Goal: Task Accomplishment & Management: Complete application form

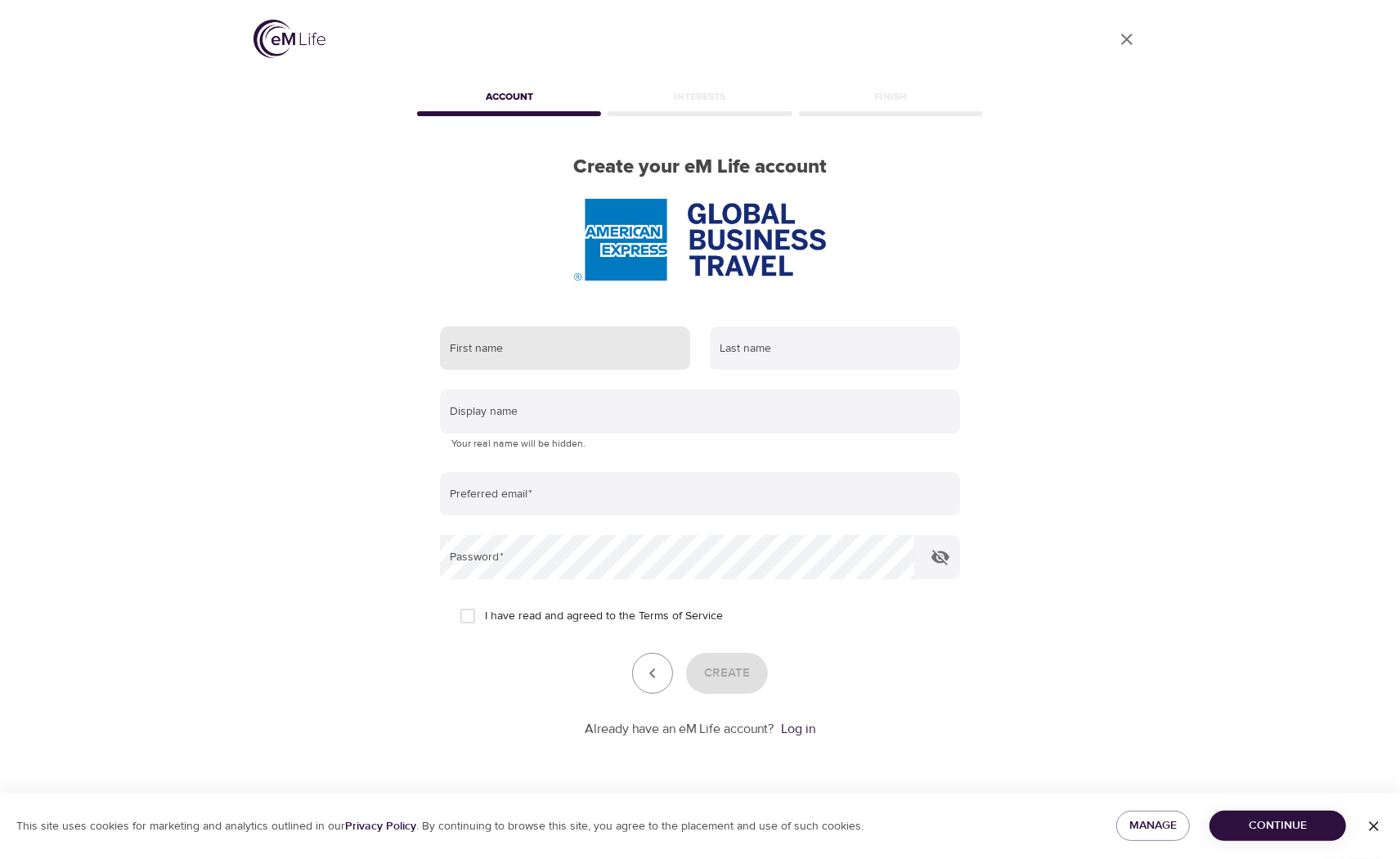
click at [527, 355] on input "text" at bounding box center [565, 348] width 251 height 44
type input "[PERSON_NAME]"
type input "Dizon"
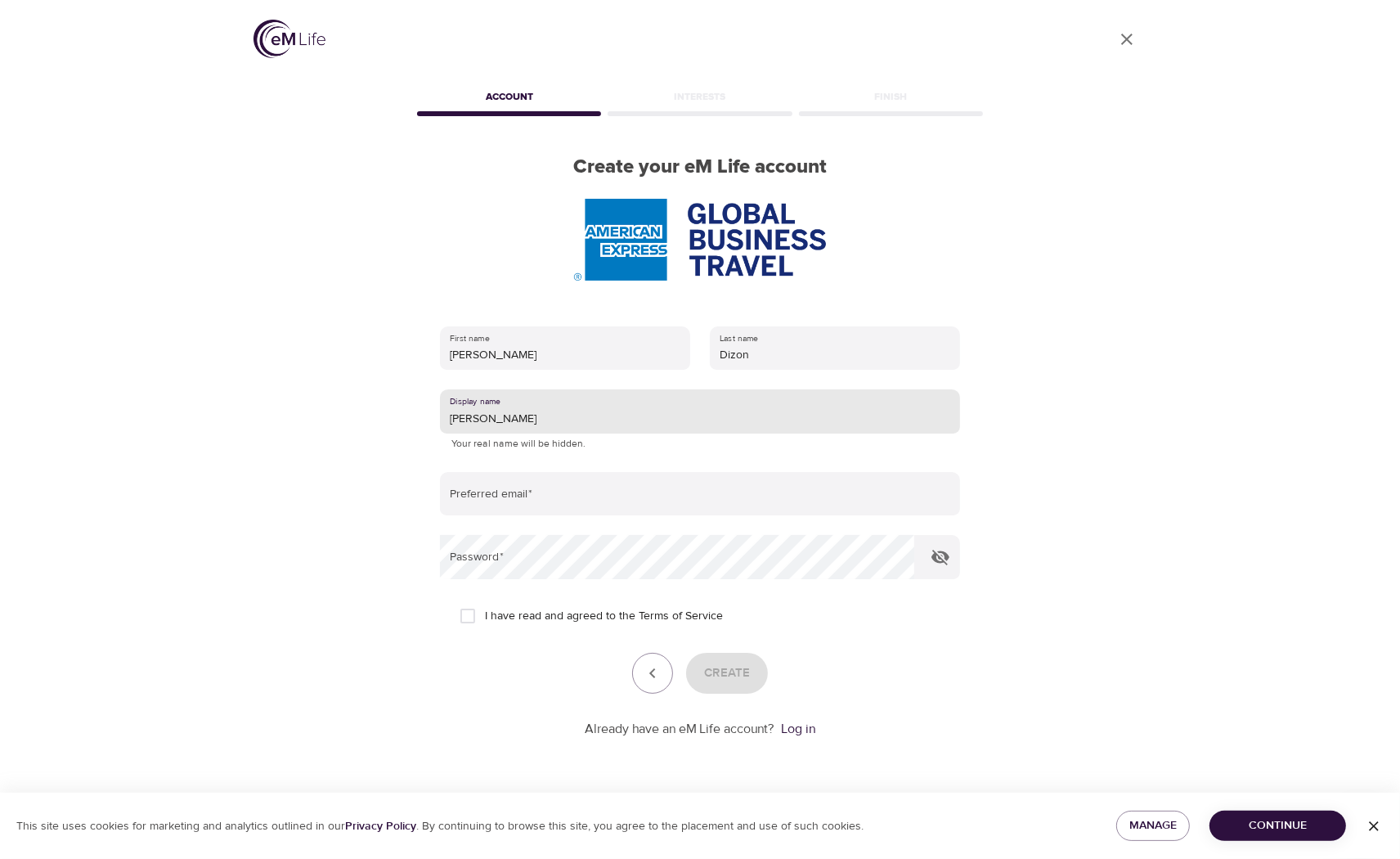
drag, startPoint x: 507, startPoint y: 417, endPoint x: 436, endPoint y: 418, distance: 71.0
click at [436, 418] on div "First name [PERSON_NAME] Last name [PERSON_NAME] Display name [PERSON_NAME] You…" at bounding box center [700, 532] width 572 height 465
type input "D"
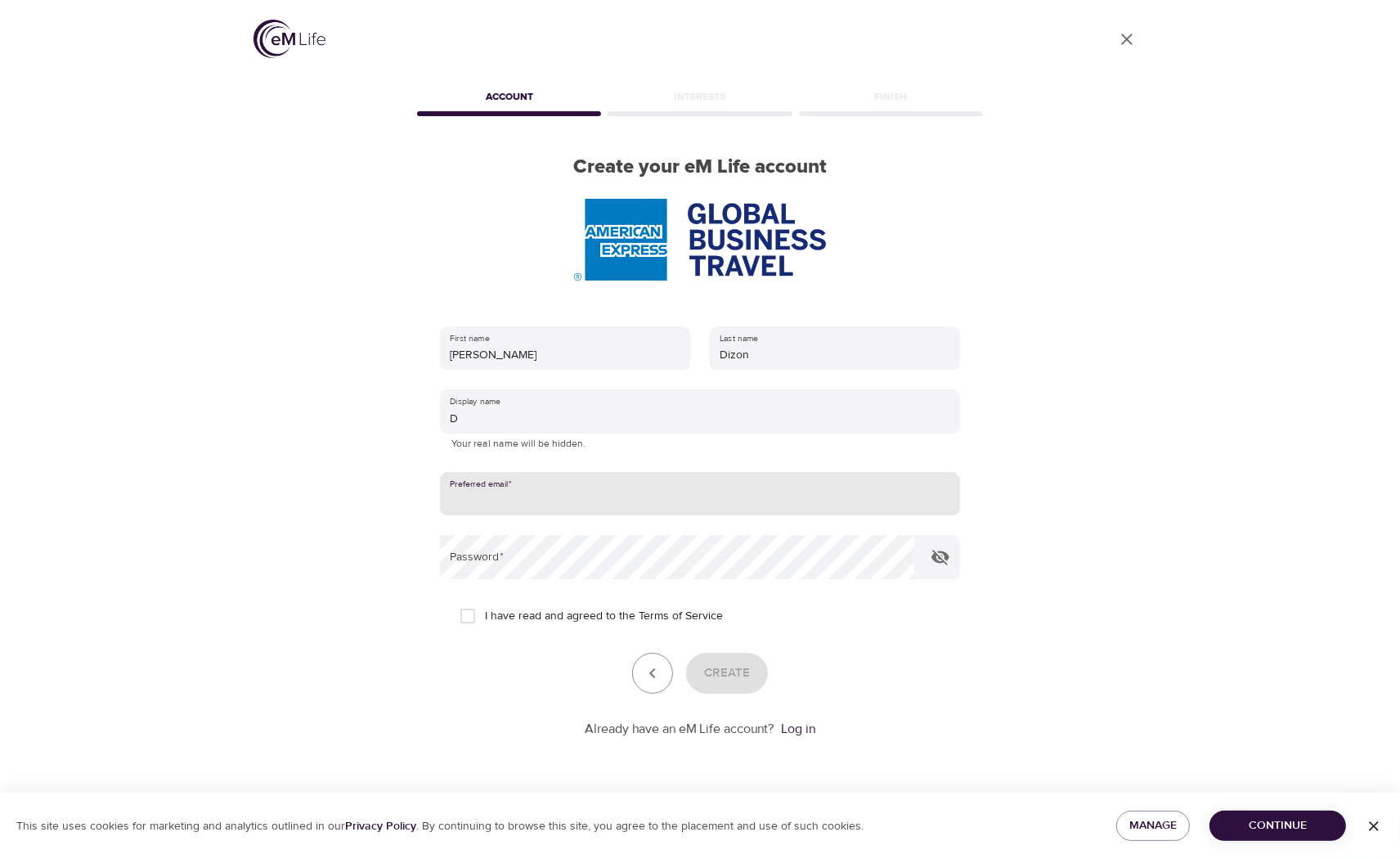
click at [501, 500] on input "email" at bounding box center [700, 493] width 520 height 44
type input "[EMAIL_ADDRESS][DOMAIN_NAME]"
click at [942, 556] on icon "button" at bounding box center [940, 557] width 18 height 16
click at [464, 614] on input "I have read and agreed to the Terms of Service" at bounding box center [468, 616] width 35 height 35
checkbox input "true"
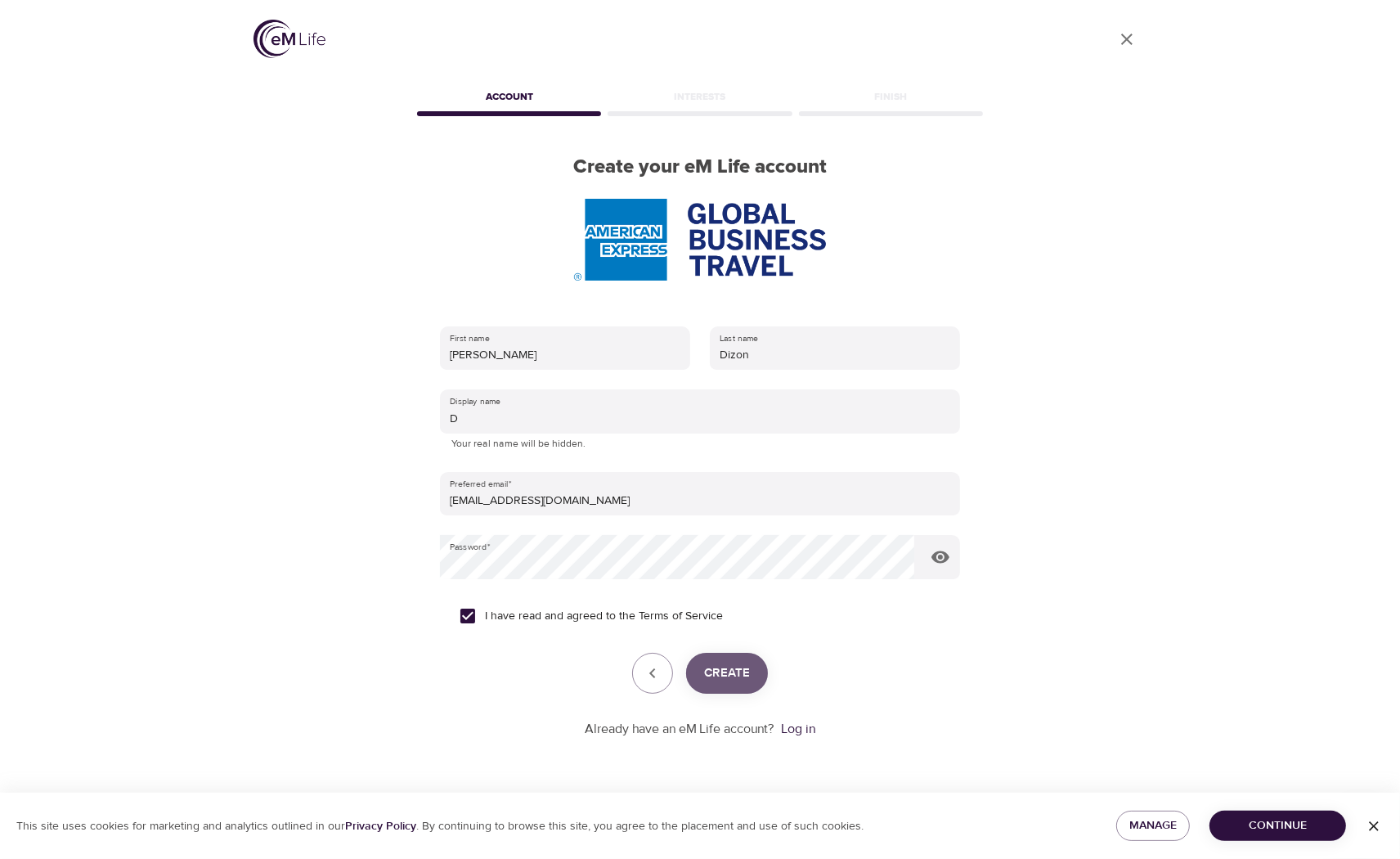
click at [721, 683] on span "Create" at bounding box center [726, 673] width 46 height 22
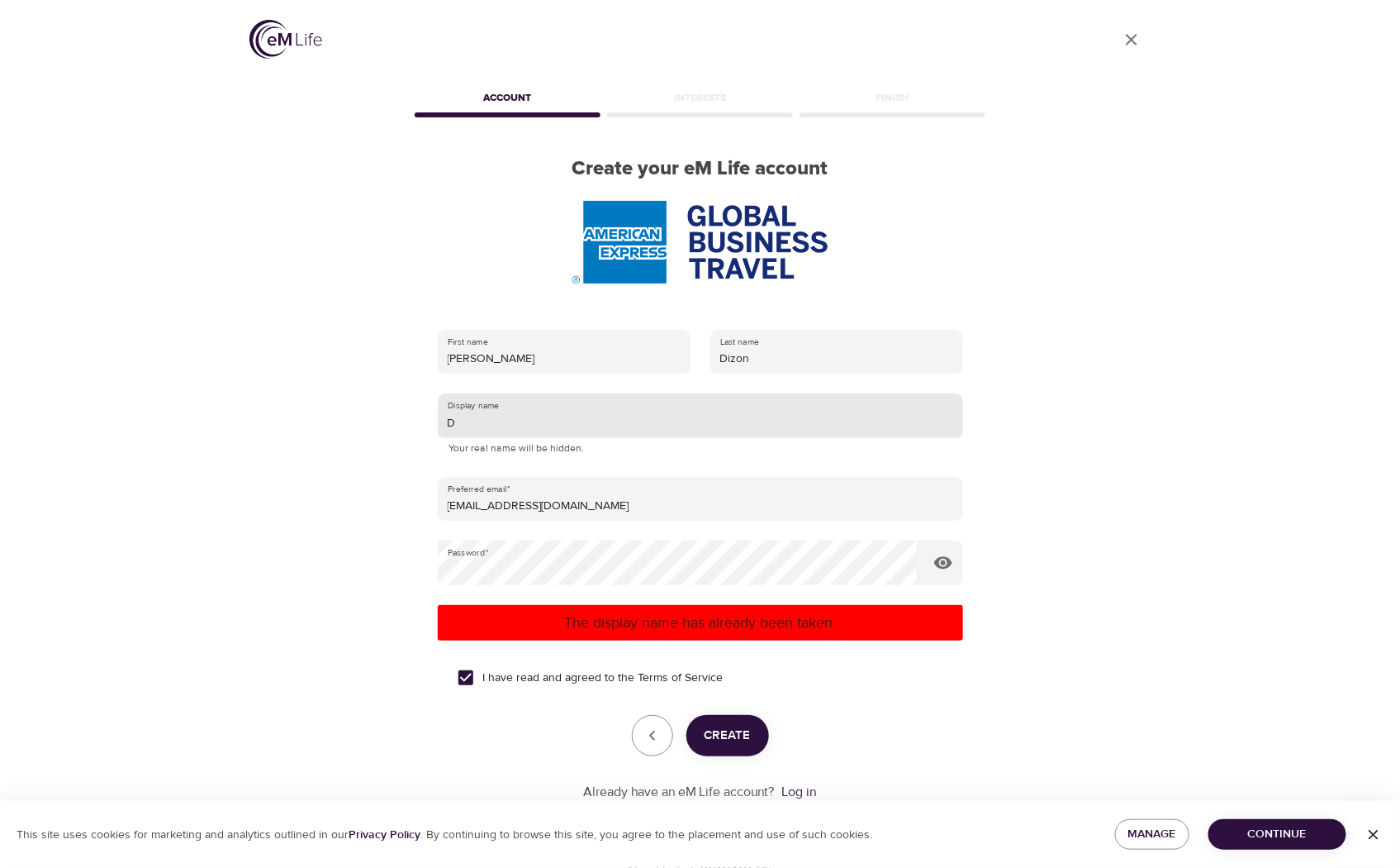
click at [499, 427] on input "D" at bounding box center [700, 415] width 525 height 45
click at [734, 732] on span "Create" at bounding box center [728, 735] width 46 height 22
drag, startPoint x: 474, startPoint y: 421, endPoint x: -4, endPoint y: 340, distance: 484.8
click at [0, 340] on html "User Profile Account Interests Finish Create your eM Life account First name [P…" at bounding box center [700, 434] width 1400 height 868
click at [742, 736] on span "Create" at bounding box center [728, 735] width 46 height 22
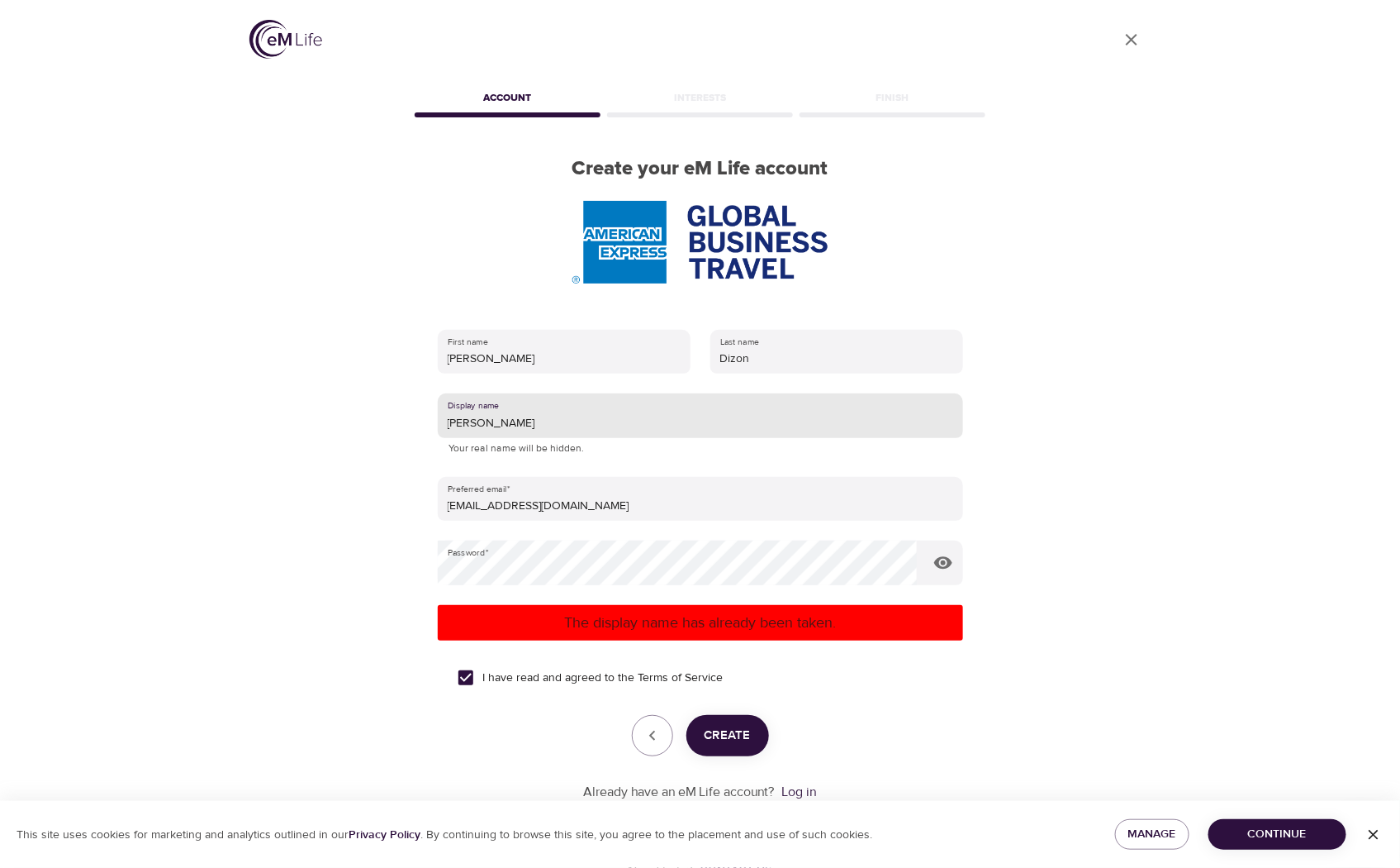
drag, startPoint x: 521, startPoint y: 420, endPoint x: 252, endPoint y: 418, distance: 269.0
click at [252, 418] on div "User Profile Account Interests Finish Create your eM Life account First name [P…" at bounding box center [700, 434] width 941 height 868
type input "DDD"
click at [744, 730] on span "Create" at bounding box center [728, 735] width 46 height 22
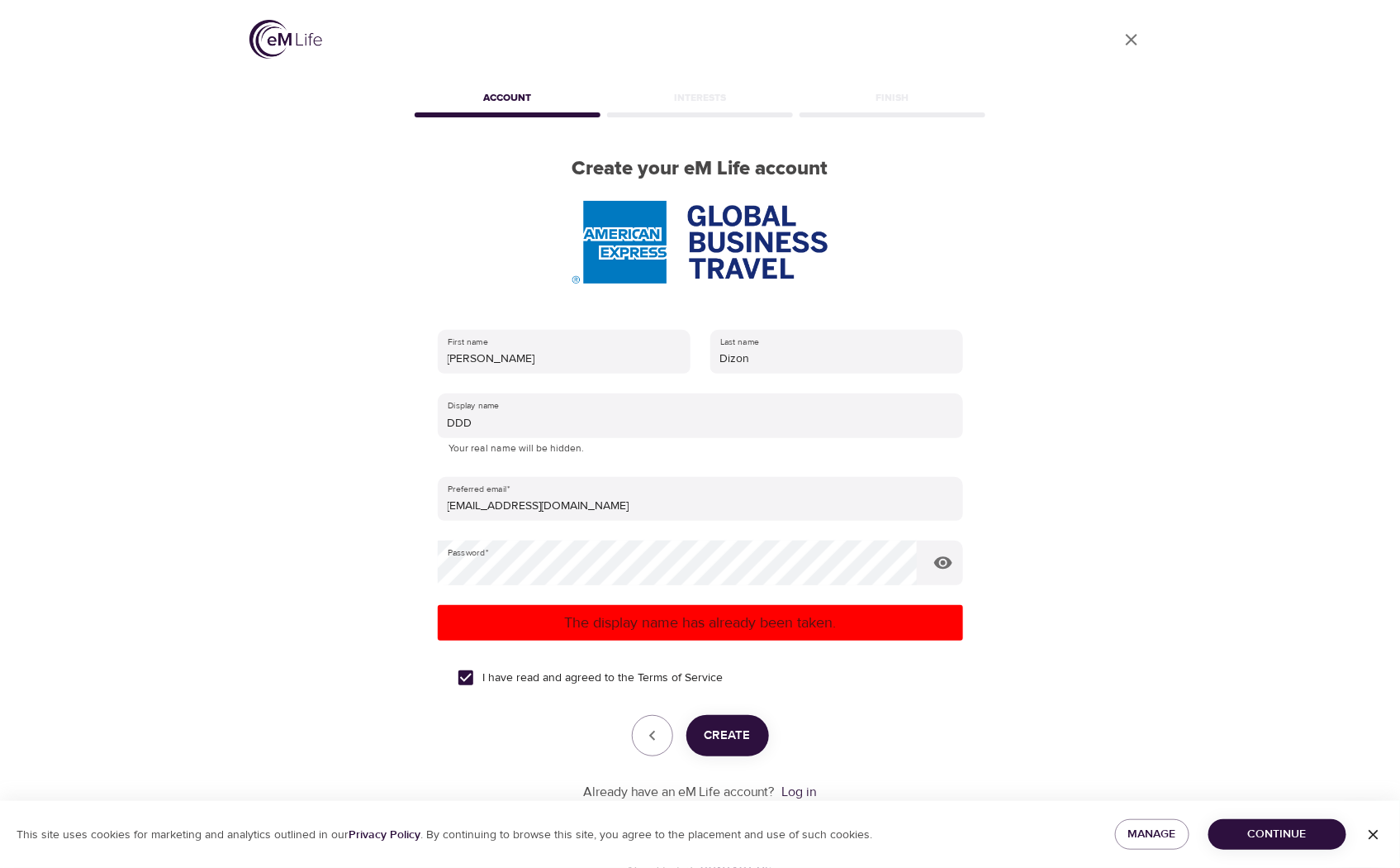
drag, startPoint x: 489, startPoint y: 432, endPoint x: 333, endPoint y: 423, distance: 156.3
click at [333, 423] on div "User Profile Account Interests Finish Create your eM Life account First name [P…" at bounding box center [700, 434] width 941 height 868
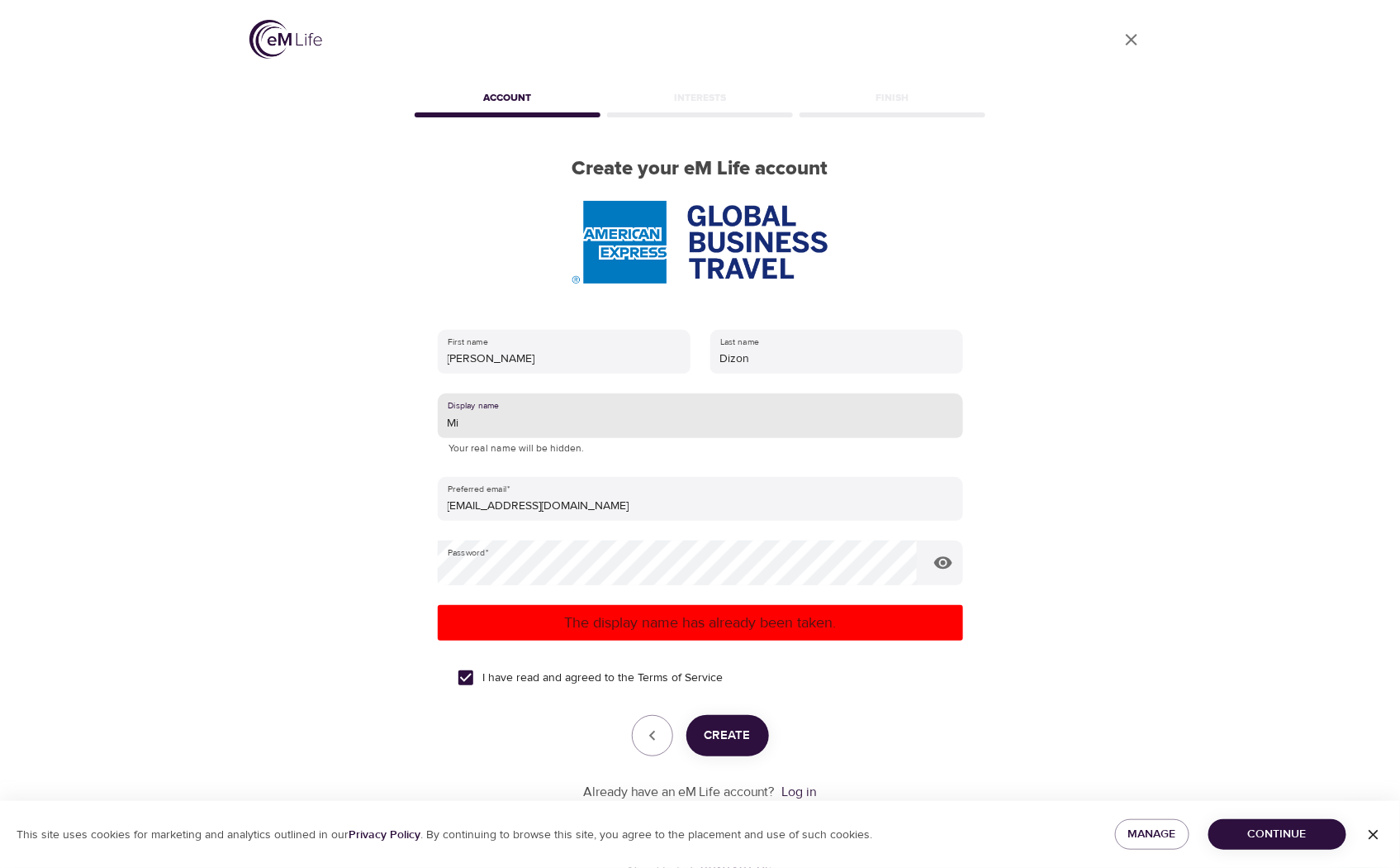
type input "M"
click at [734, 722] on button "Create" at bounding box center [728, 735] width 82 height 41
drag, startPoint x: 468, startPoint y: 426, endPoint x: 299, endPoint y: 423, distance: 169.0
click at [299, 423] on div "User Profile Account Interests Finish Create your eM Life account First name [P…" at bounding box center [700, 434] width 941 height 868
type input "[PERSON_NAME]"
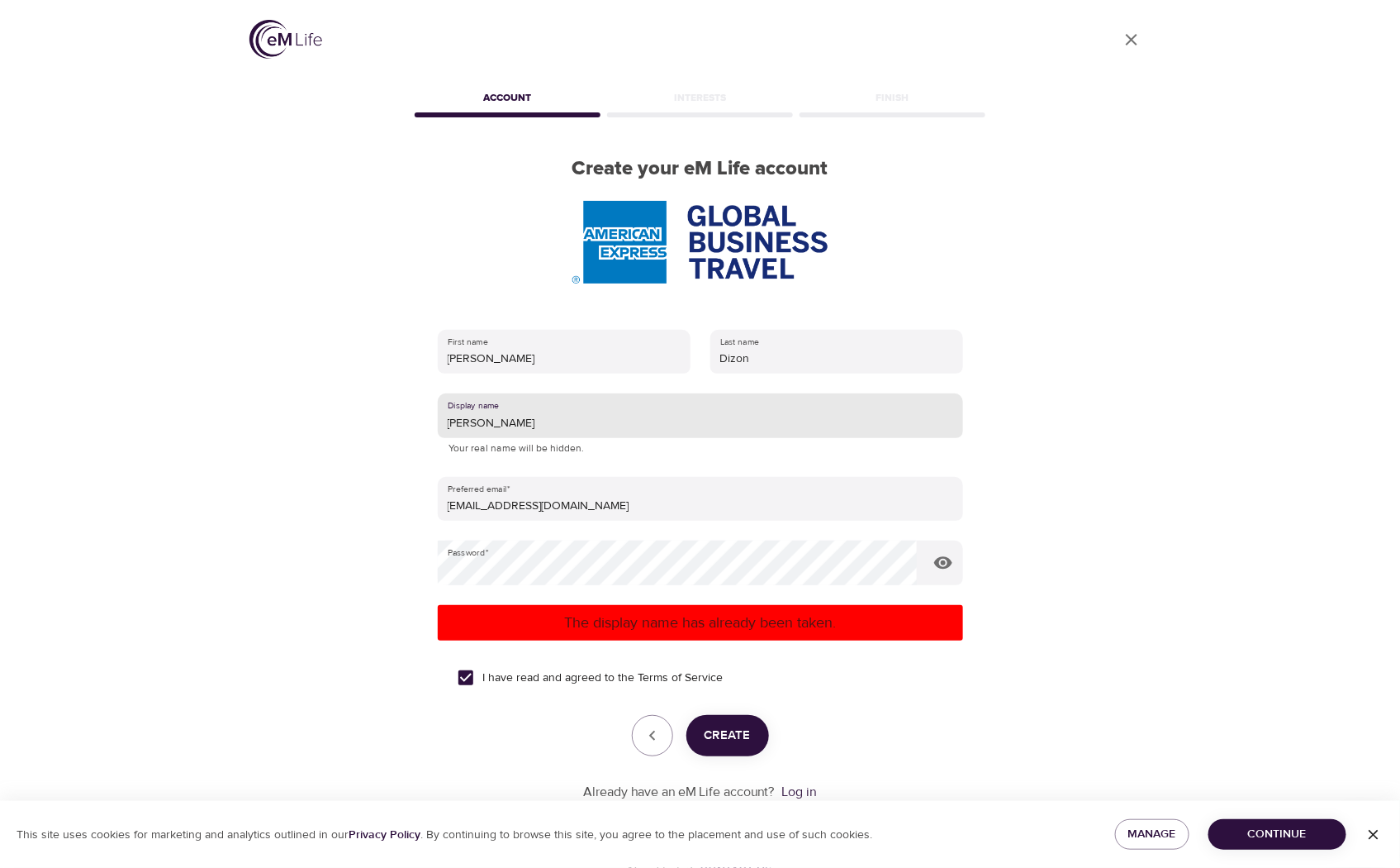
click at [728, 724] on span "Create" at bounding box center [728, 735] width 46 height 22
drag, startPoint x: 517, startPoint y: 424, endPoint x: 328, endPoint y: 418, distance: 189.1
click at [328, 418] on div "User Profile Account Interests Finish Create your eM Life account First name [P…" at bounding box center [700, 434] width 941 height 868
click at [615, 519] on input "[EMAIL_ADDRESS][DOMAIN_NAME]" at bounding box center [700, 498] width 525 height 45
click at [593, 412] on input "text" at bounding box center [700, 415] width 525 height 45
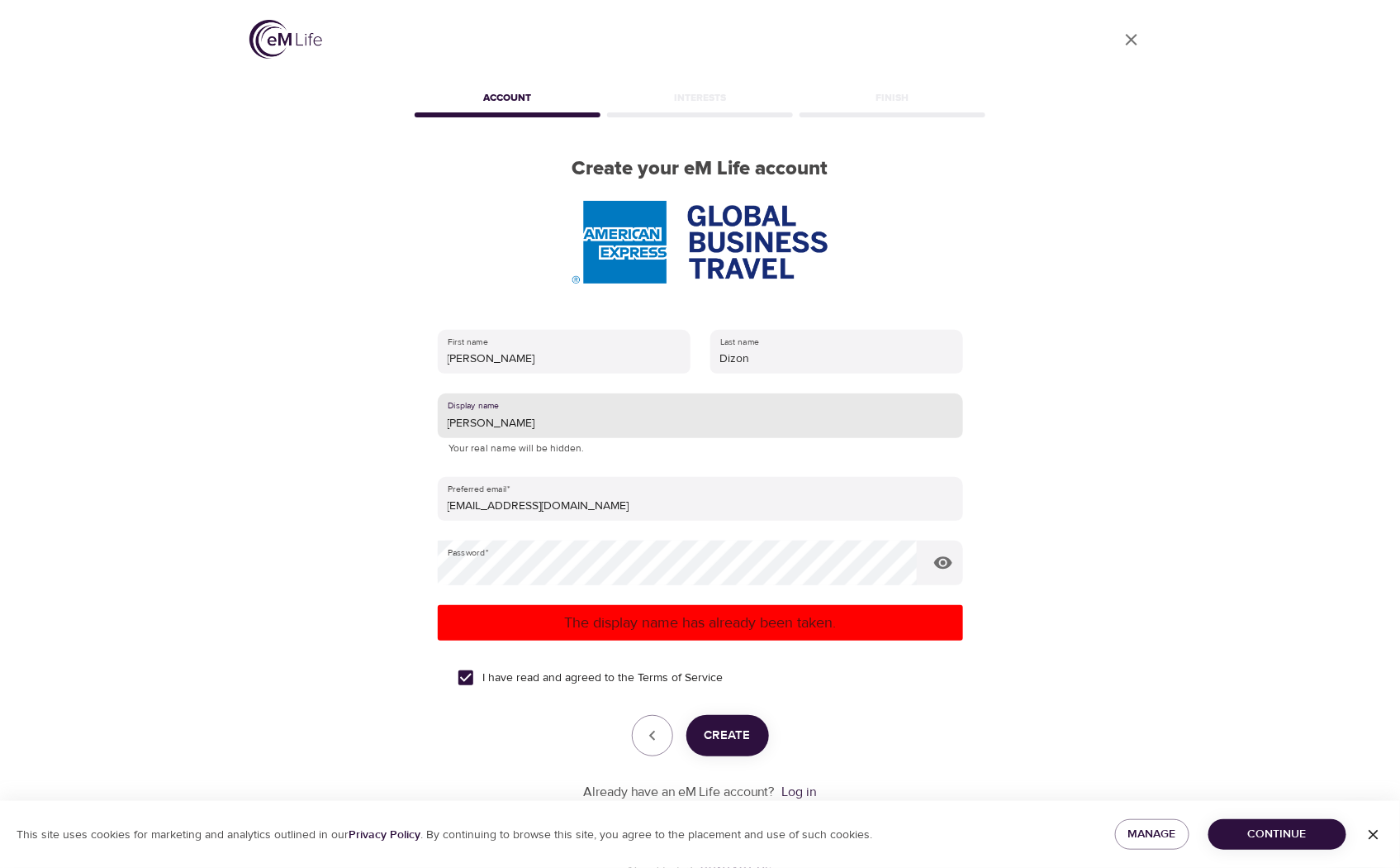
type input "[PERSON_NAME]"
click at [717, 727] on span "Create" at bounding box center [728, 735] width 46 height 22
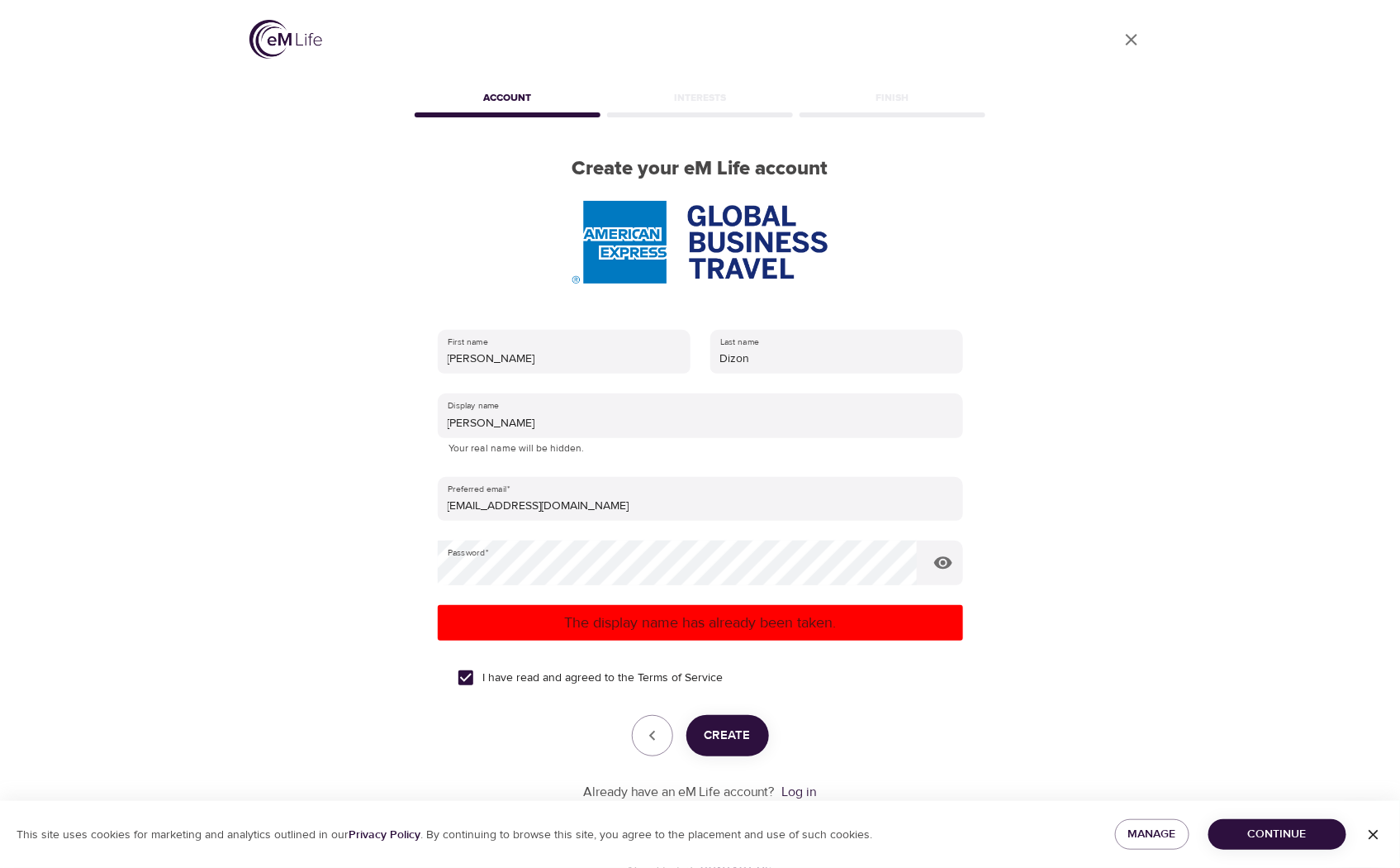
drag, startPoint x: 489, startPoint y: 426, endPoint x: 405, endPoint y: 426, distance: 84.0
click at [405, 426] on div "User Profile Account Interests Finish Create your eM Life account First name [P…" at bounding box center [700, 434] width 941 height 868
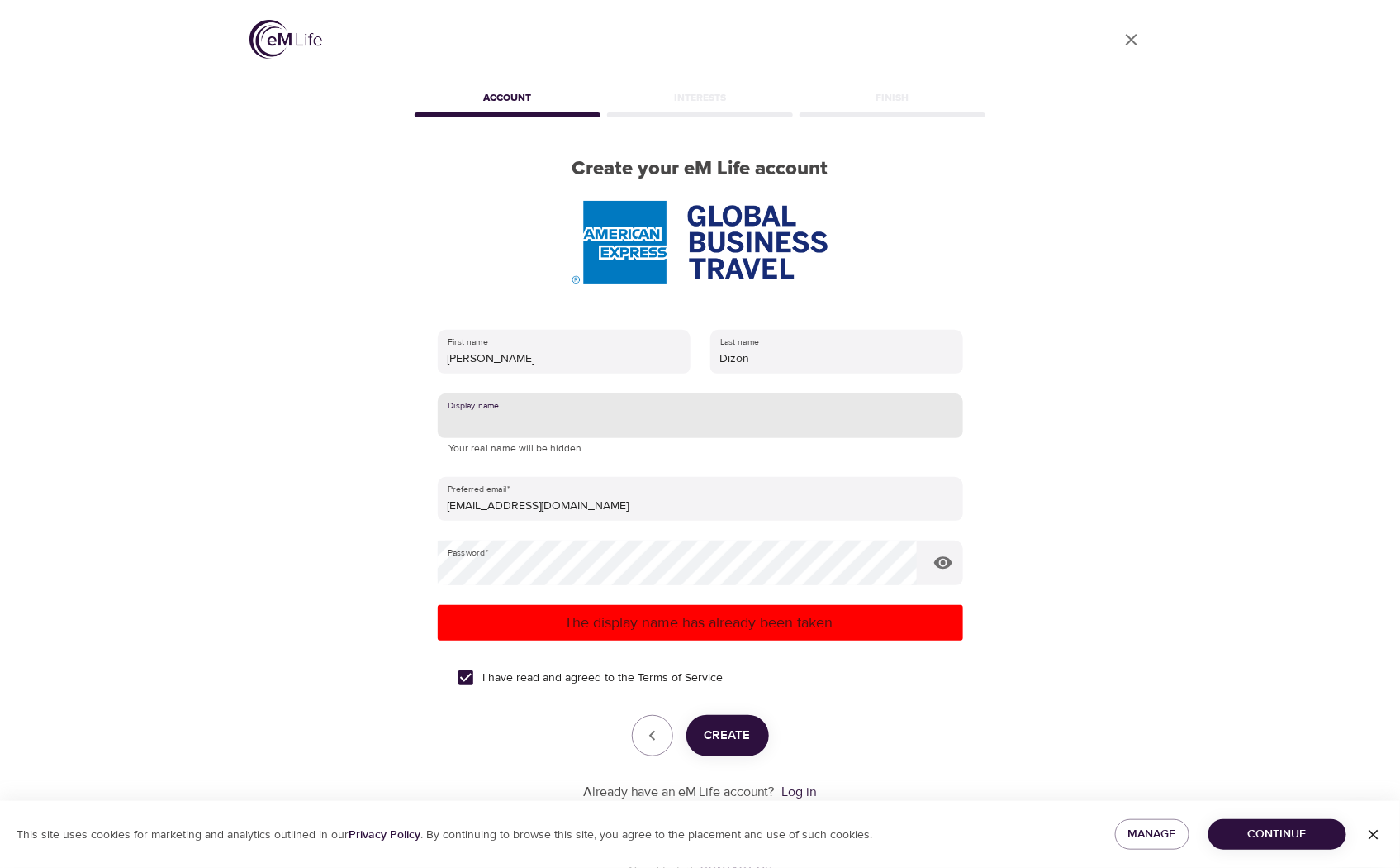
click at [676, 608] on div "The display name has already been taken." at bounding box center [700, 623] width 525 height 36
click at [616, 422] on input "text" at bounding box center [700, 415] width 525 height 45
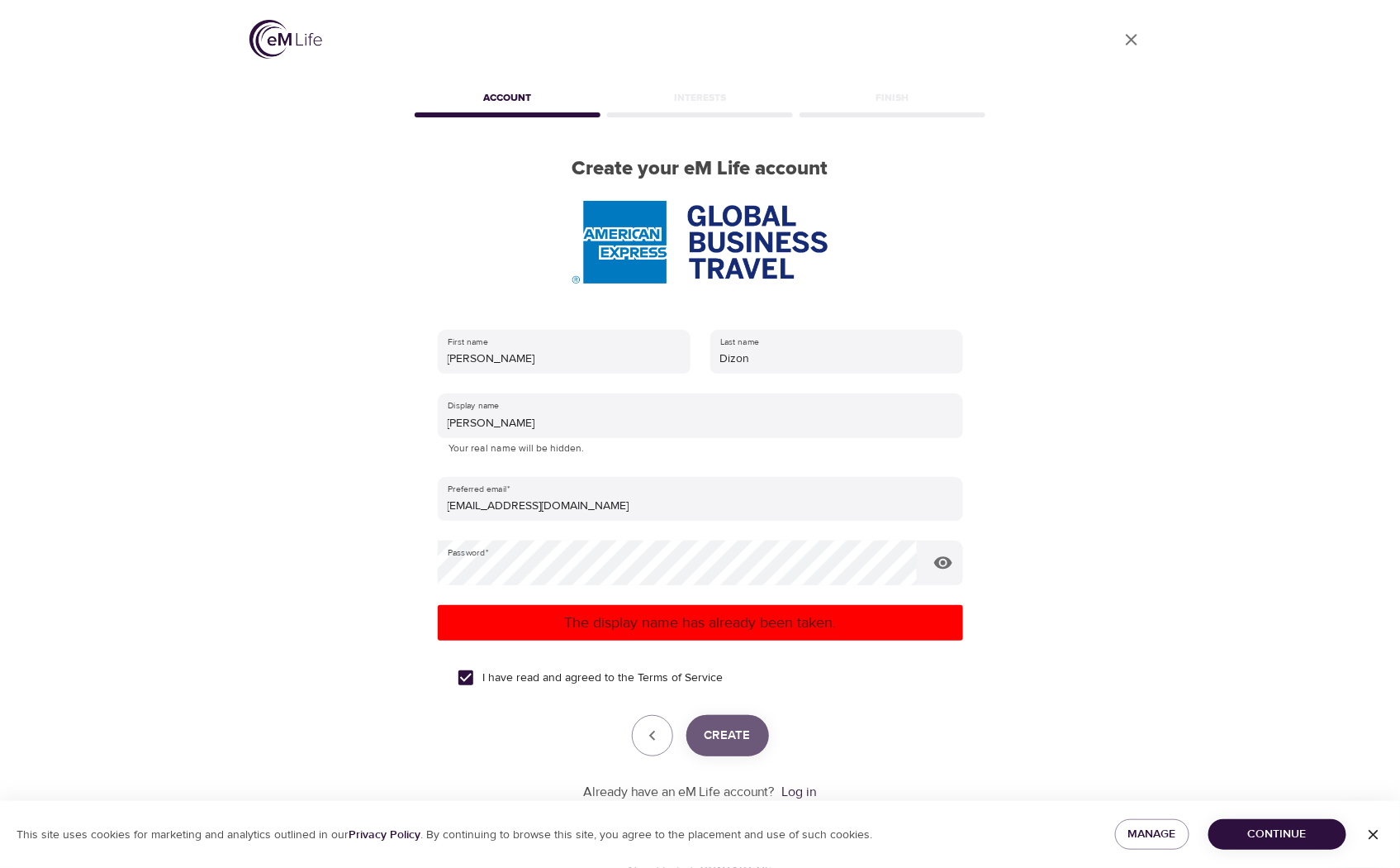
click at [745, 732] on span "Create" at bounding box center [728, 735] width 46 height 22
drag, startPoint x: 496, startPoint y: 431, endPoint x: 306, endPoint y: 421, distance: 190.3
click at [306, 421] on div "User Profile Account Interests Finish Create your eM Life account First name [P…" at bounding box center [700, 434] width 941 height 868
click at [737, 742] on span "Create" at bounding box center [728, 735] width 46 height 22
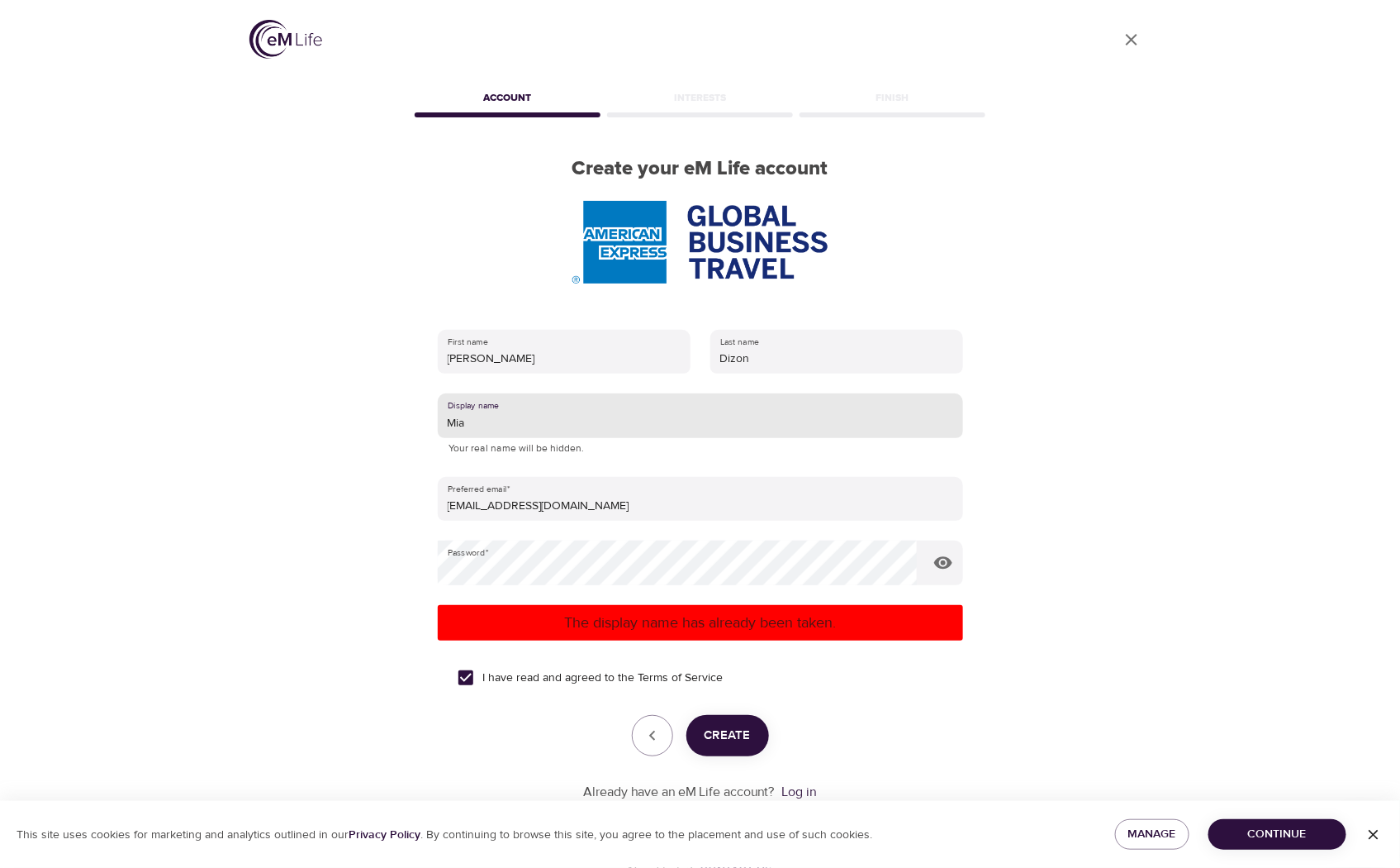
drag, startPoint x: 489, startPoint y: 427, endPoint x: 241, endPoint y: 431, distance: 248.0
click at [241, 431] on div "User Profile Account Interests Finish Create your eM Life account First name [P…" at bounding box center [700, 434] width 941 height 868
type input "Lu"
click at [721, 737] on span "Create" at bounding box center [728, 735] width 46 height 22
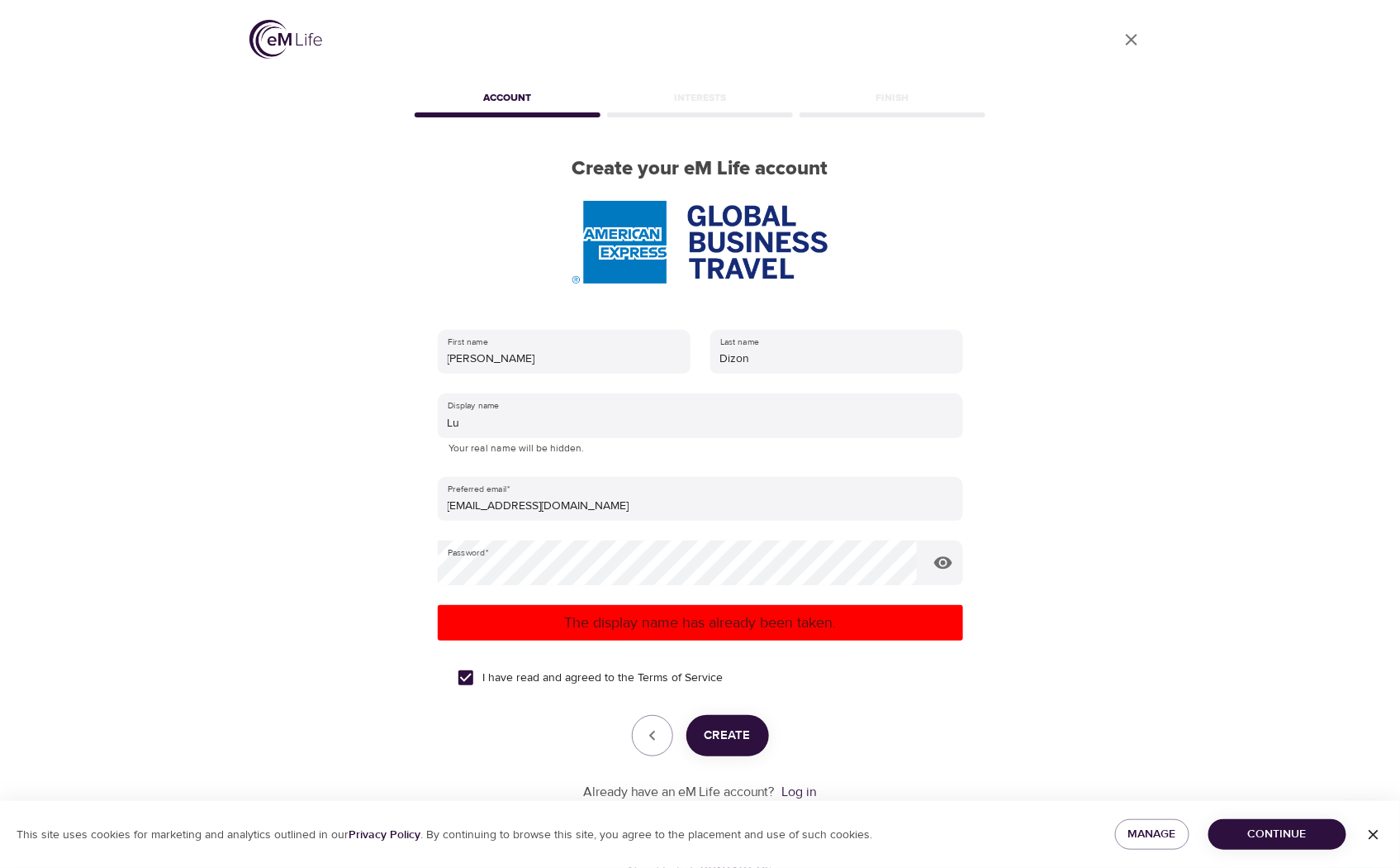
drag, startPoint x: 472, startPoint y: 432, endPoint x: 279, endPoint y: 425, distance: 193.1
click at [304, 432] on div "User Profile Account Interests Finish Create your eM Life account First name [P…" at bounding box center [700, 434] width 941 height 868
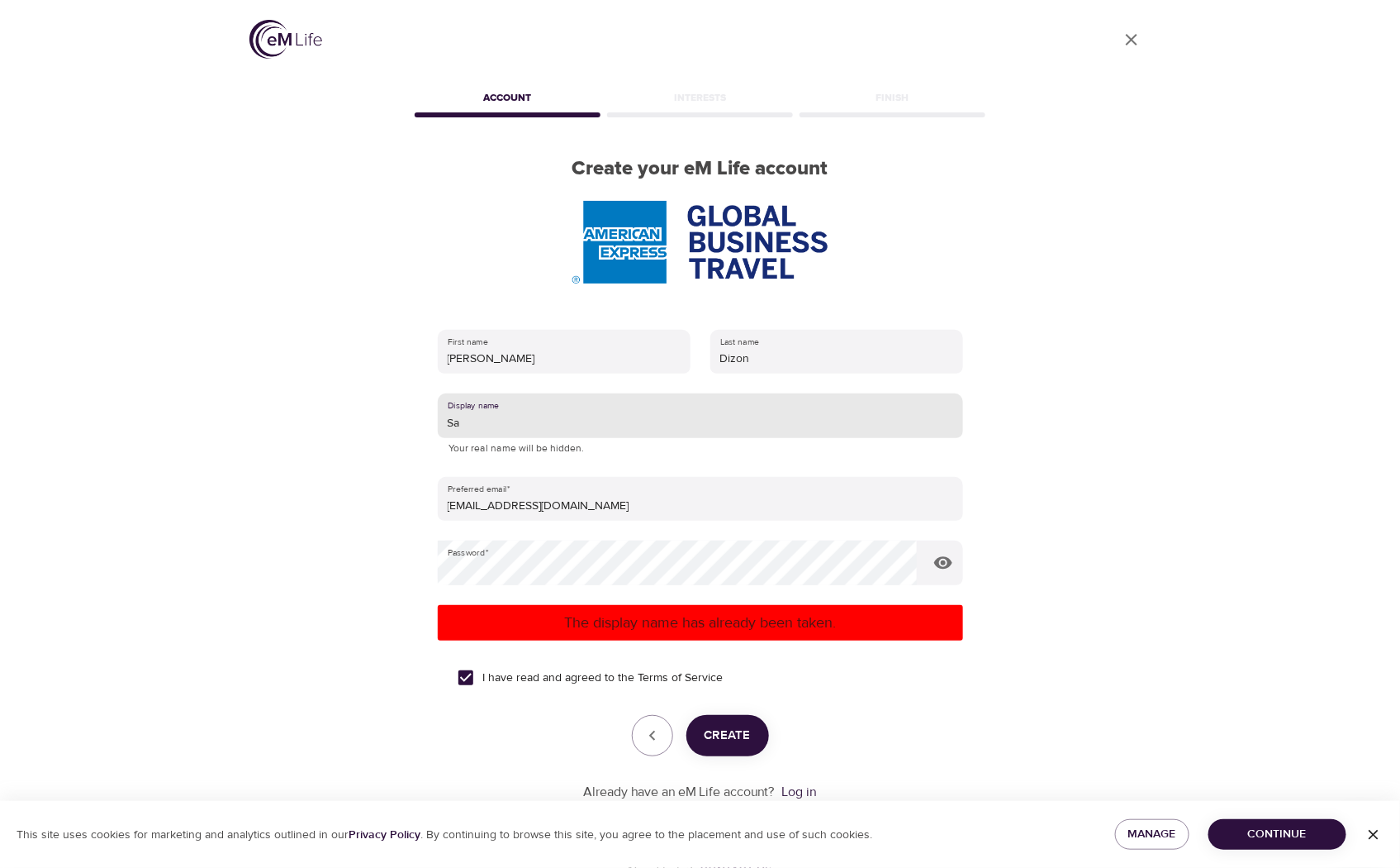
type input "S"
type input "Maple"
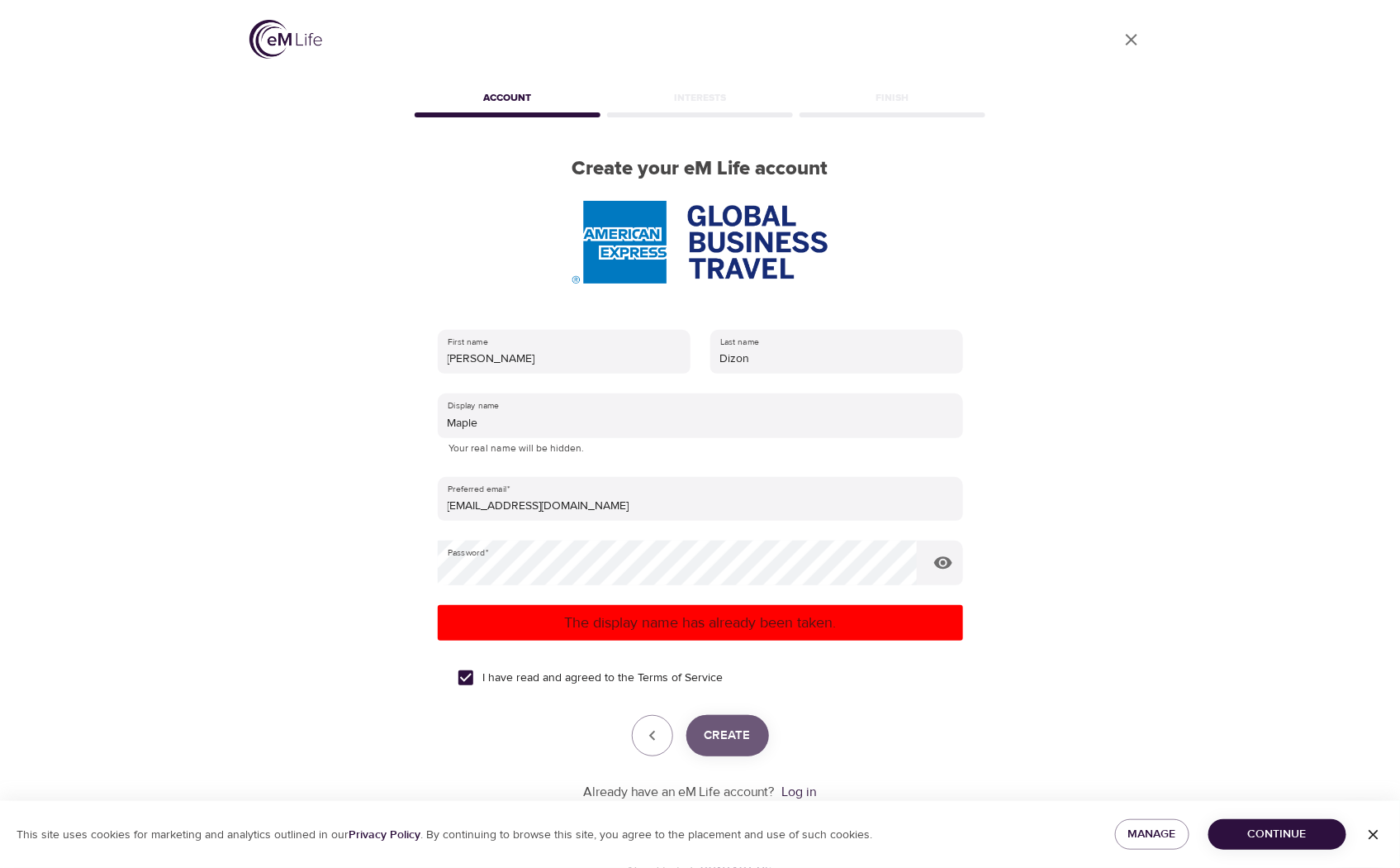
click at [743, 730] on span "Create" at bounding box center [728, 735] width 46 height 22
drag, startPoint x: 510, startPoint y: 438, endPoint x: 285, endPoint y: 427, distance: 225.3
click at [285, 427] on div "User Profile Account Interests Finish Create your eM Life account First name [P…" at bounding box center [700, 434] width 941 height 868
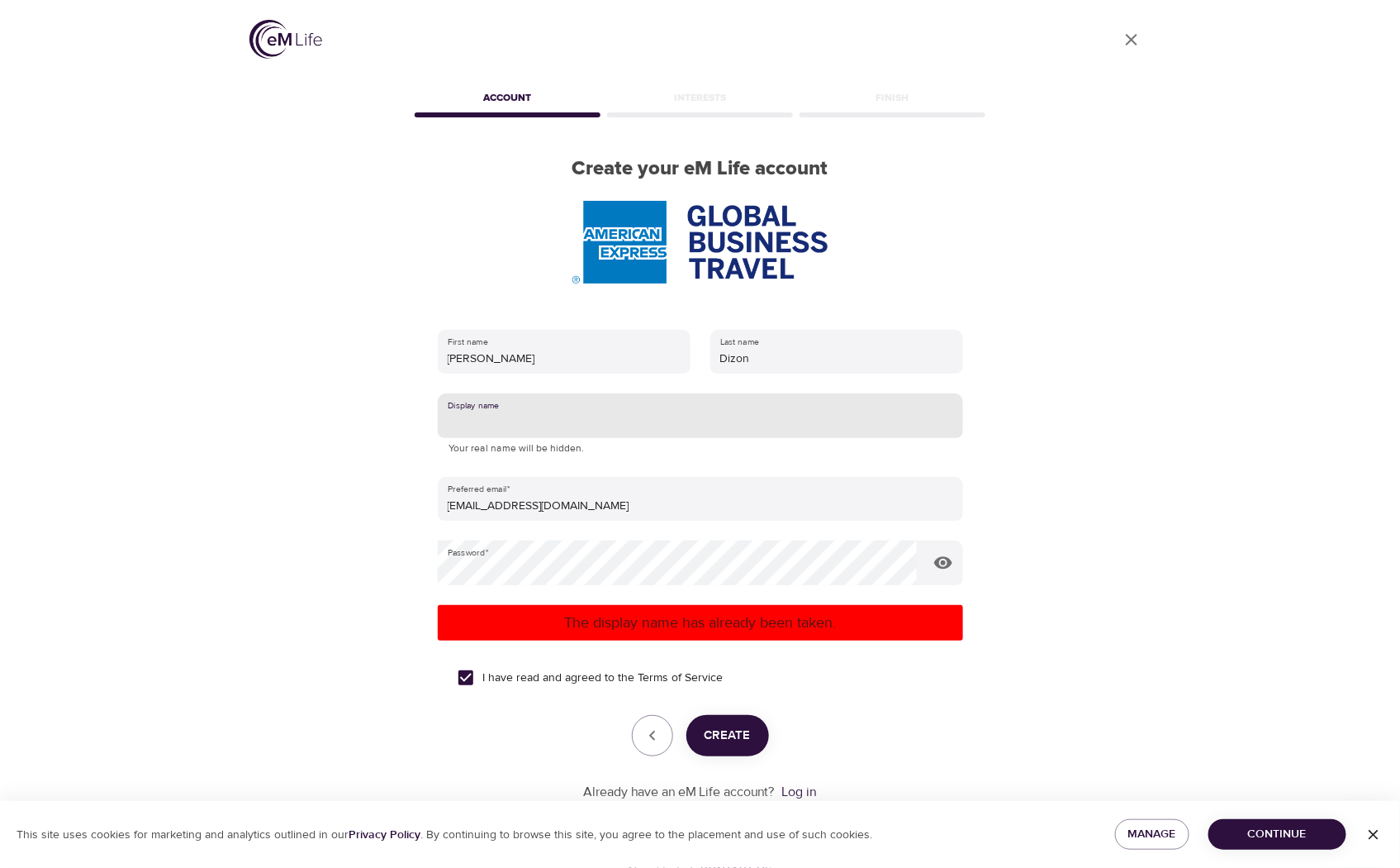
click at [730, 741] on span "Create" at bounding box center [728, 735] width 46 height 22
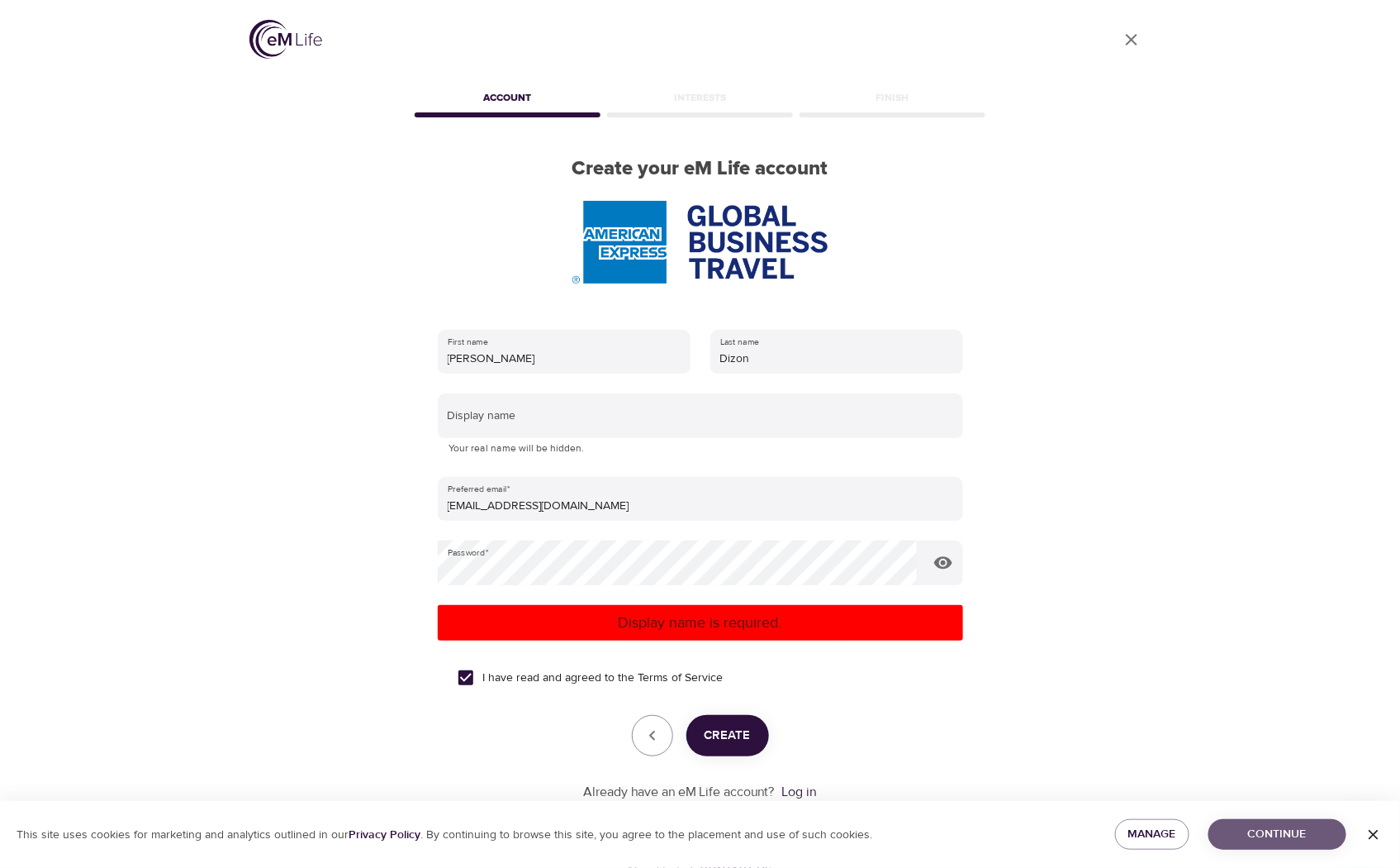
click at [1291, 839] on span "Continue" at bounding box center [1277, 835] width 111 height 21
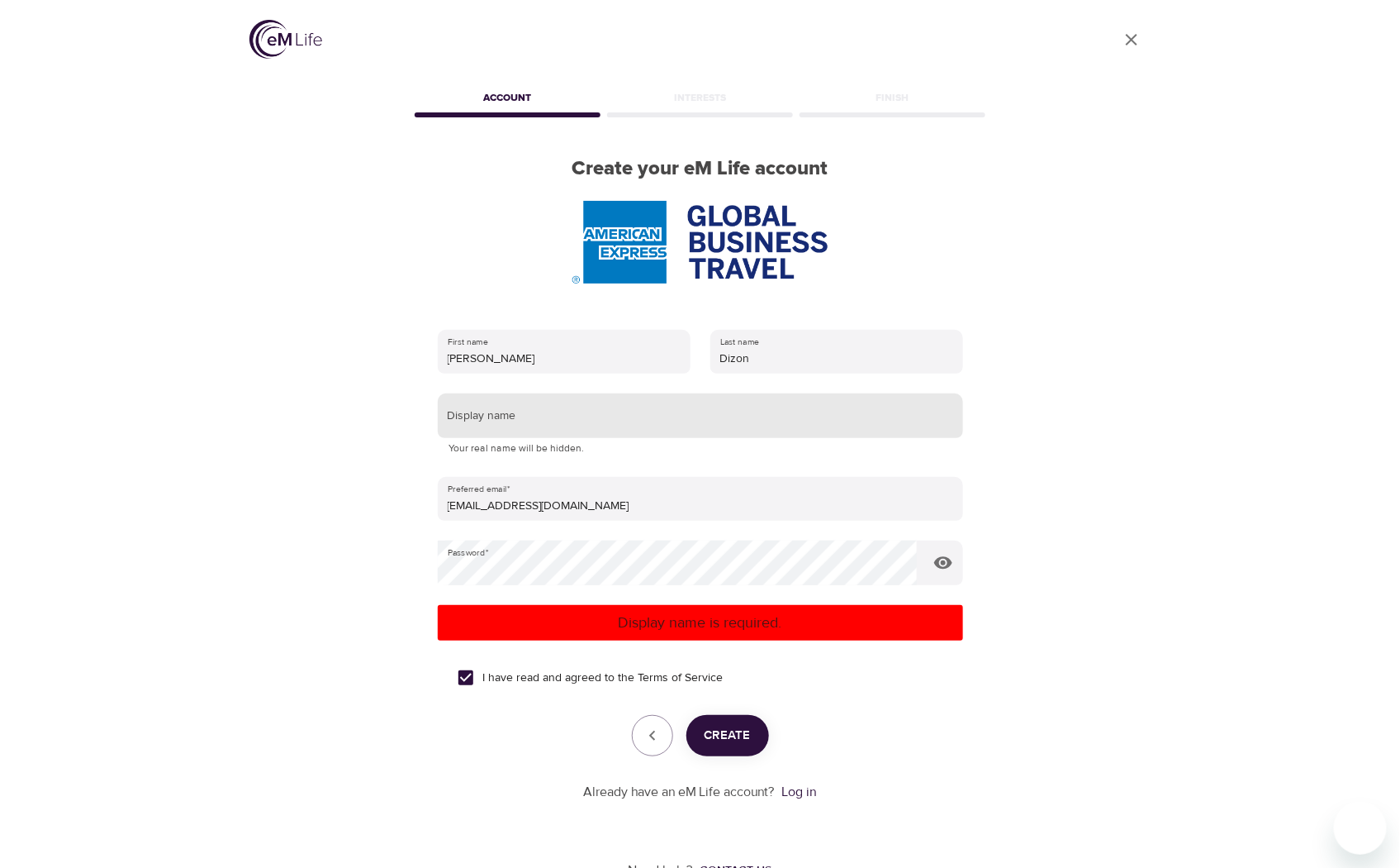
click at [467, 413] on input "text" at bounding box center [700, 415] width 525 height 45
type input "D3"
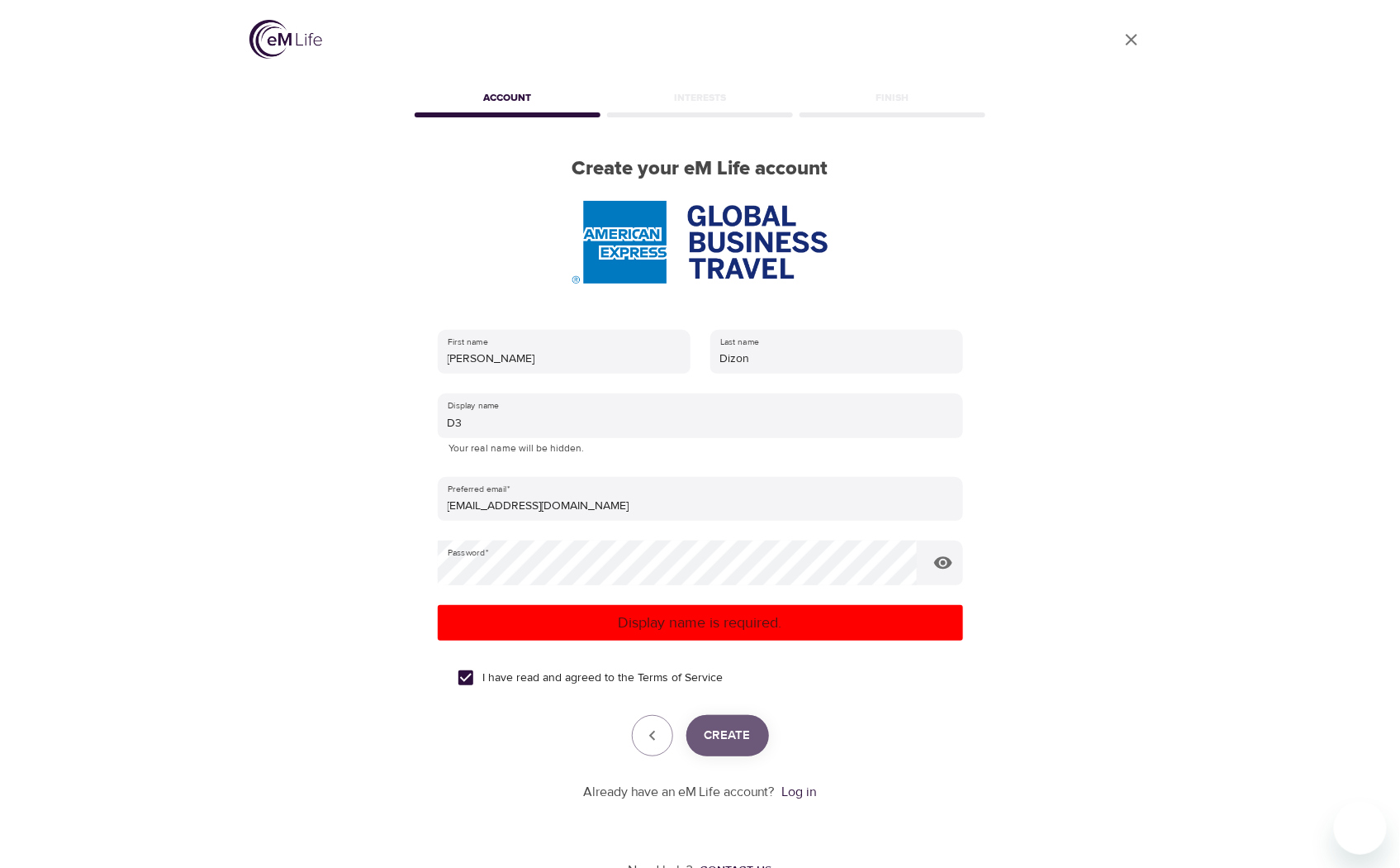
click at [721, 729] on span "Create" at bounding box center [728, 735] width 46 height 22
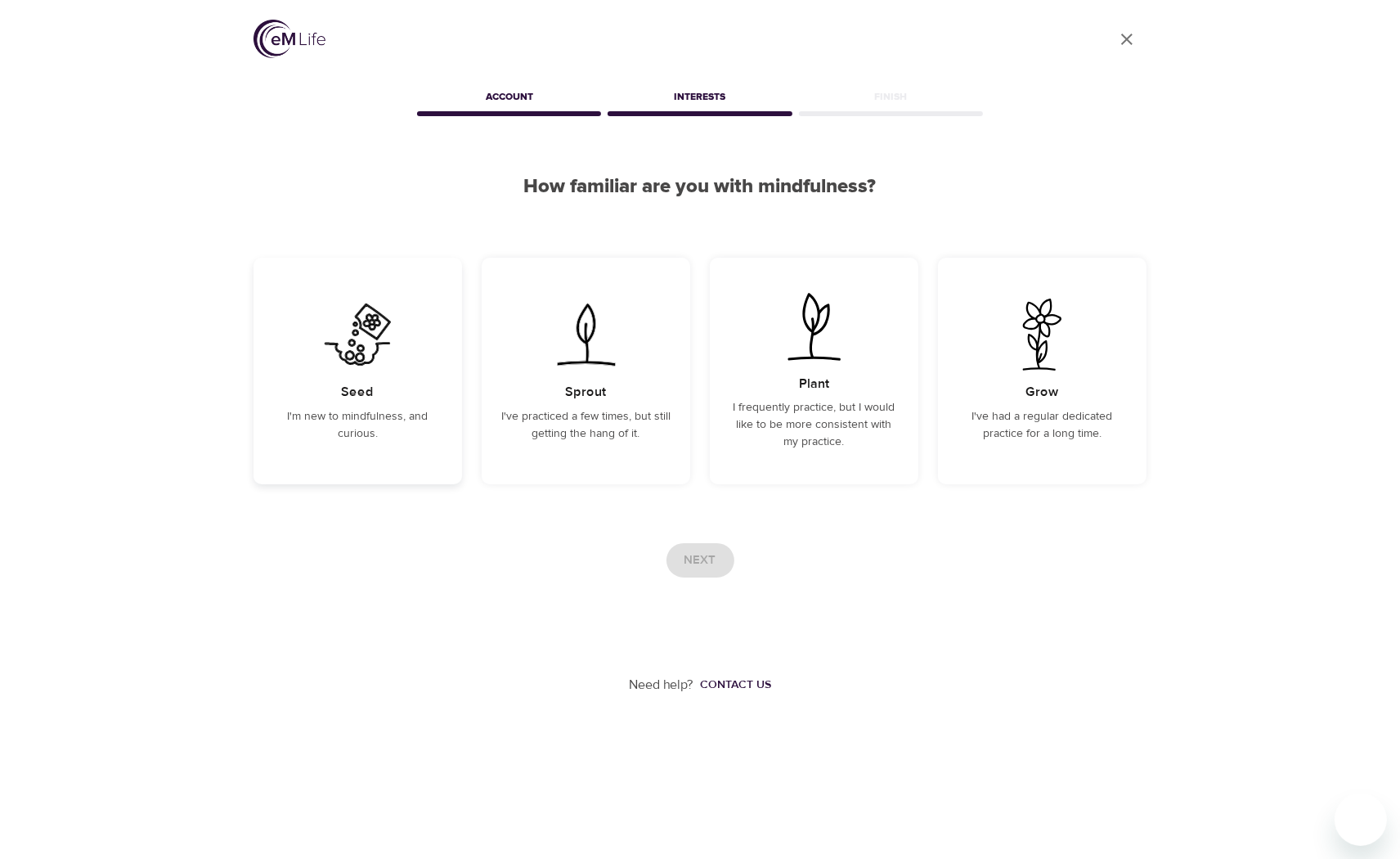
click at [411, 434] on p "I'm new to mindfulness, and curious." at bounding box center [357, 426] width 169 height 35
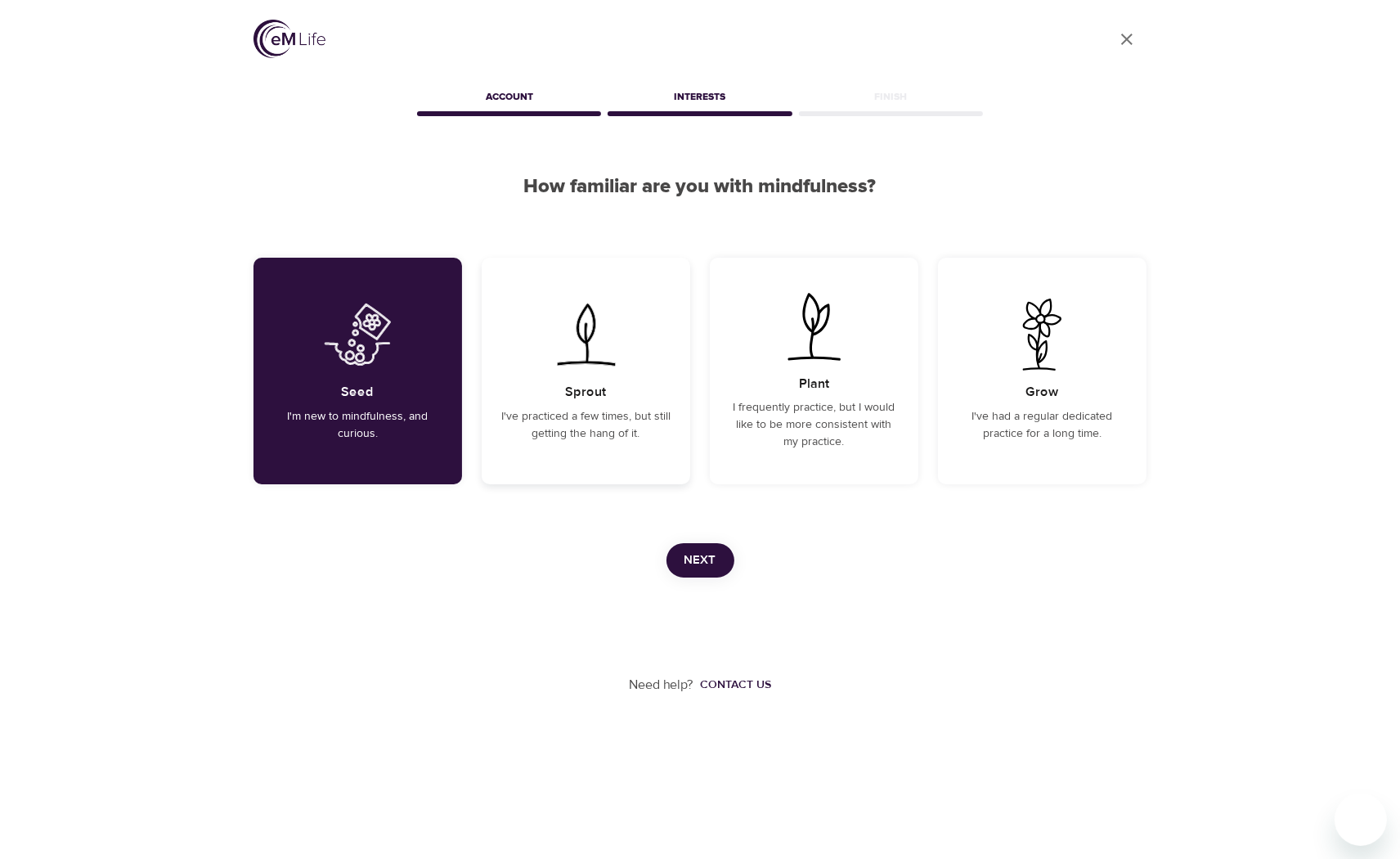
click at [528, 426] on p "I've practiced a few times, but still getting the hang of it." at bounding box center [585, 426] width 169 height 35
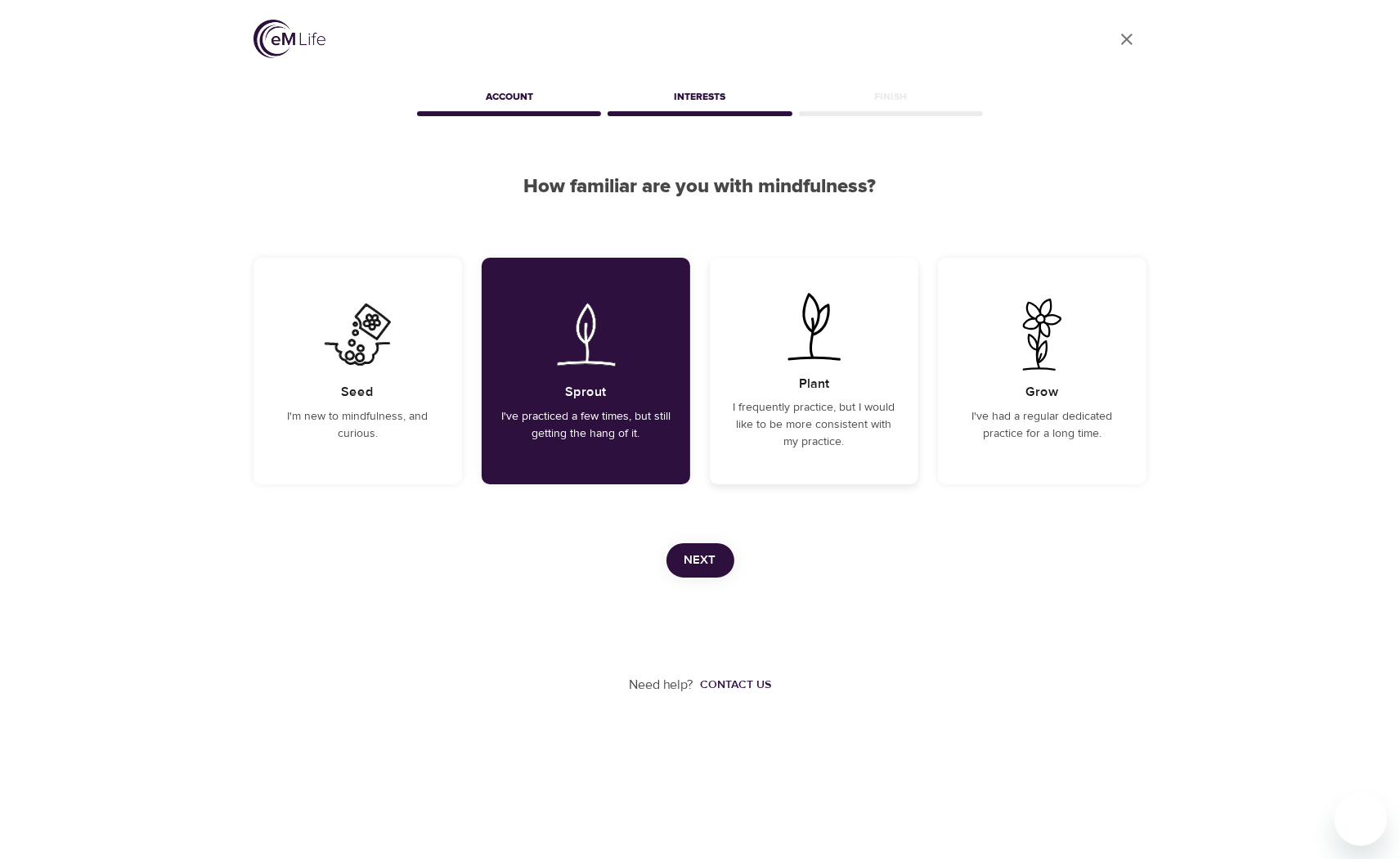
click at [725, 415] on div "Plant I frequently practice, but I would like to be more consistent with my pra…" at bounding box center [814, 370] width 209 height 226
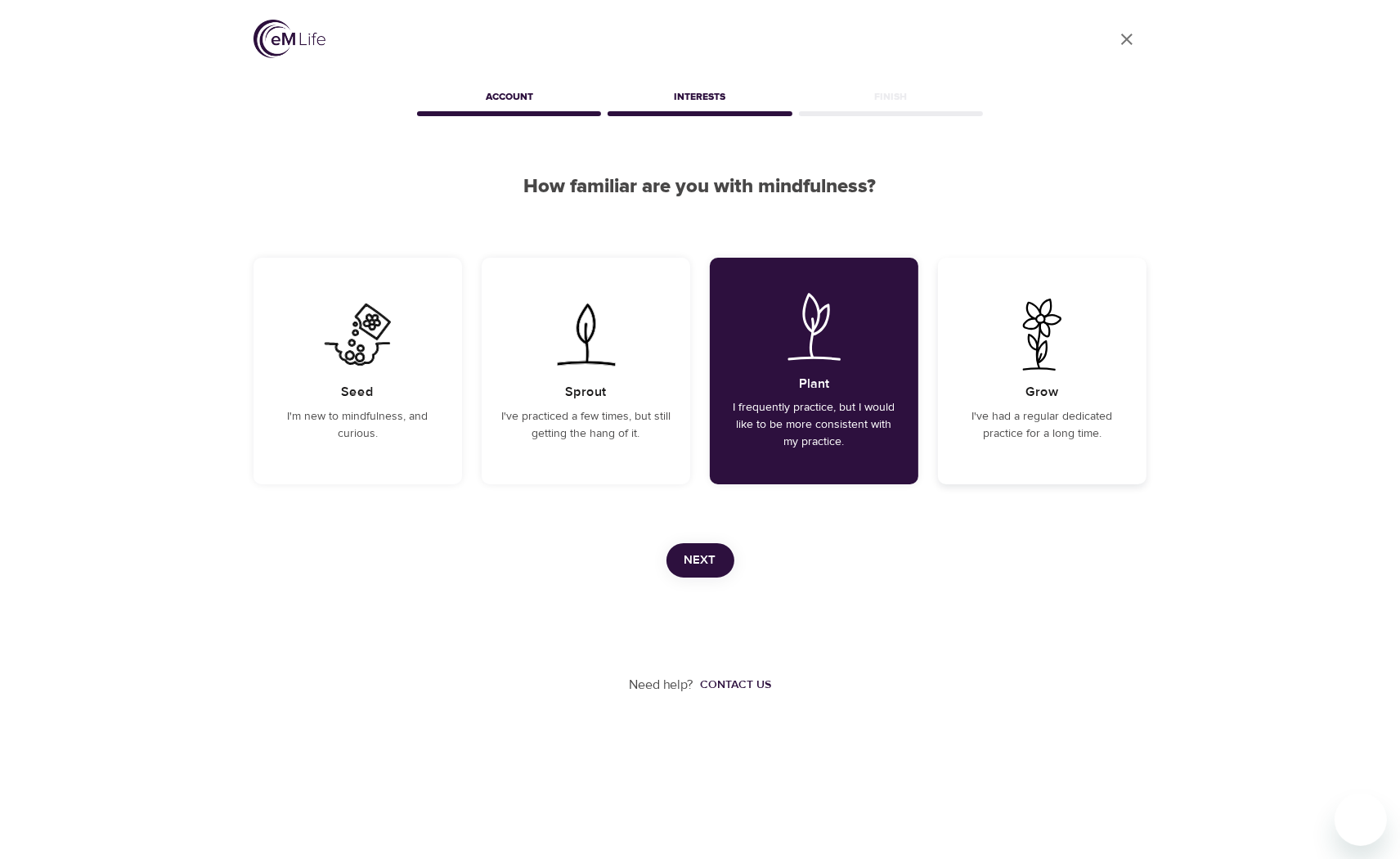
click at [981, 413] on p "I've had a regular dedicated practice for a long time." at bounding box center [1042, 426] width 169 height 35
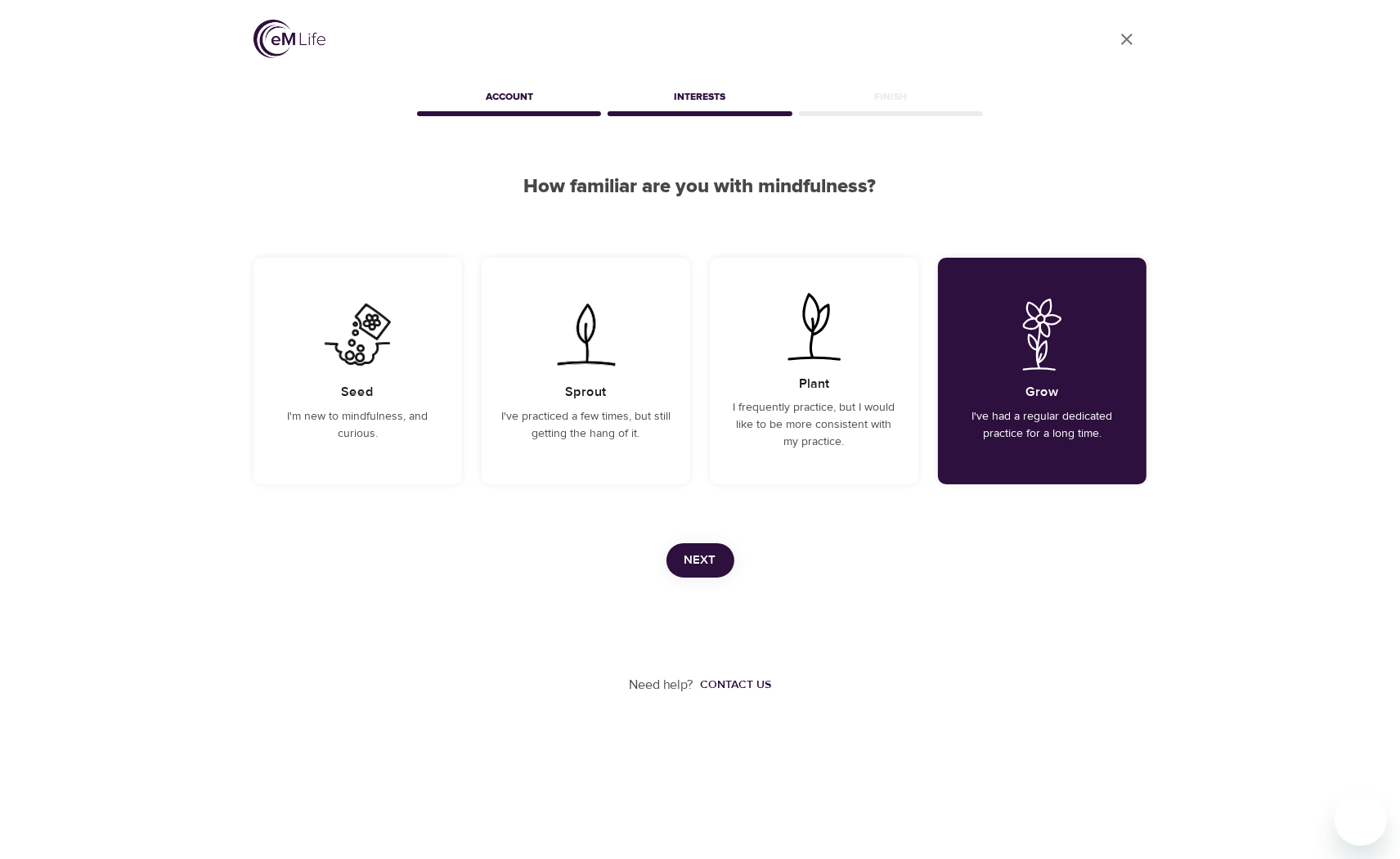
click at [707, 555] on span "Next" at bounding box center [700, 560] width 32 height 22
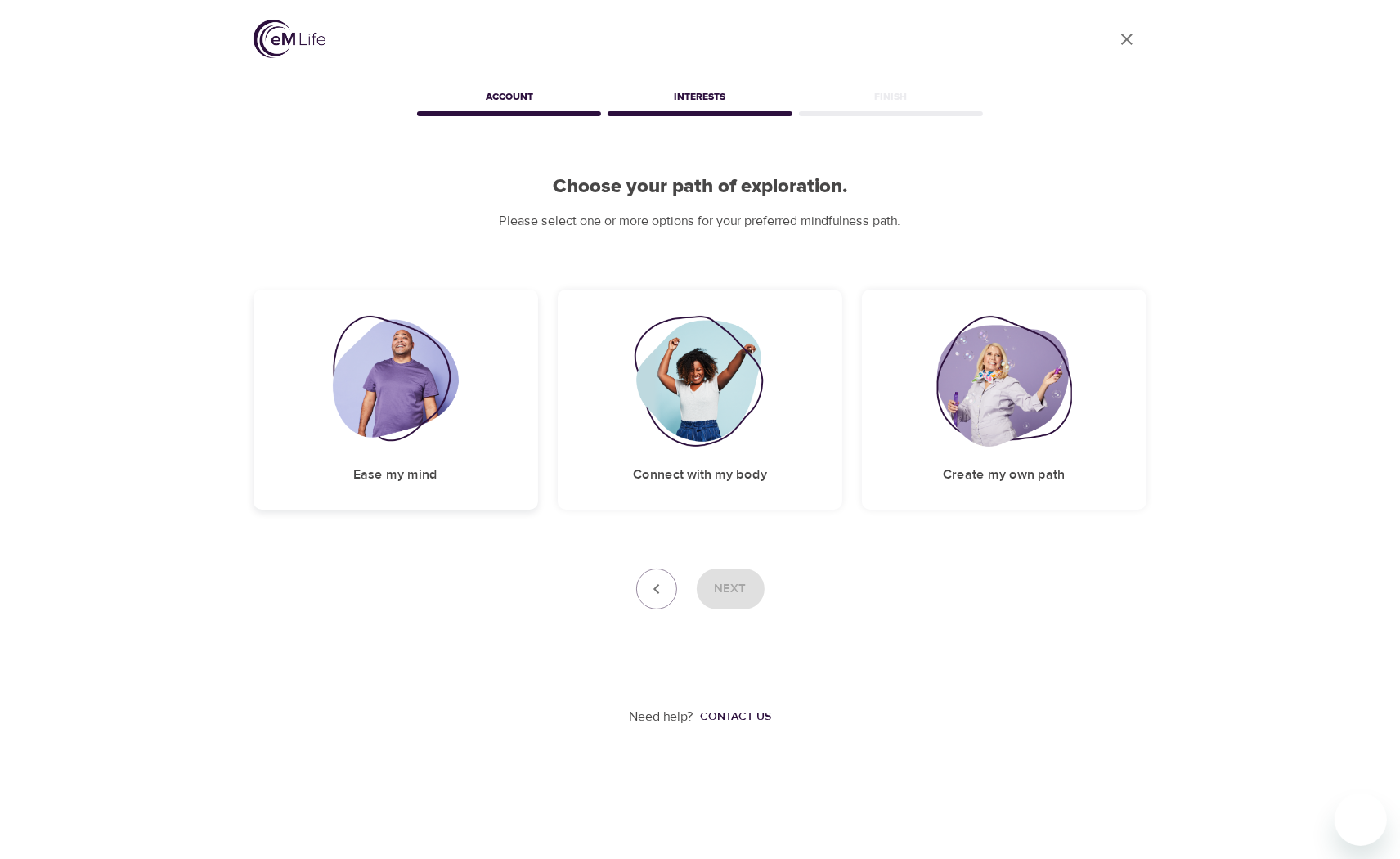
click at [430, 439] on img at bounding box center [396, 381] width 127 height 131
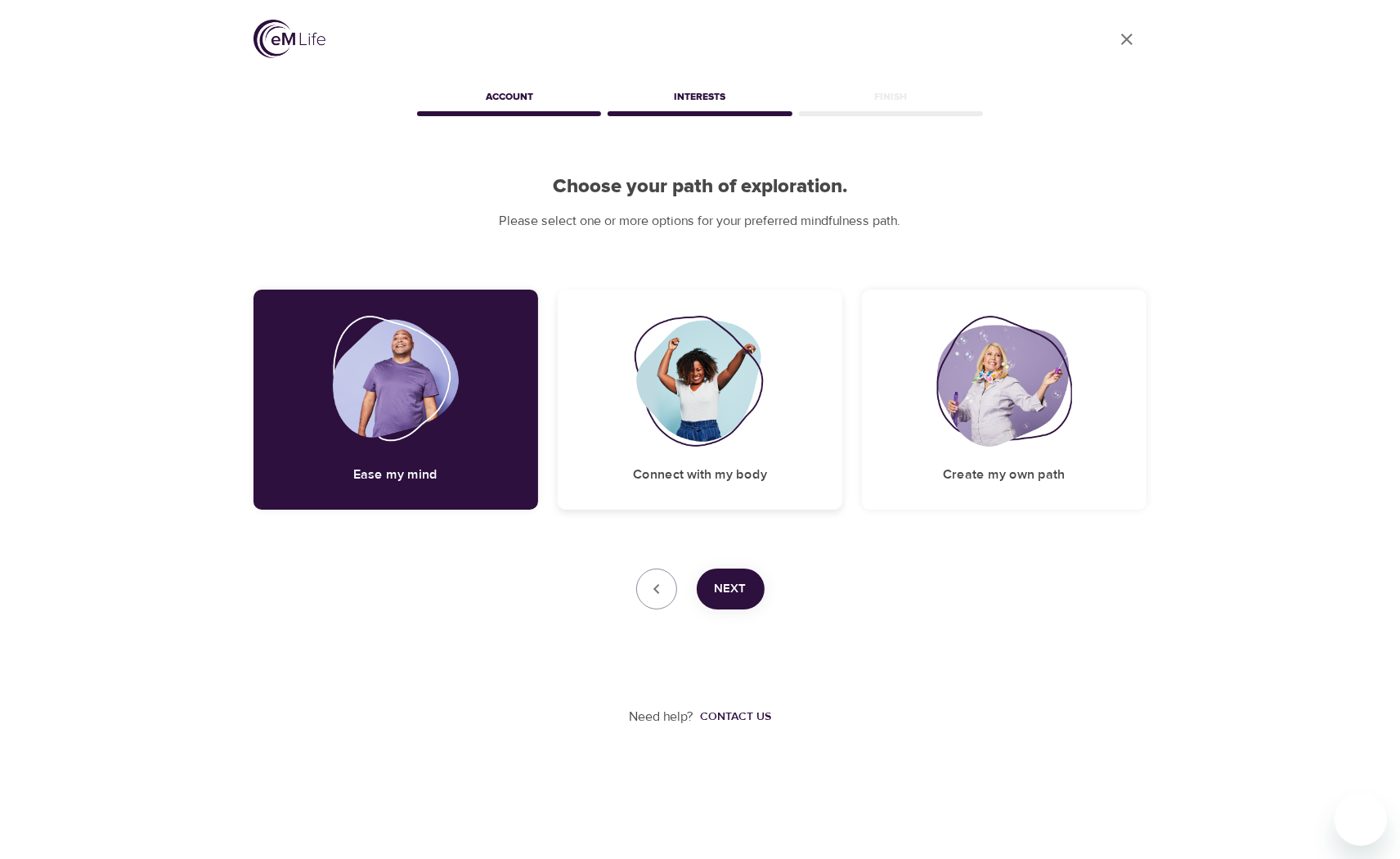
click at [739, 460] on div "Connect with my body" at bounding box center [700, 400] width 284 height 220
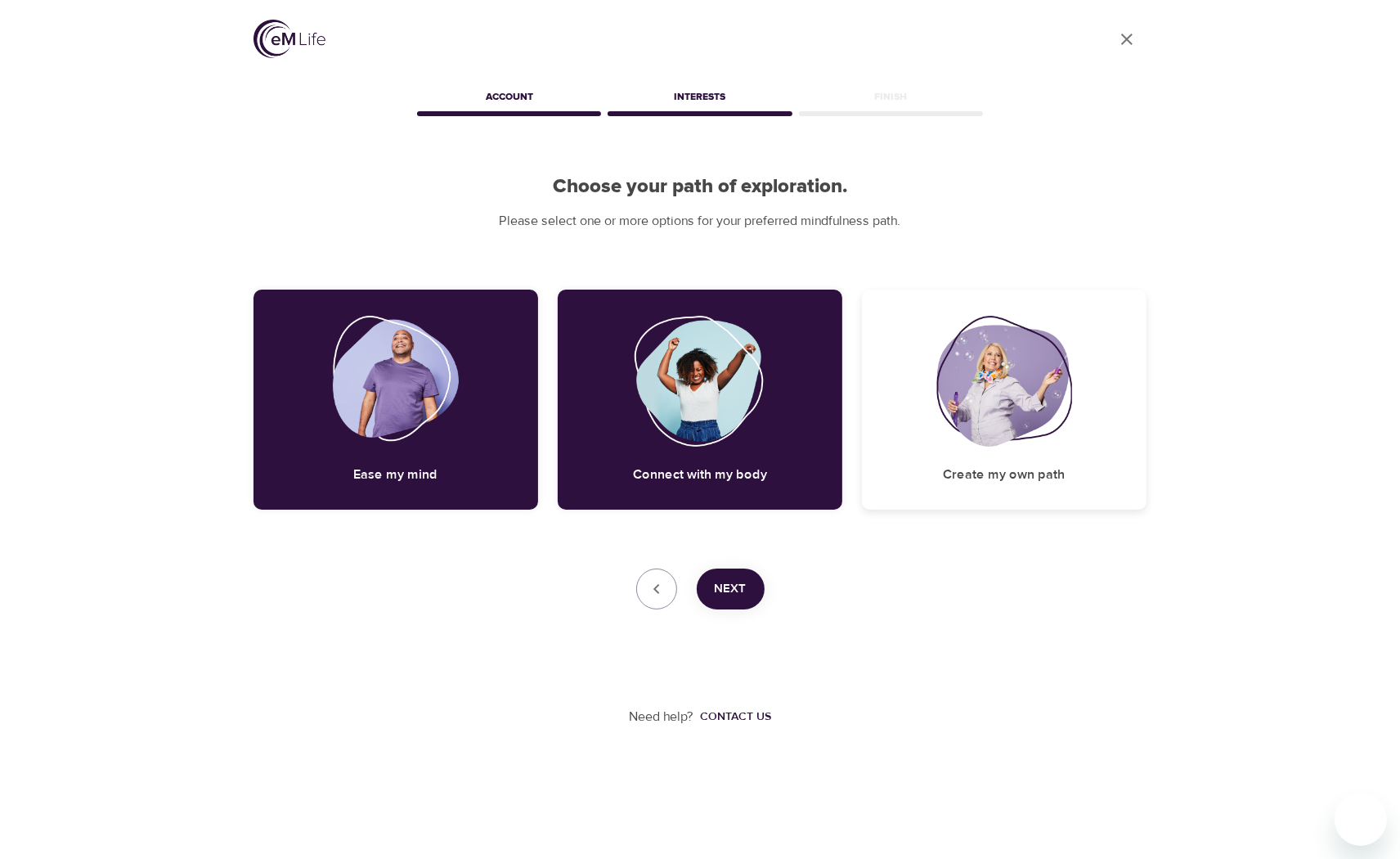
click at [938, 411] on img at bounding box center [1004, 381] width 136 height 131
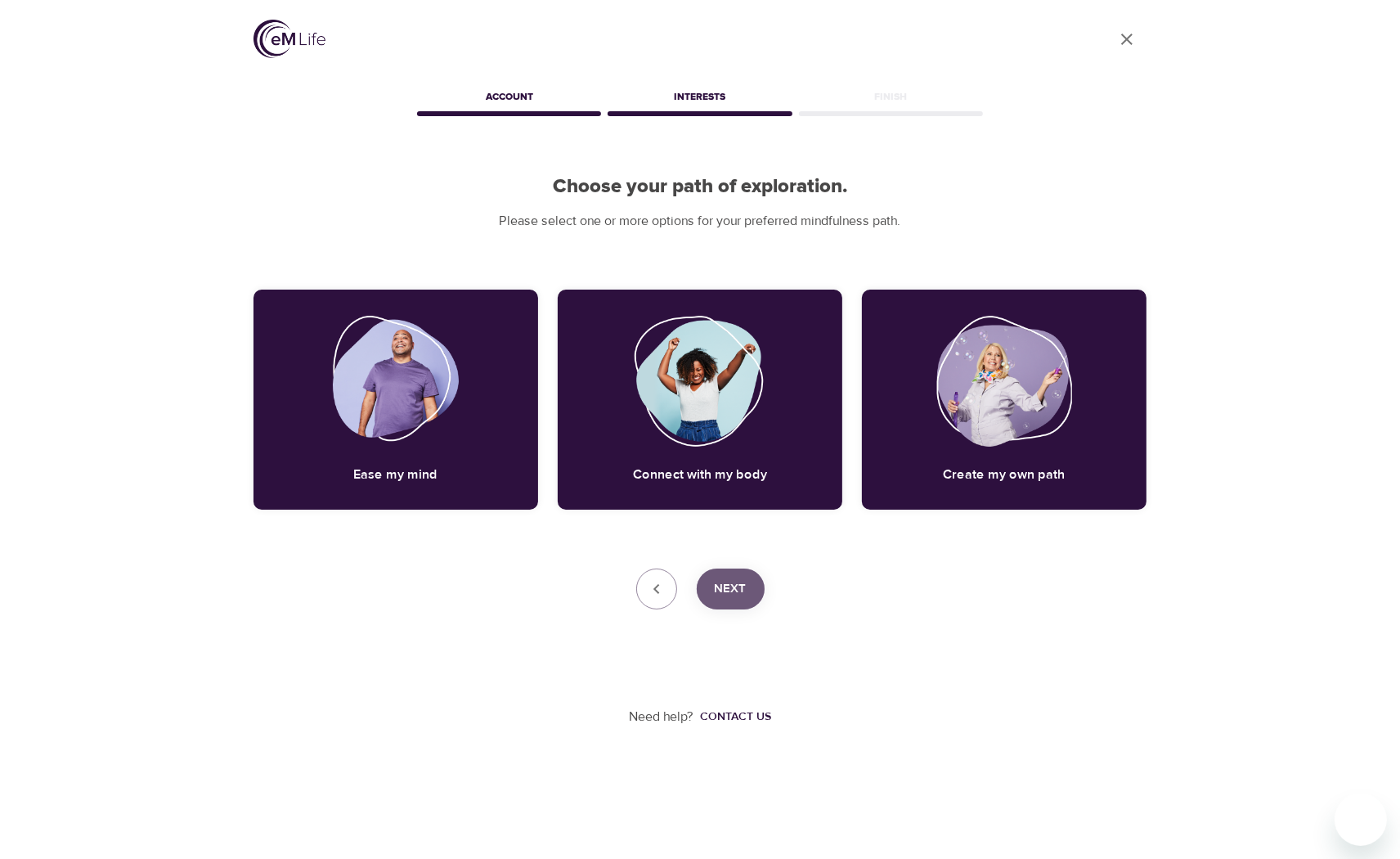
click at [726, 584] on span "Next" at bounding box center [730, 589] width 32 height 22
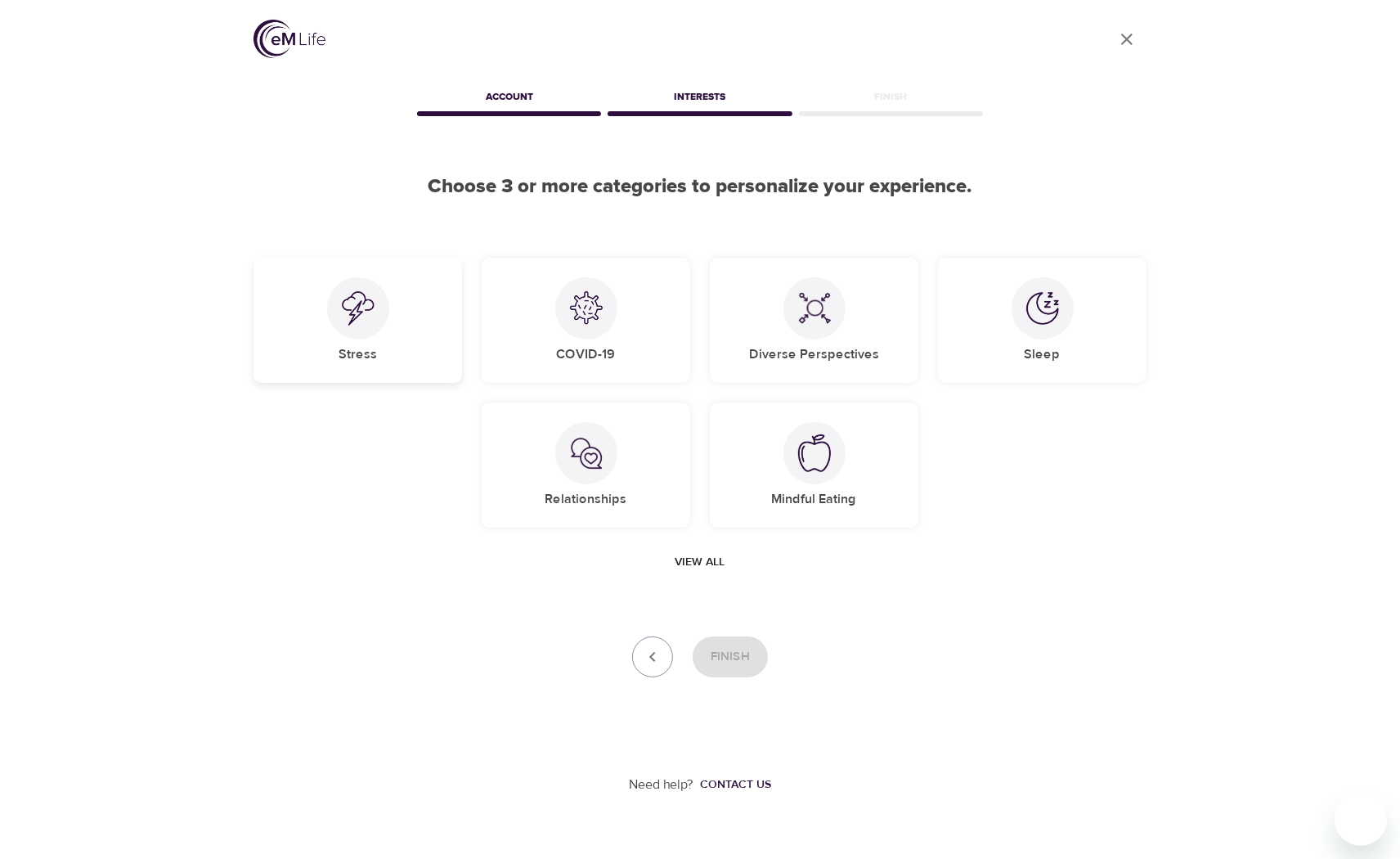
click at [381, 334] on div "Stress" at bounding box center [357, 320] width 209 height 125
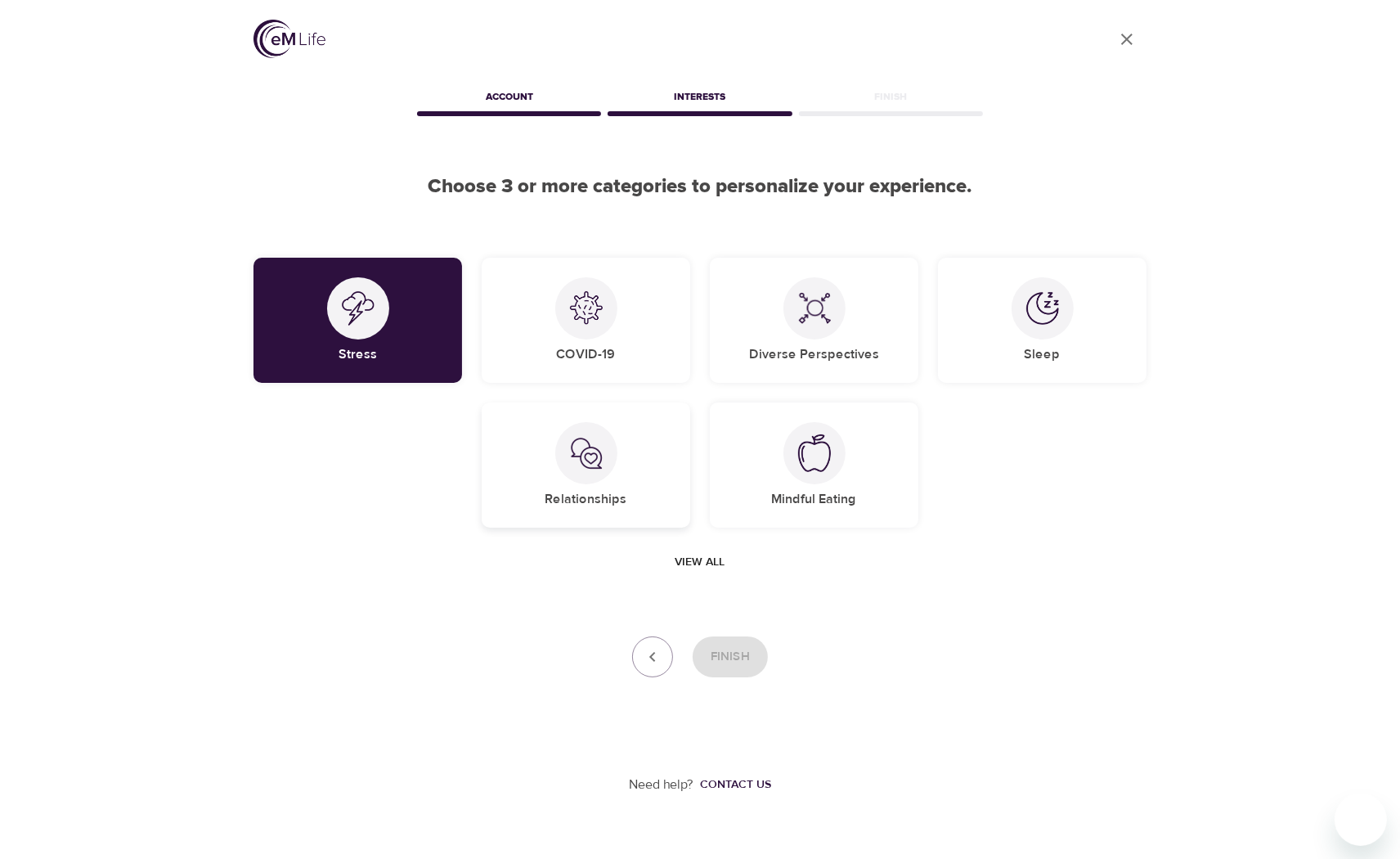
click at [614, 475] on div "Relationships" at bounding box center [586, 465] width 209 height 125
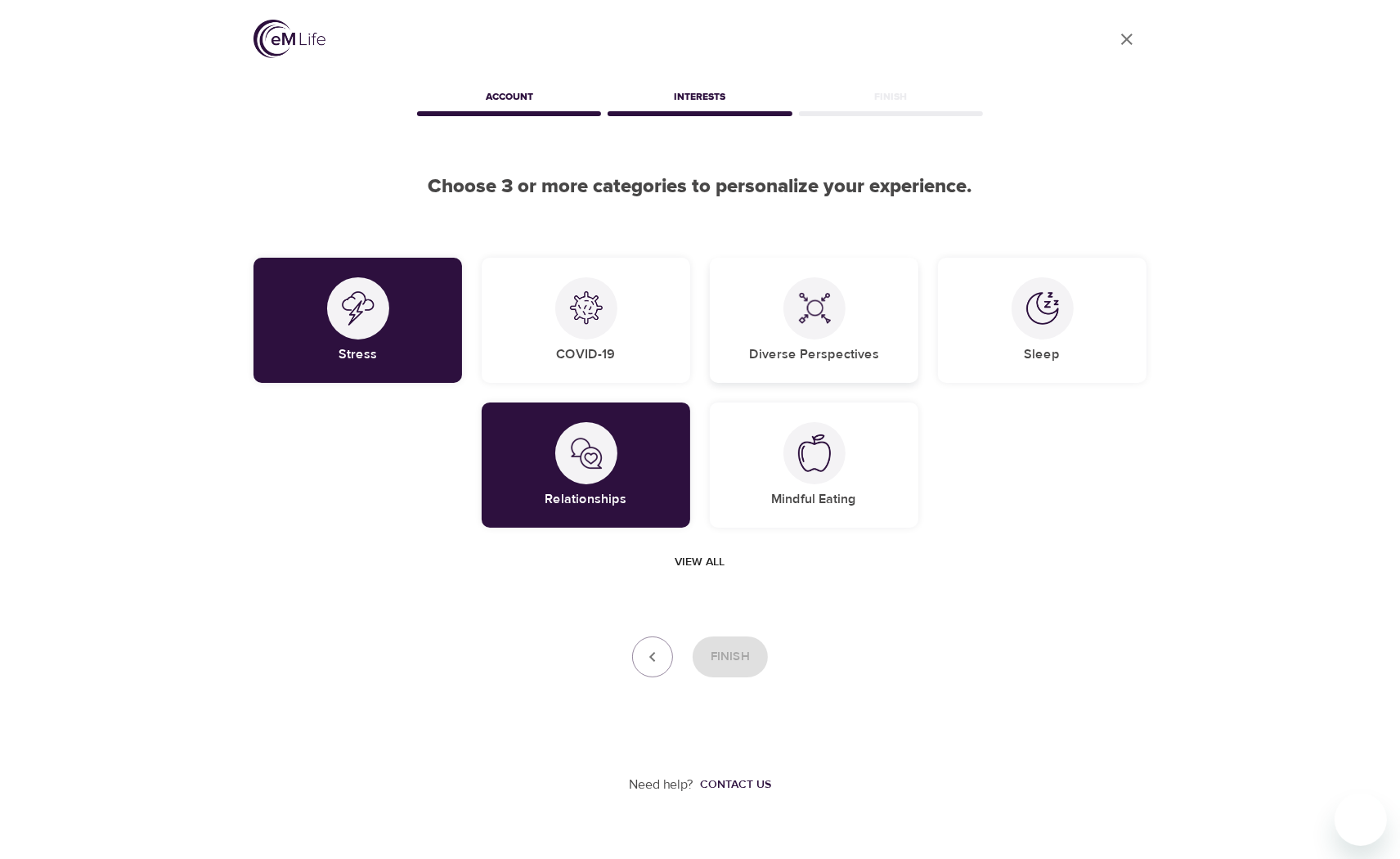
click at [837, 344] on div "Diverse Perspectives" at bounding box center [814, 320] width 209 height 125
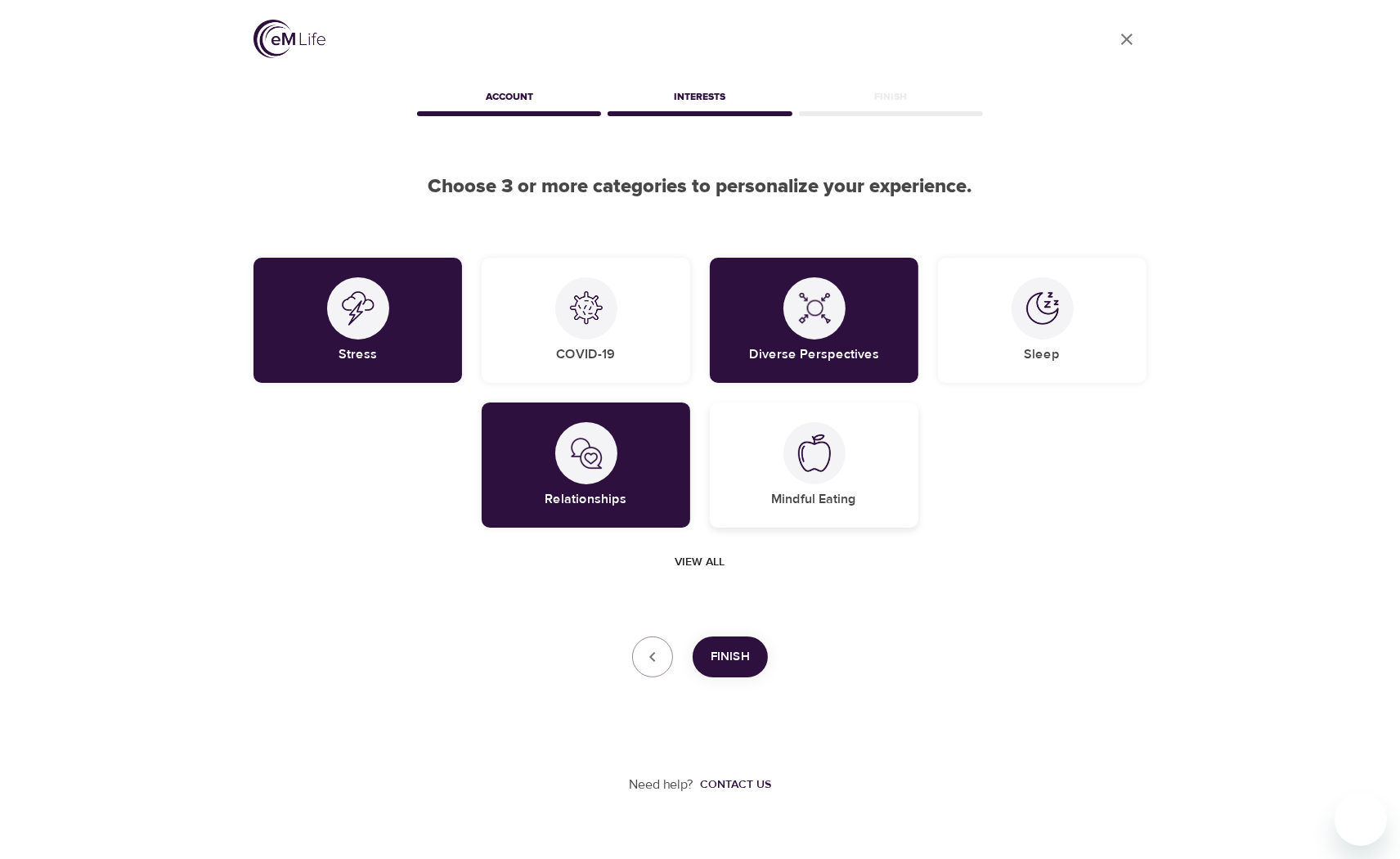
click at [834, 469] on div at bounding box center [815, 453] width 62 height 62
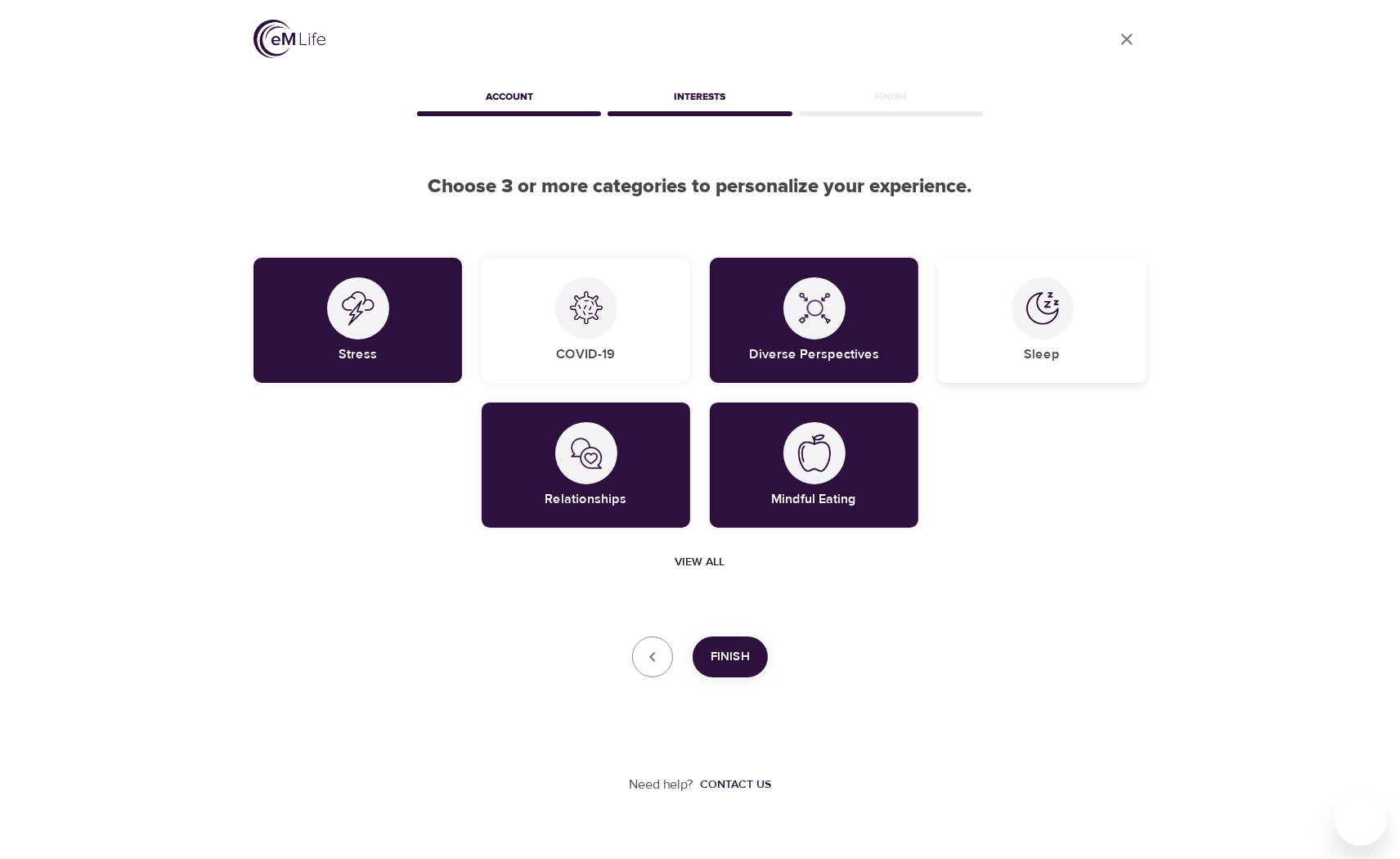
click at [1063, 360] on div "Sleep" at bounding box center [1042, 320] width 209 height 125
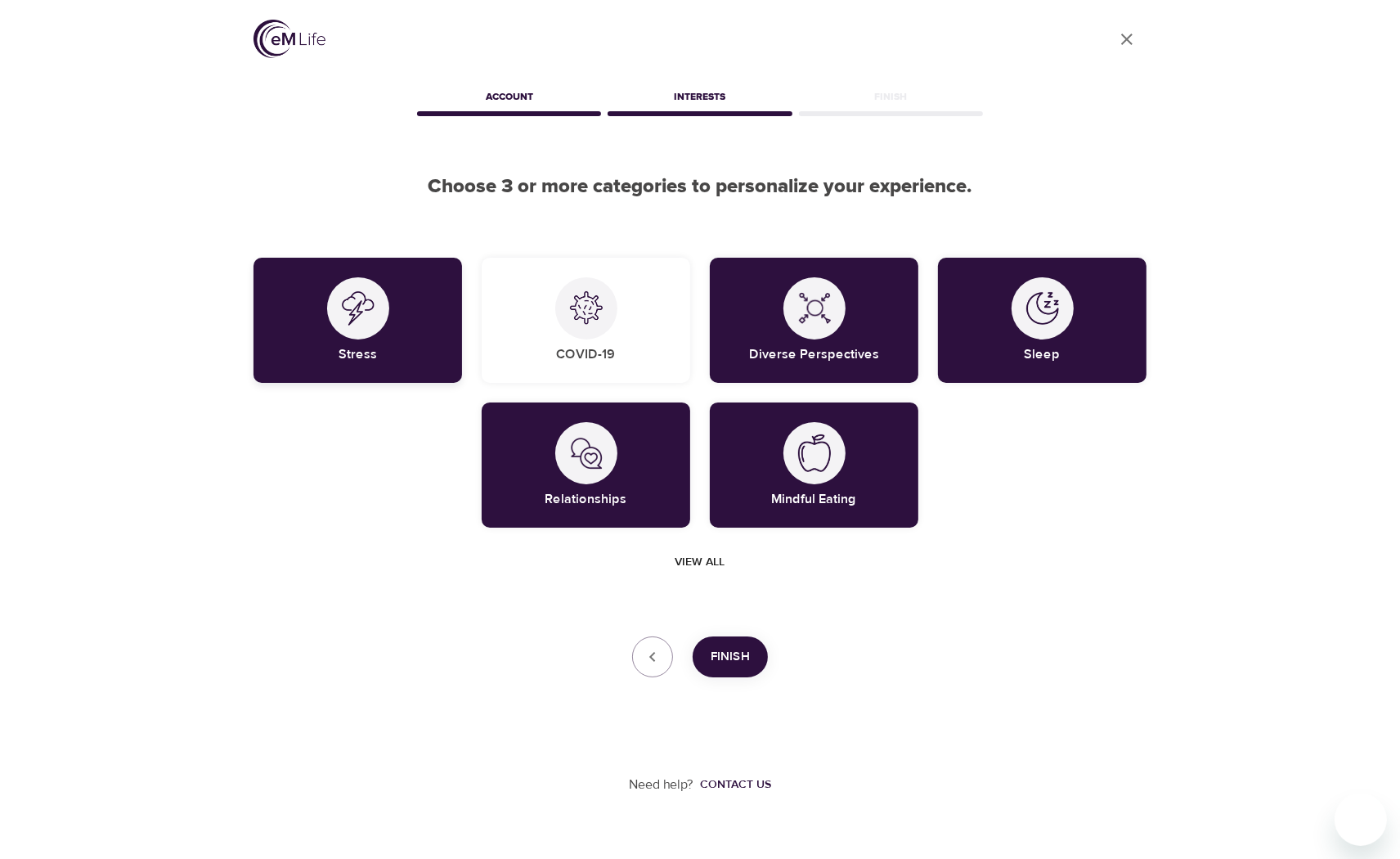
click at [446, 336] on div "Stress" at bounding box center [357, 320] width 209 height 125
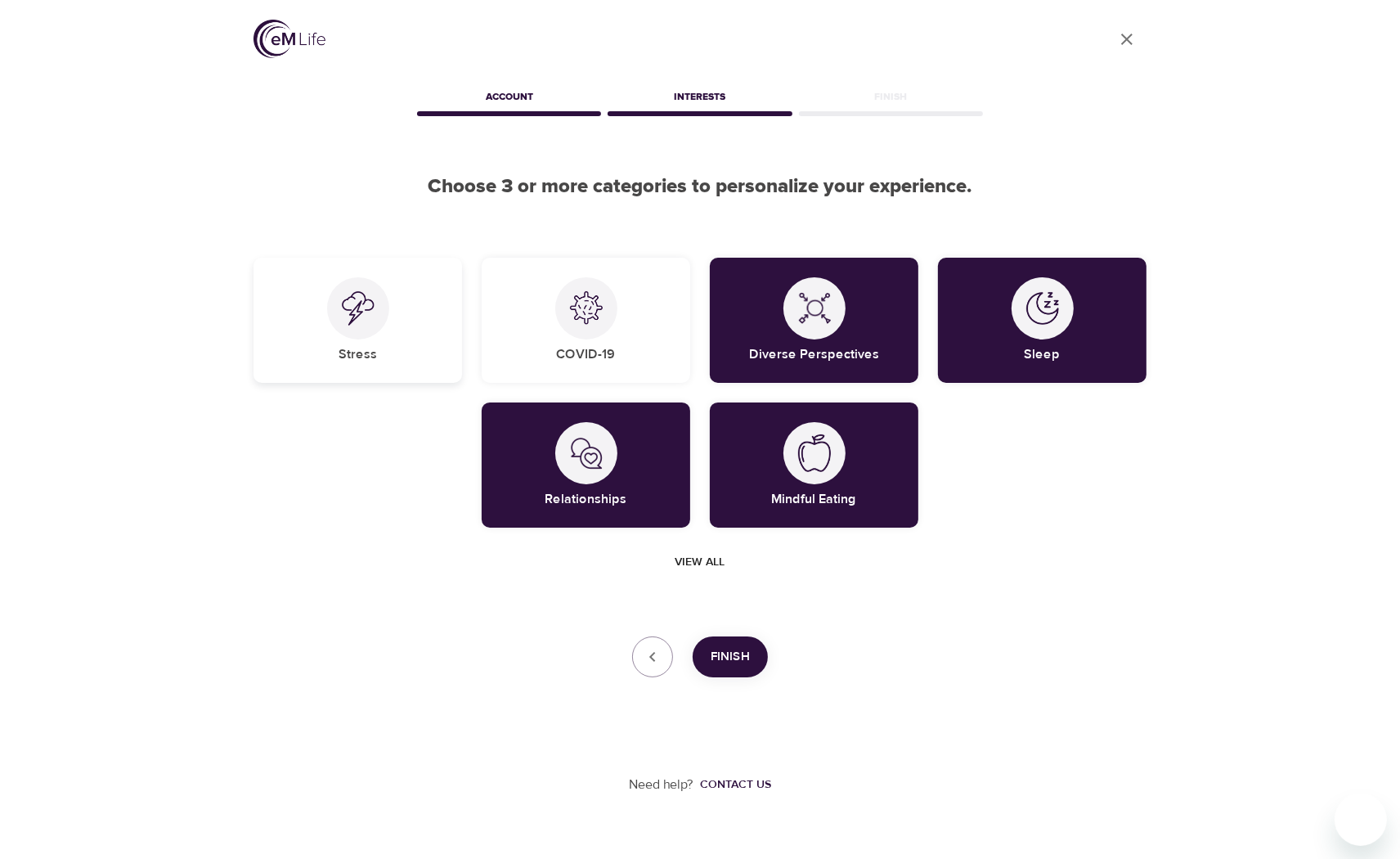
click at [377, 337] on div "Stress" at bounding box center [357, 320] width 209 height 125
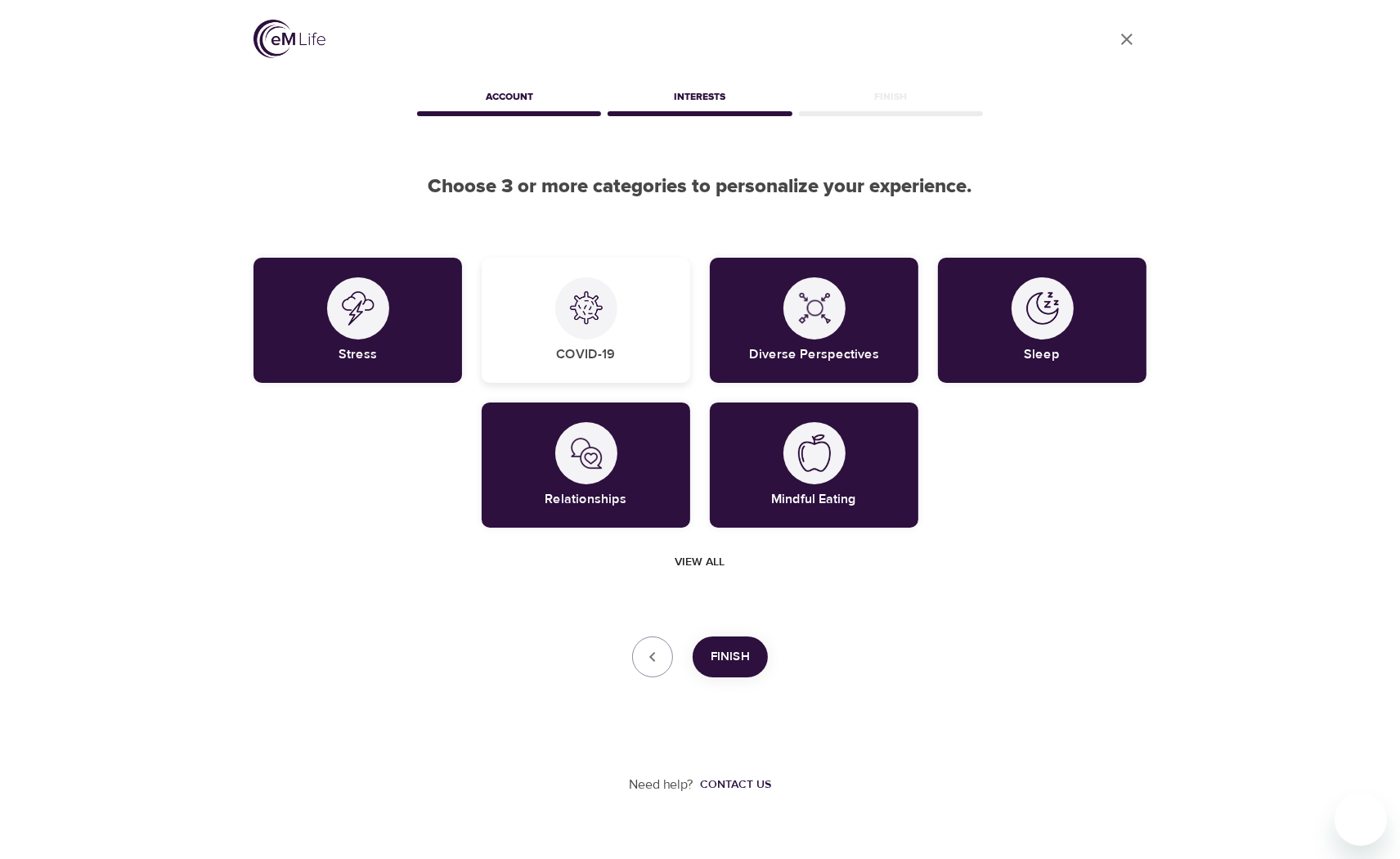
click at [579, 365] on div "COVID-19" at bounding box center [586, 320] width 209 height 125
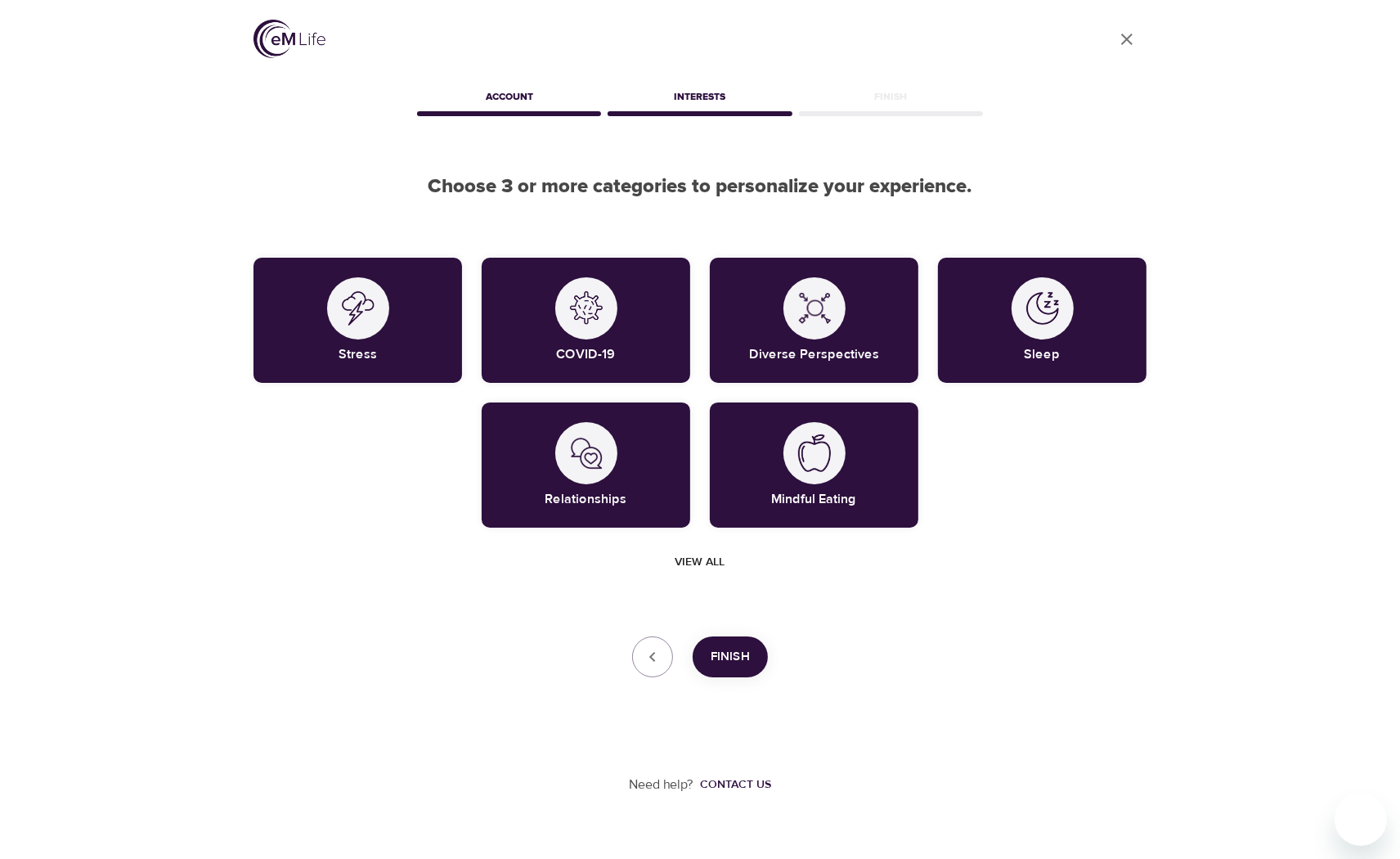
click at [717, 653] on span "Finish" at bounding box center [730, 656] width 39 height 22
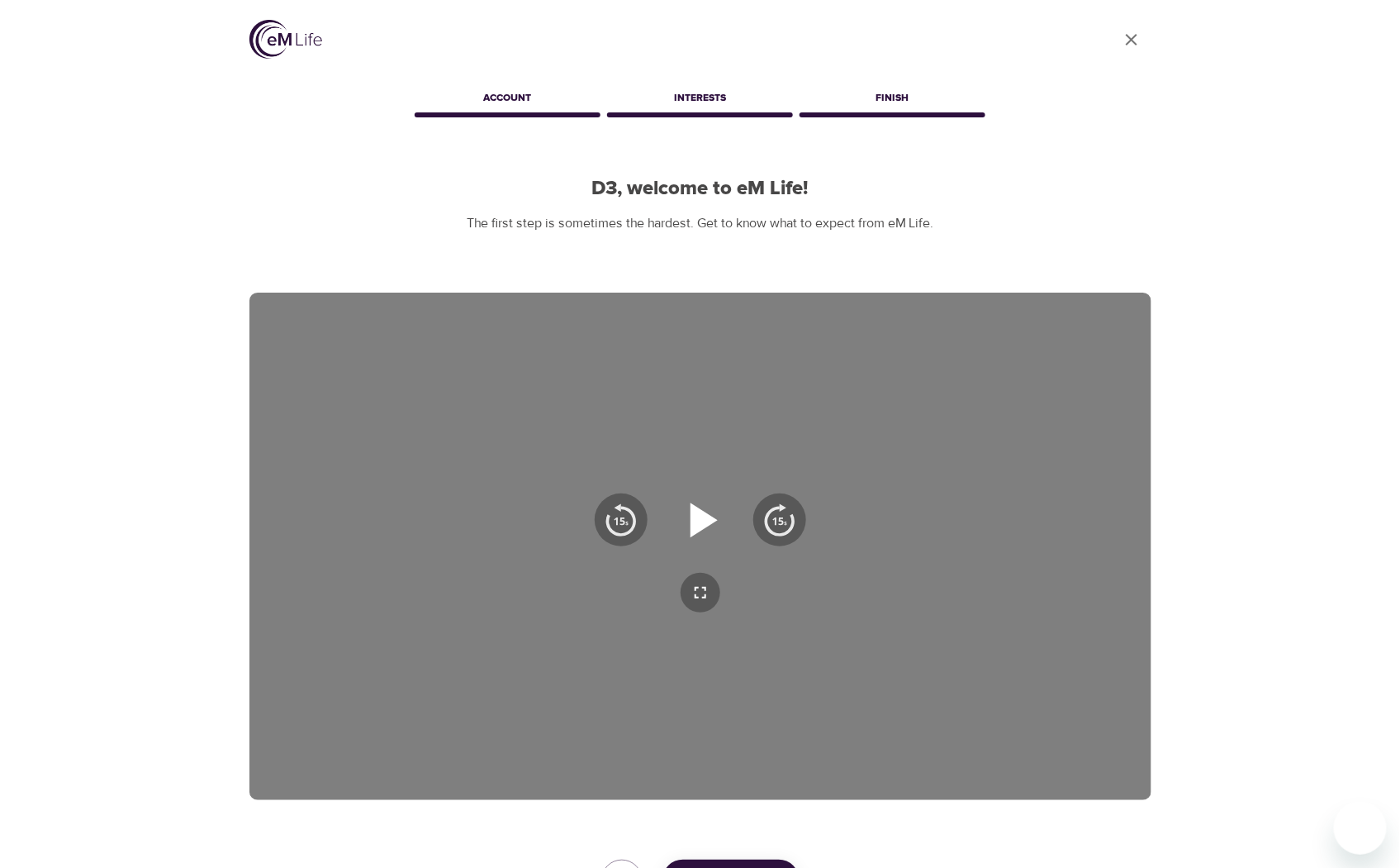
click at [682, 503] on icon "button" at bounding box center [700, 519] width 60 height 60
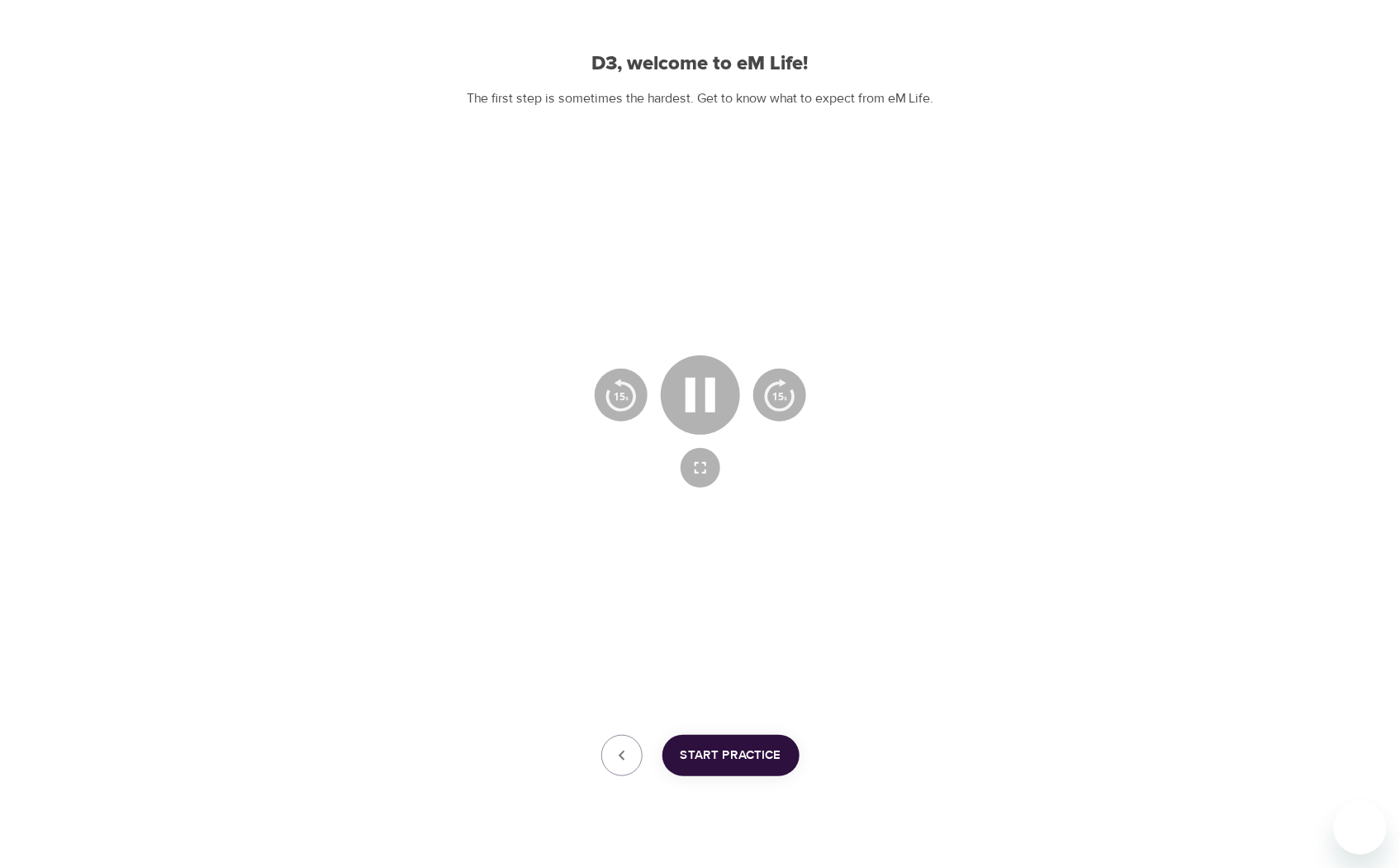
scroll to position [152, 0]
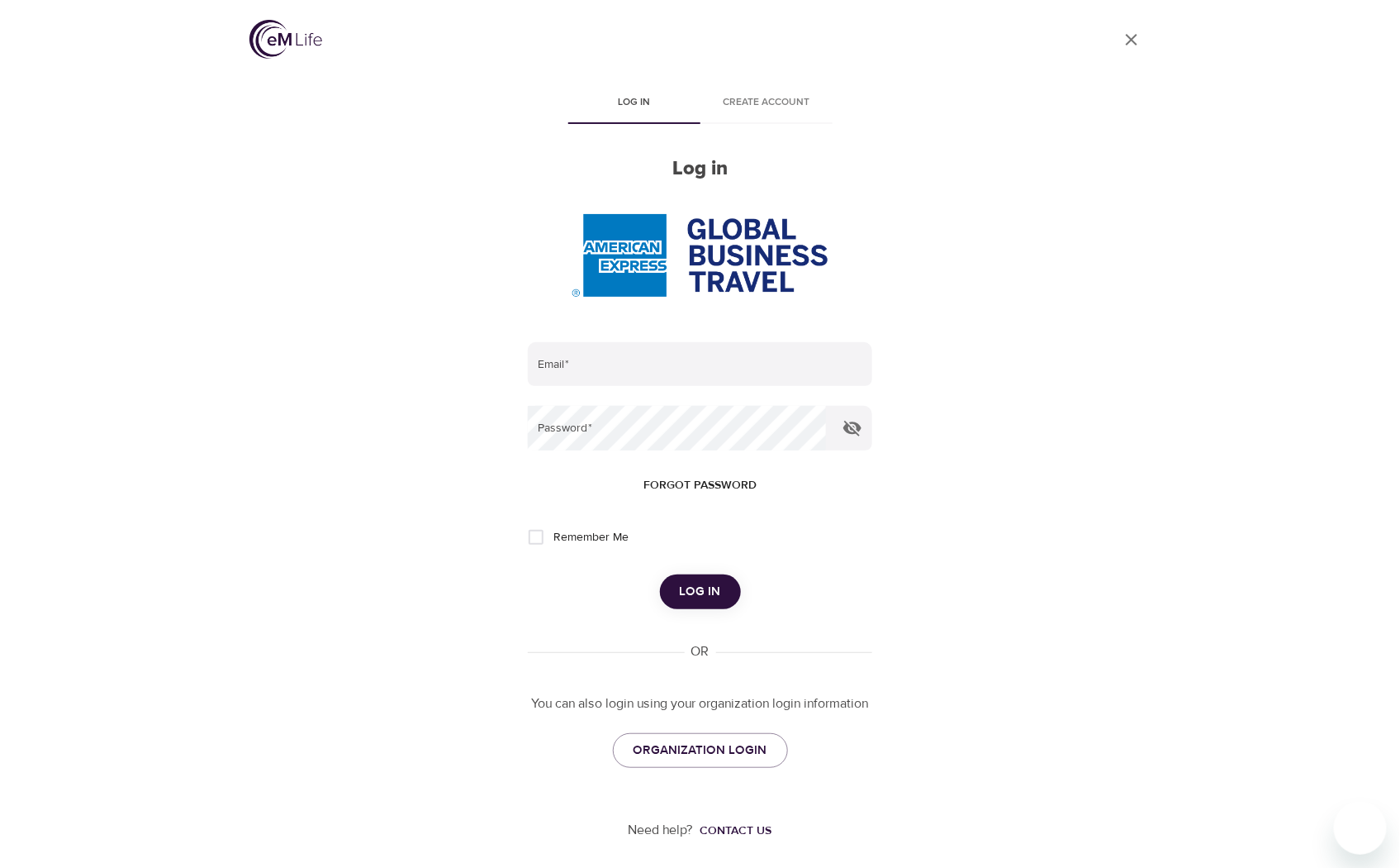
type input "[EMAIL_ADDRESS][DOMAIN_NAME]"
click at [695, 599] on span "Log in" at bounding box center [700, 591] width 41 height 22
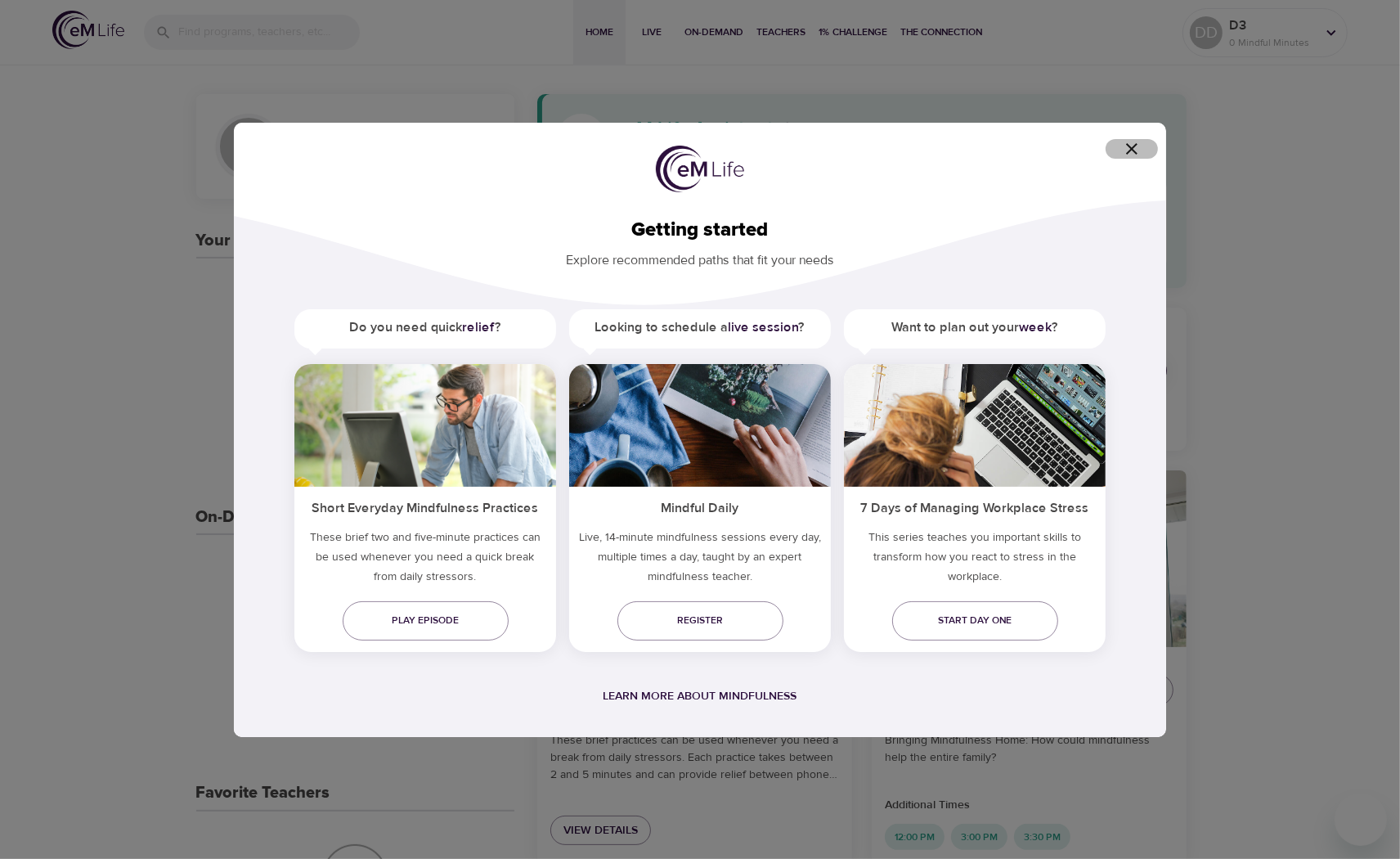
click at [1131, 152] on icon "button" at bounding box center [1131, 148] width 20 height 20
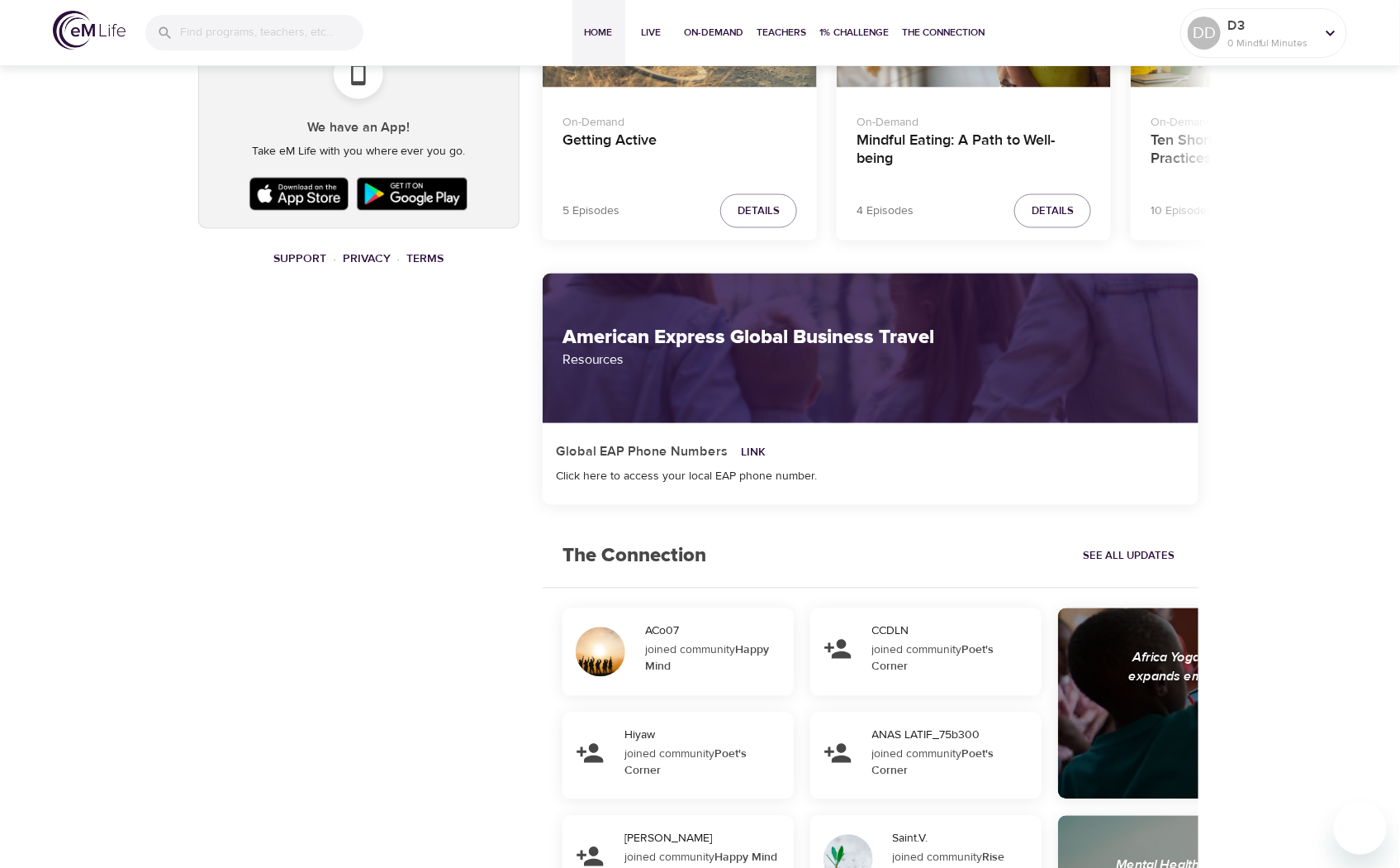
scroll to position [1101, 0]
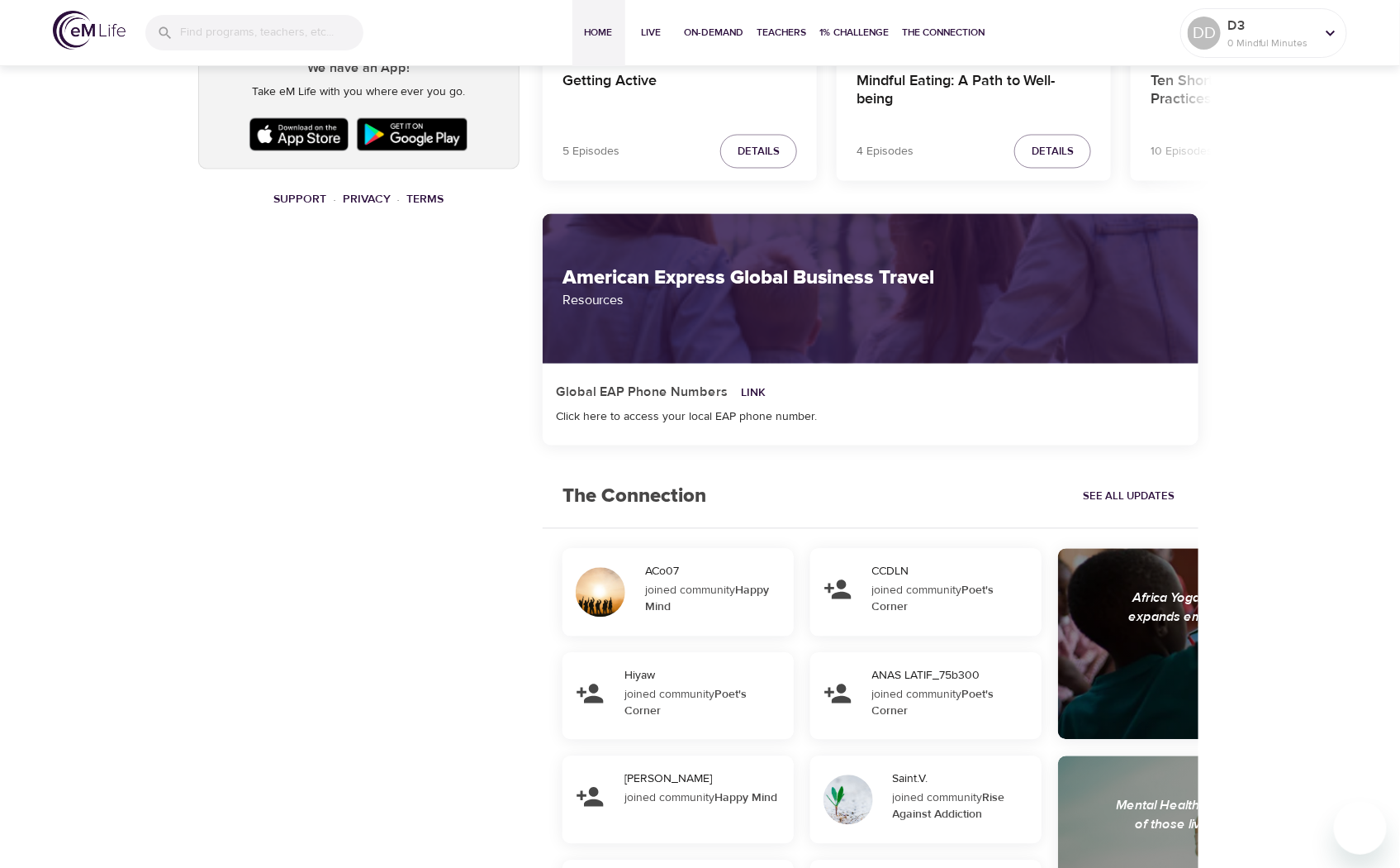
drag, startPoint x: 950, startPoint y: 669, endPoint x: 409, endPoint y: 672, distance: 541.0
click at [392, 678] on div "DD pencil D3 0 Mindful Minutes Your Live Schedule Register for live programs to…" at bounding box center [359, 94] width 341 height 2220
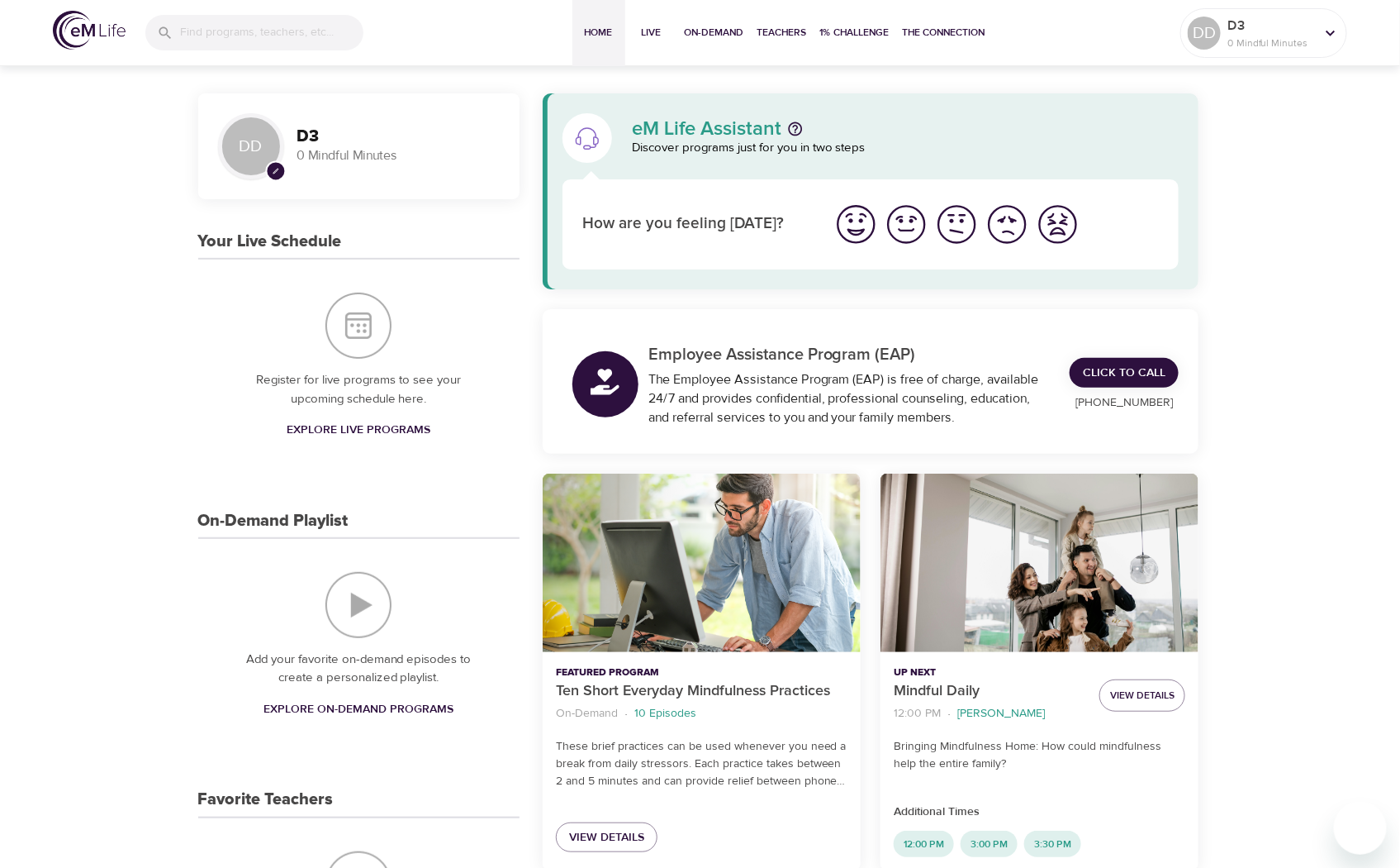
scroll to position [0, 0]
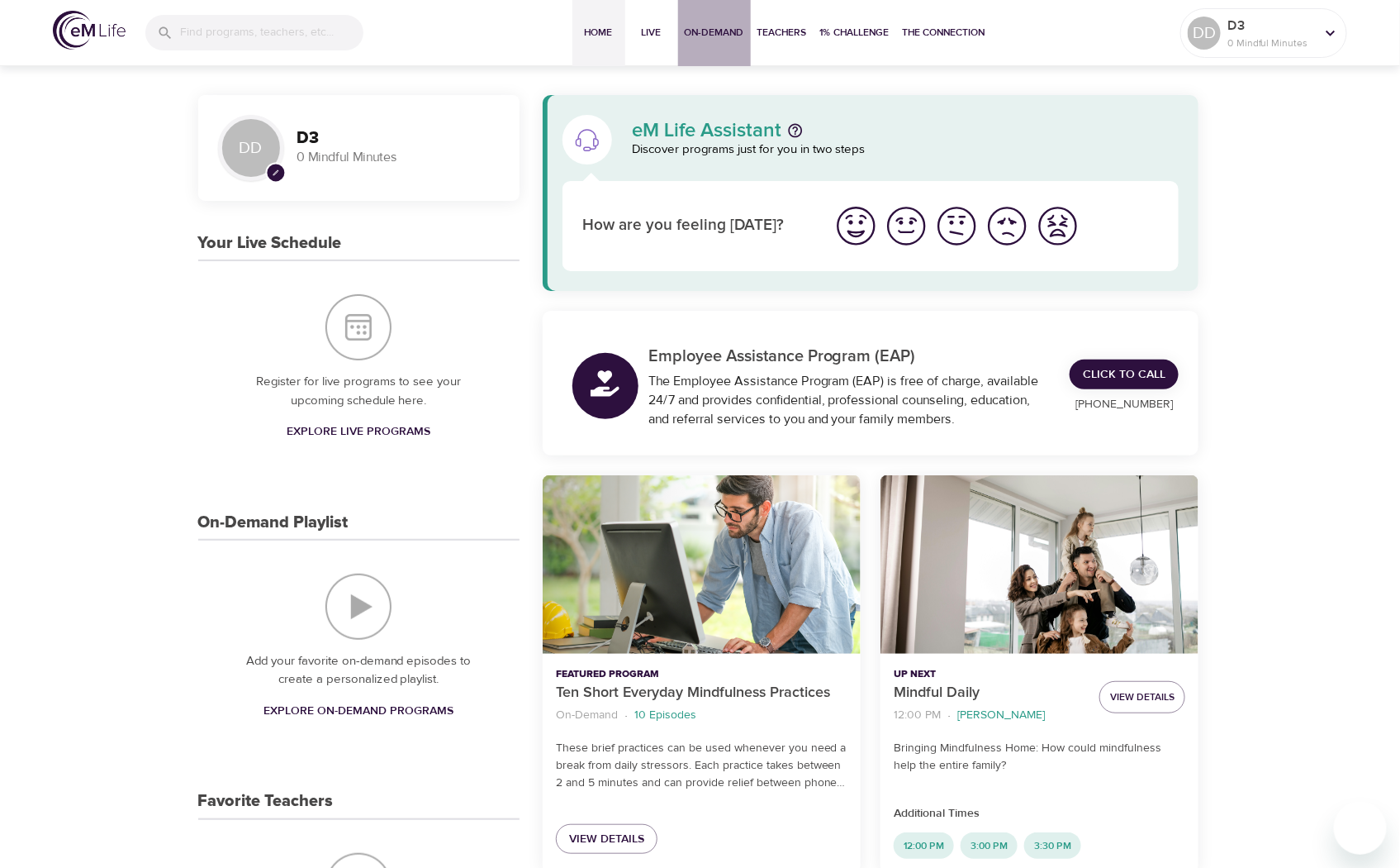
click at [720, 24] on span "On-Demand" at bounding box center [714, 32] width 60 height 18
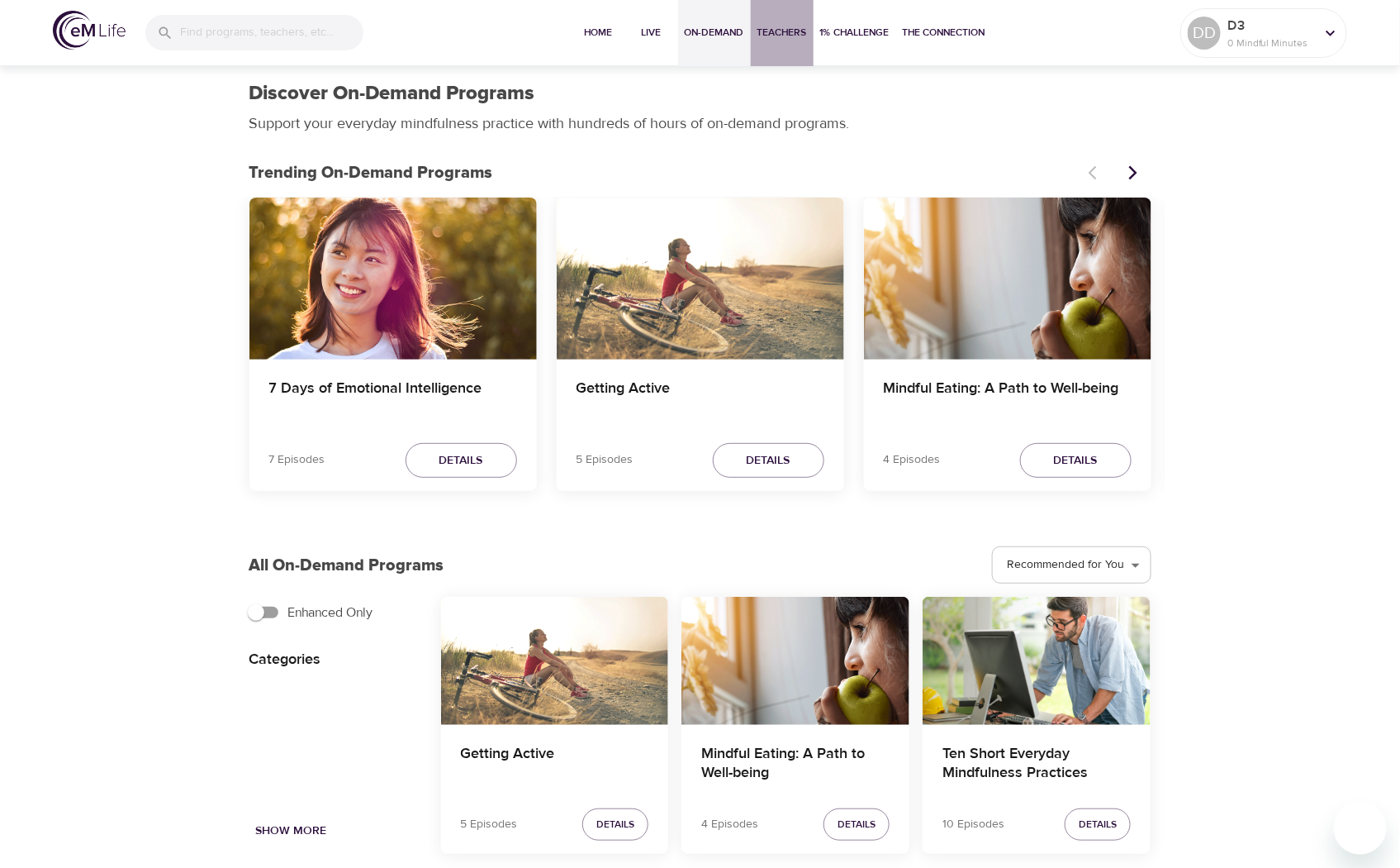
click at [770, 25] on span "Teachers" at bounding box center [782, 32] width 50 height 18
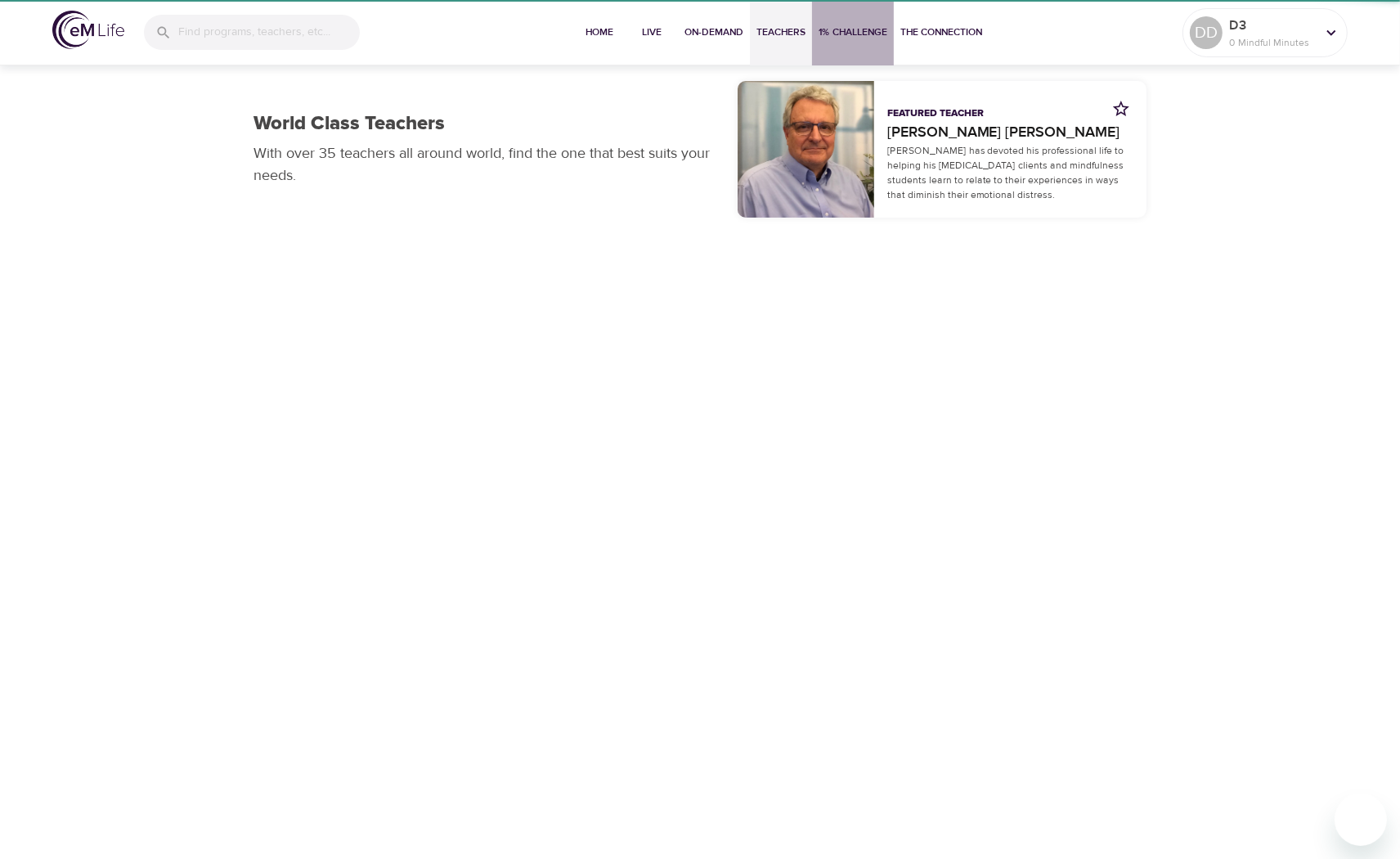
click at [850, 38] on span "1% Challenge" at bounding box center [852, 32] width 68 height 17
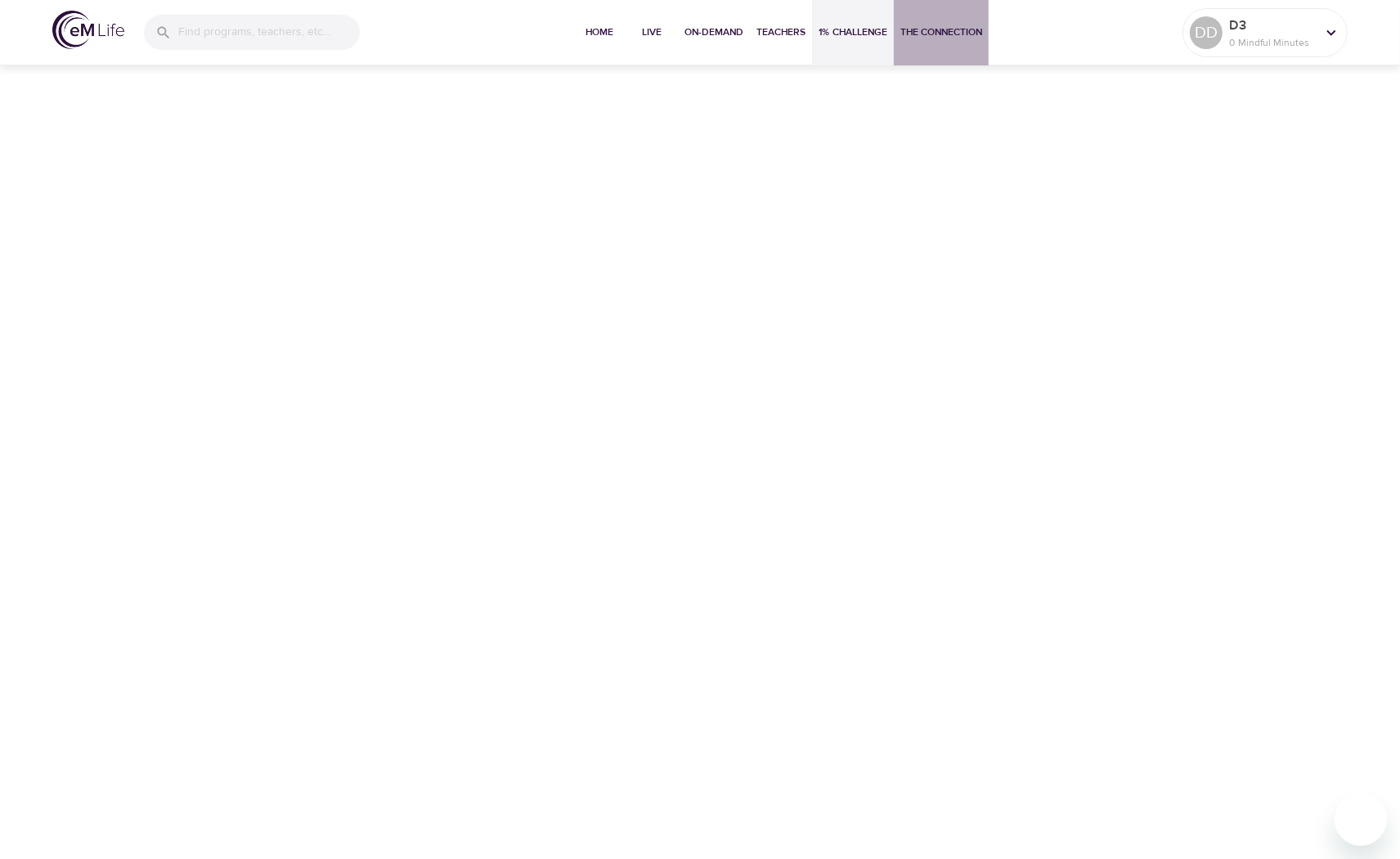
click at [927, 29] on span "The Connection" at bounding box center [941, 32] width 81 height 17
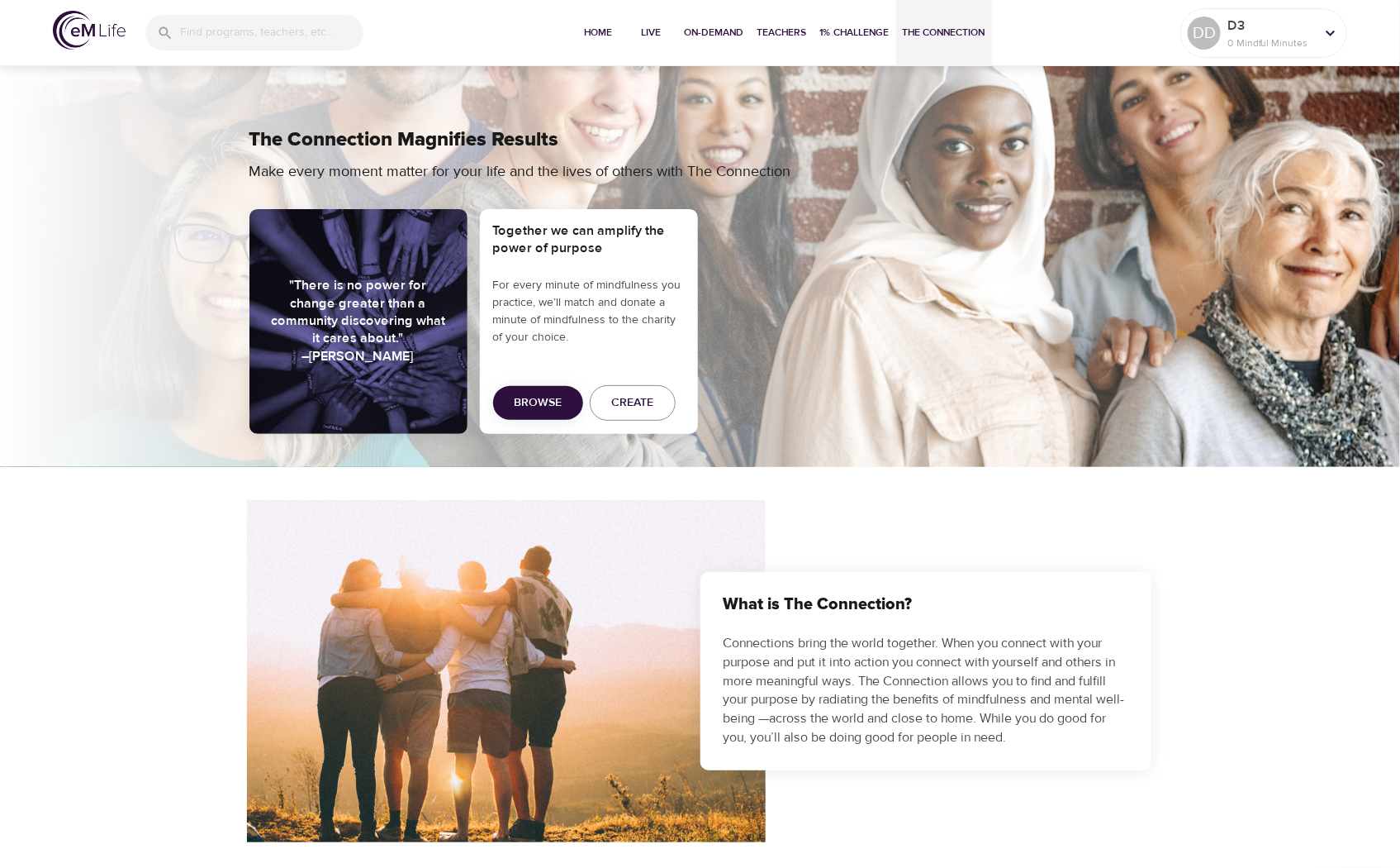
drag, startPoint x: 894, startPoint y: 474, endPoint x: 903, endPoint y: 573, distance: 99.4
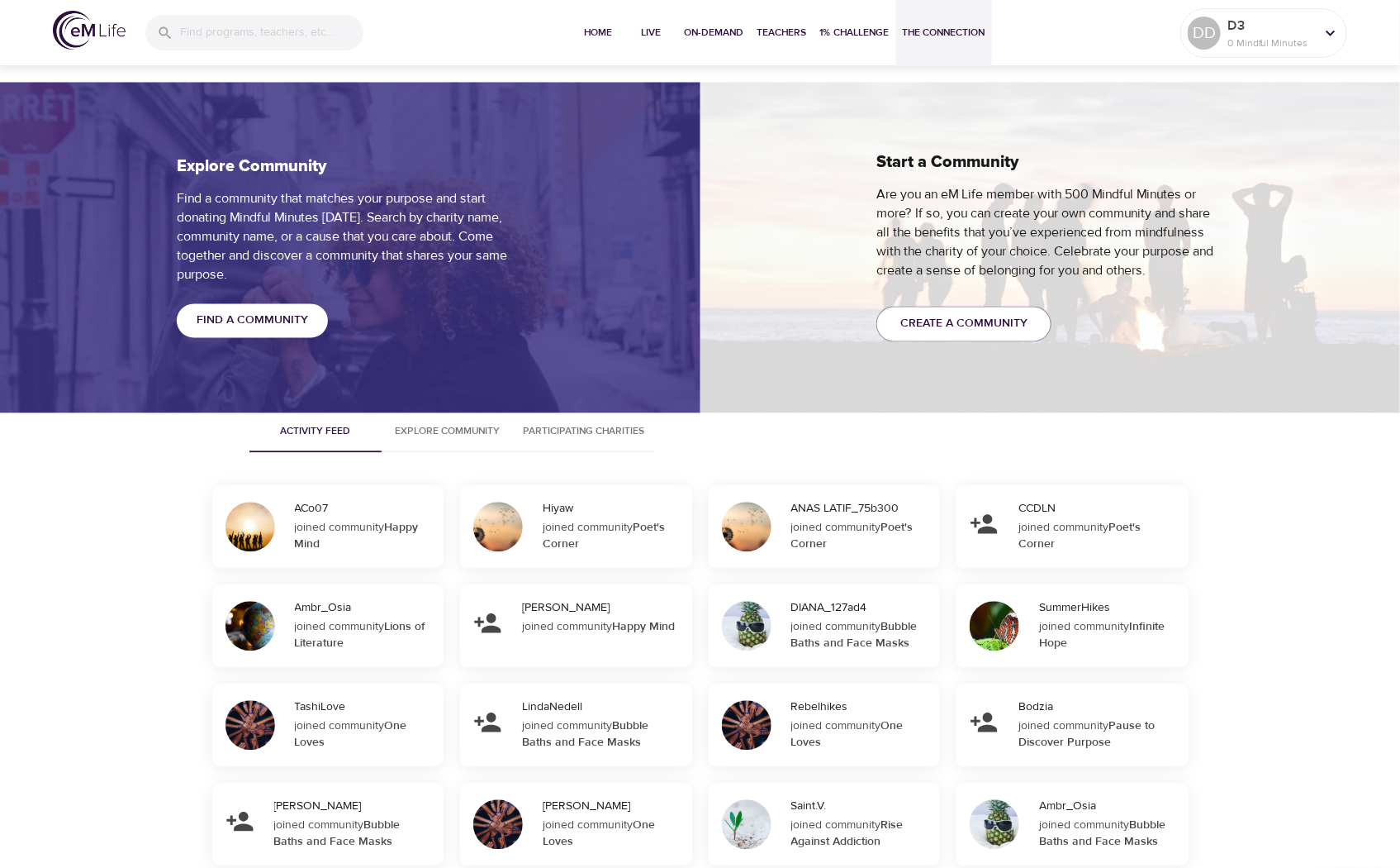
scroll to position [1377, 0]
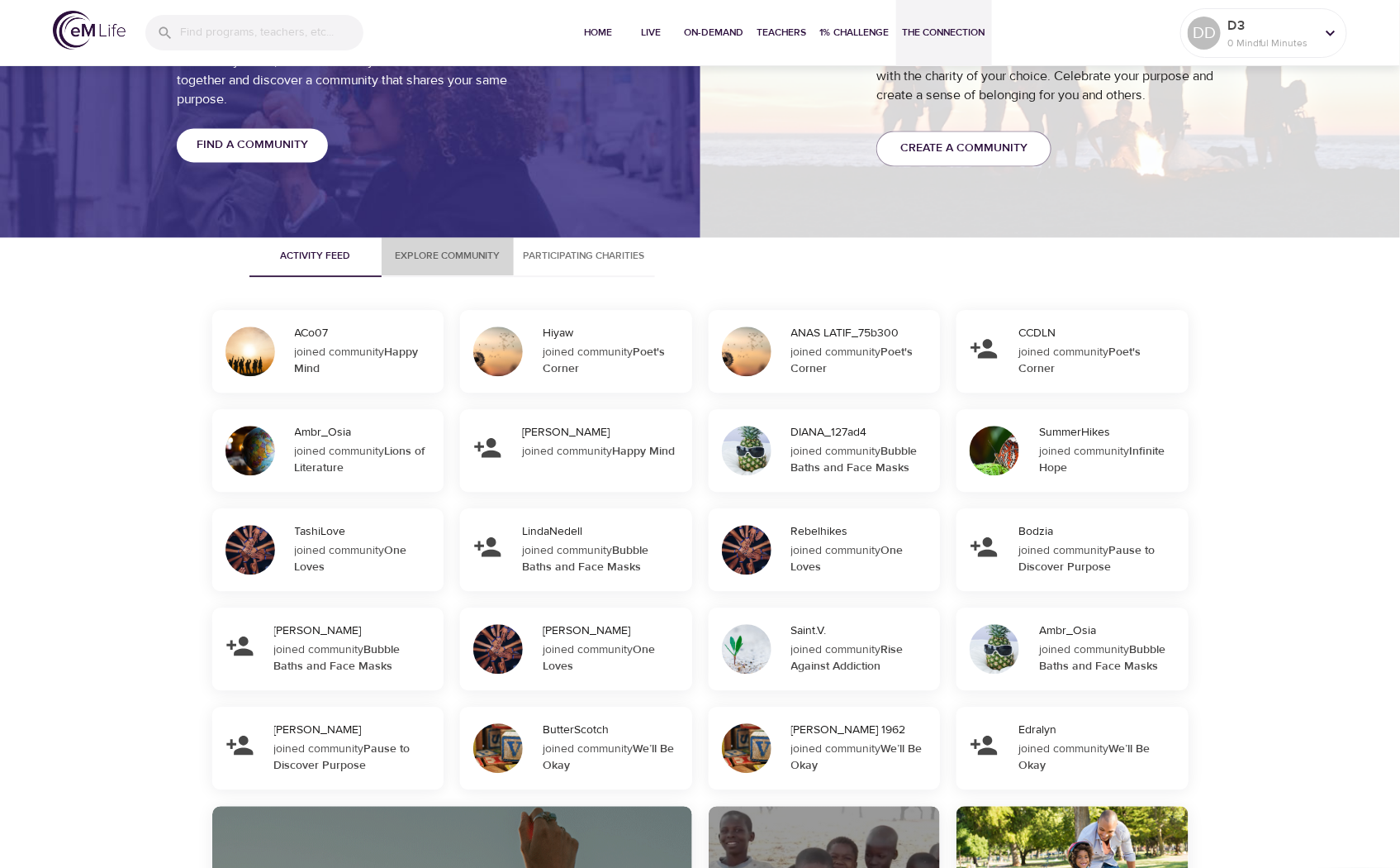
click at [465, 254] on span "Explore Community" at bounding box center [447, 256] width 112 height 18
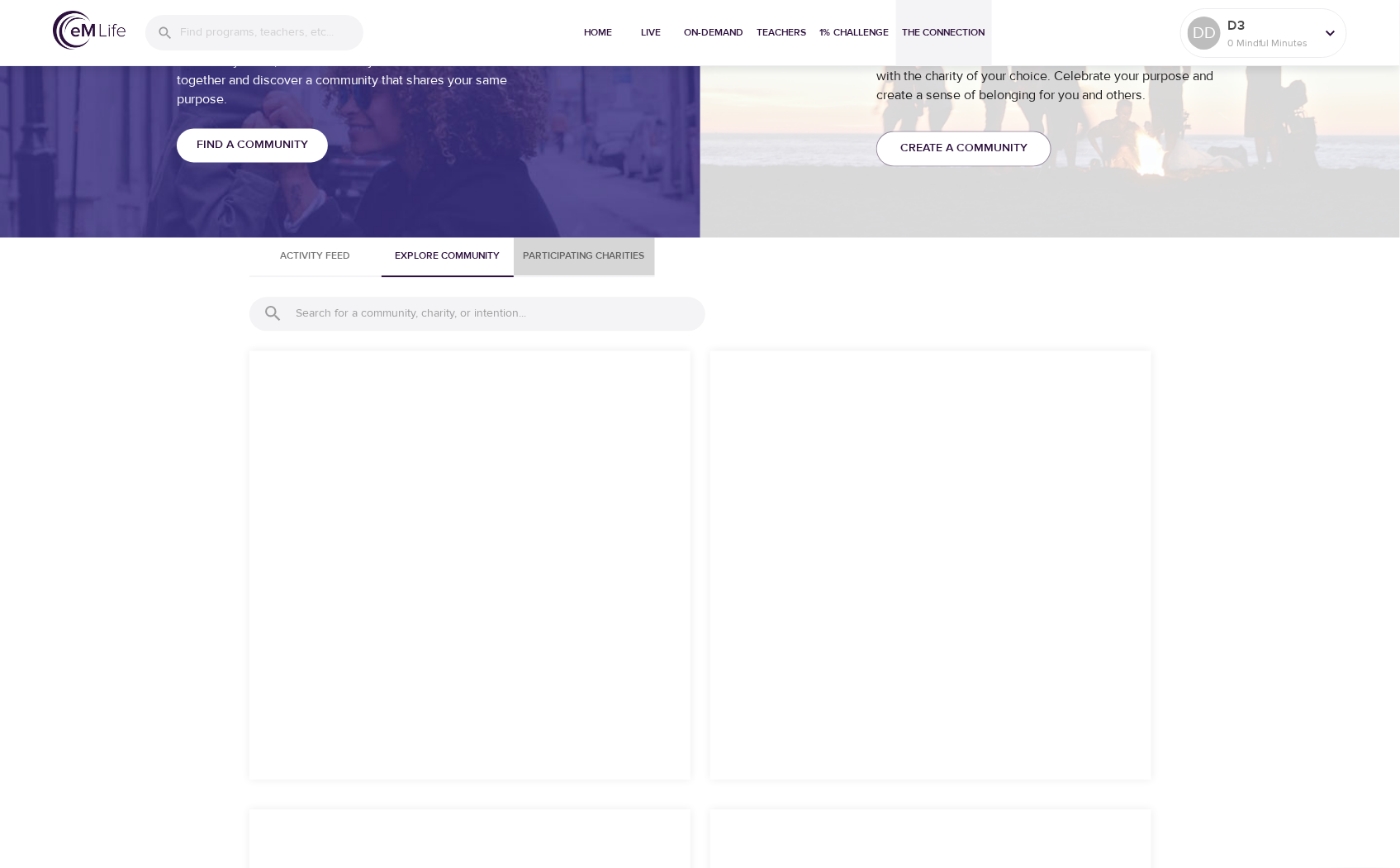
click at [576, 252] on span "Participating Charities" at bounding box center [584, 256] width 122 height 18
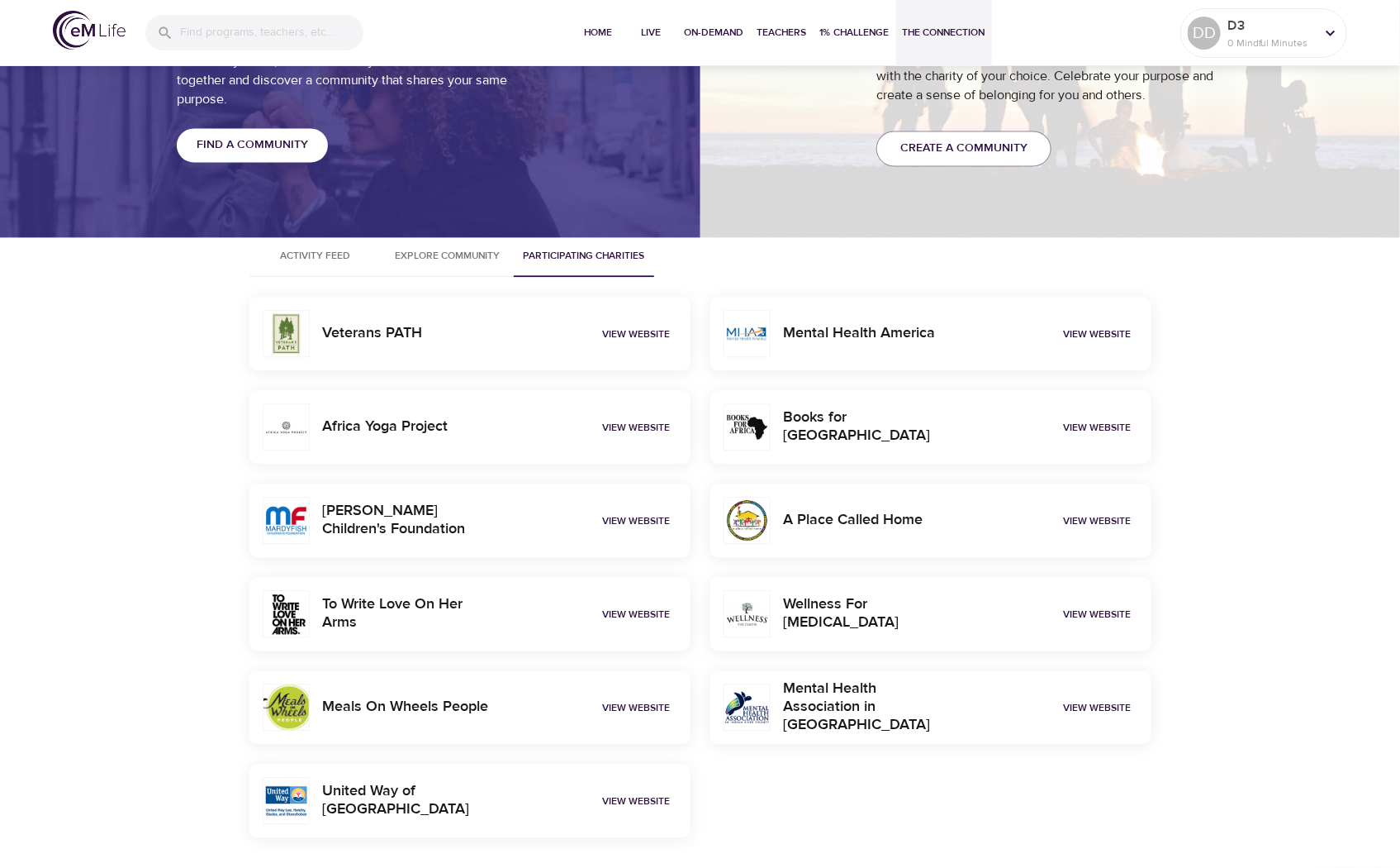
scroll to position [1428, 0]
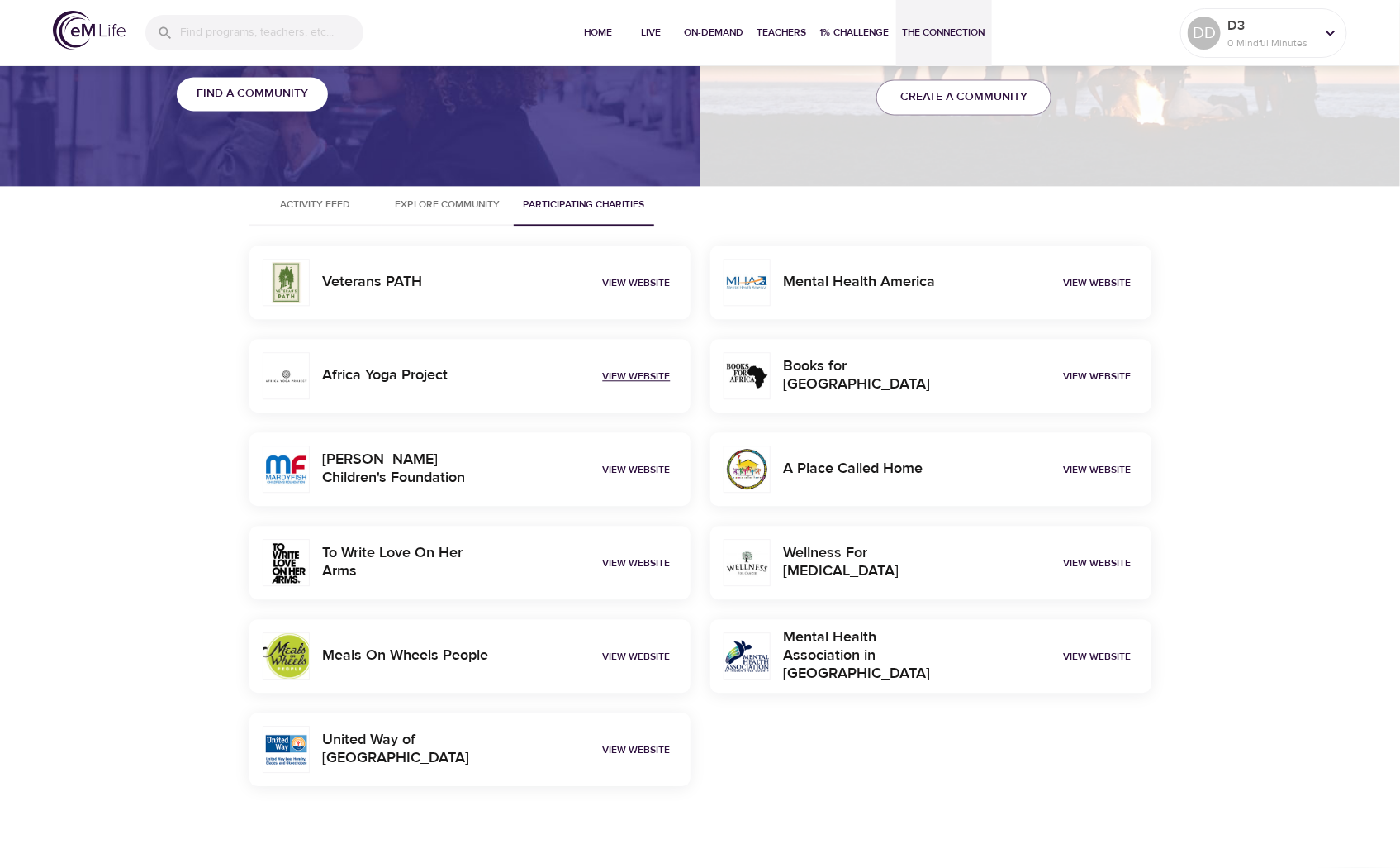
click at [654, 380] on link "View Website" at bounding box center [637, 376] width 67 height 13
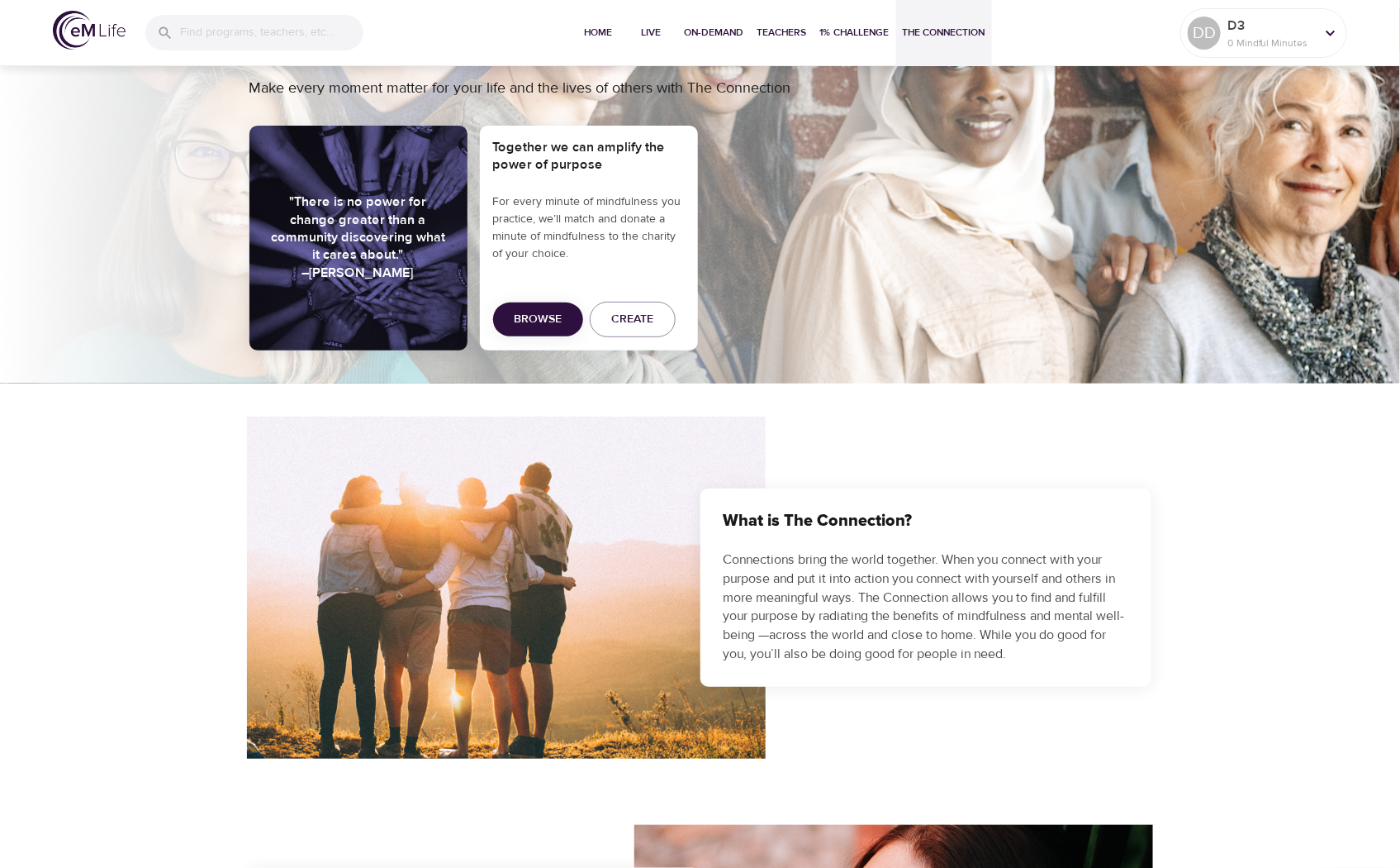
scroll to position [51, 0]
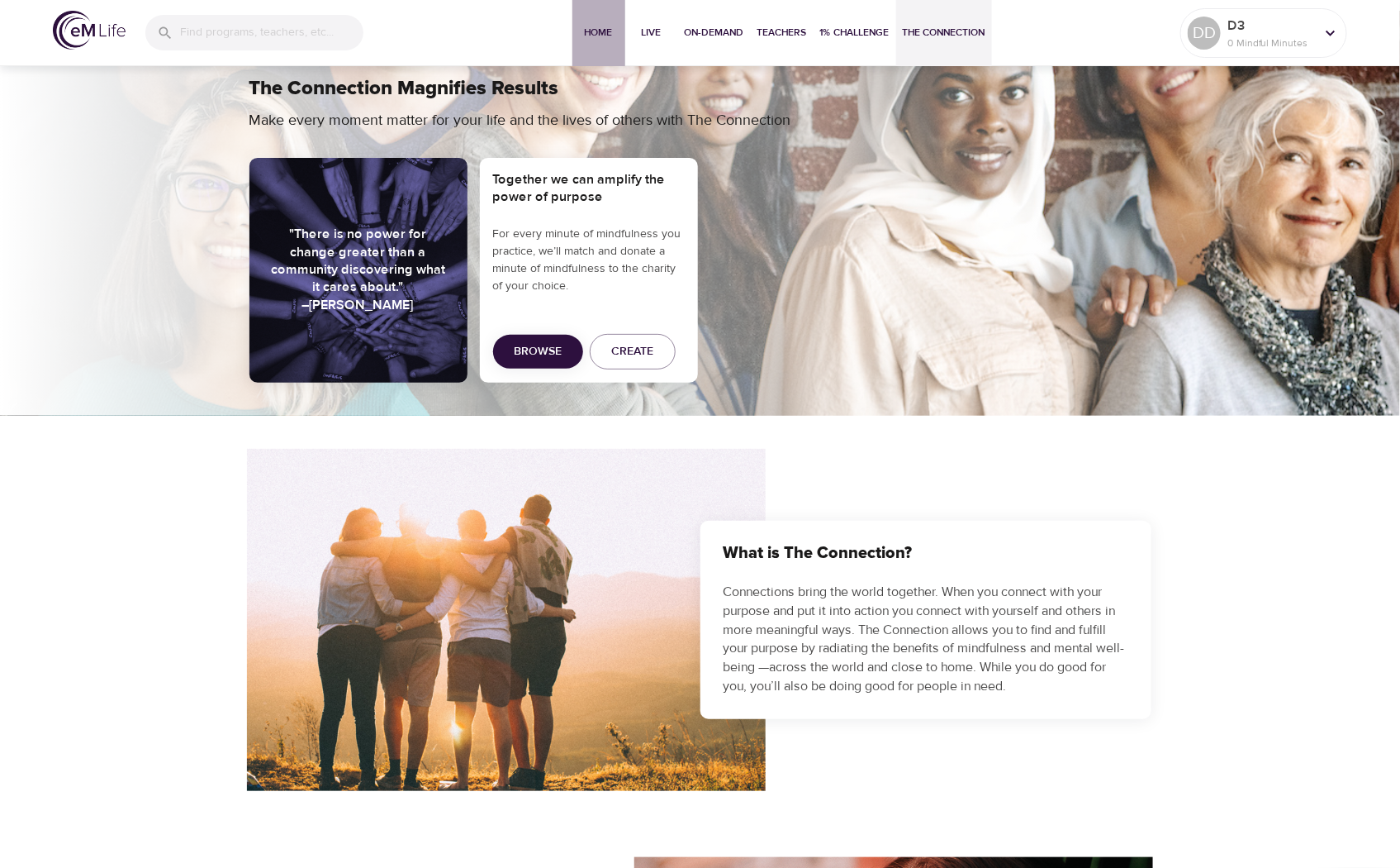
click at [604, 39] on span "Home" at bounding box center [598, 32] width 39 height 18
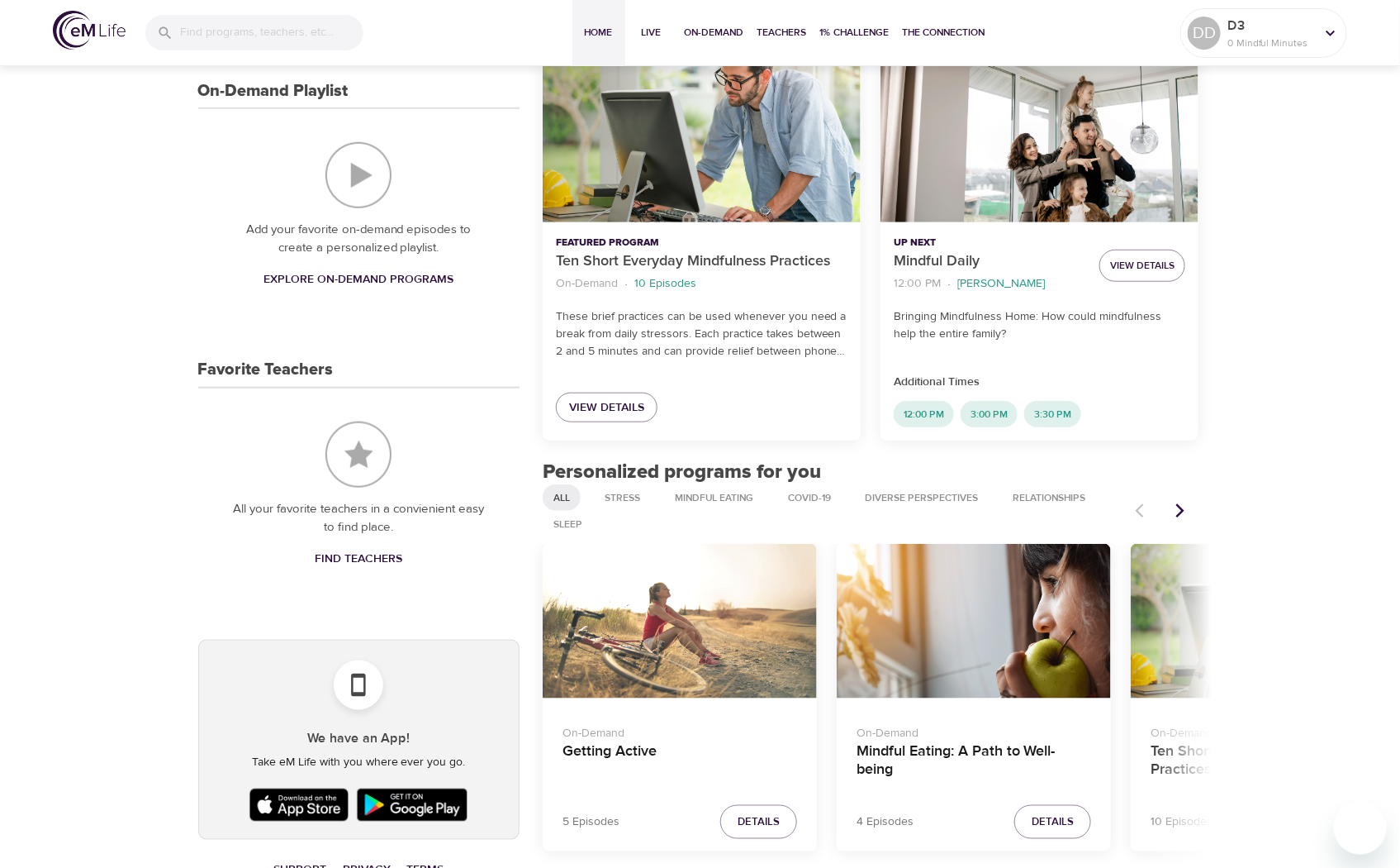
scroll to position [459, 0]
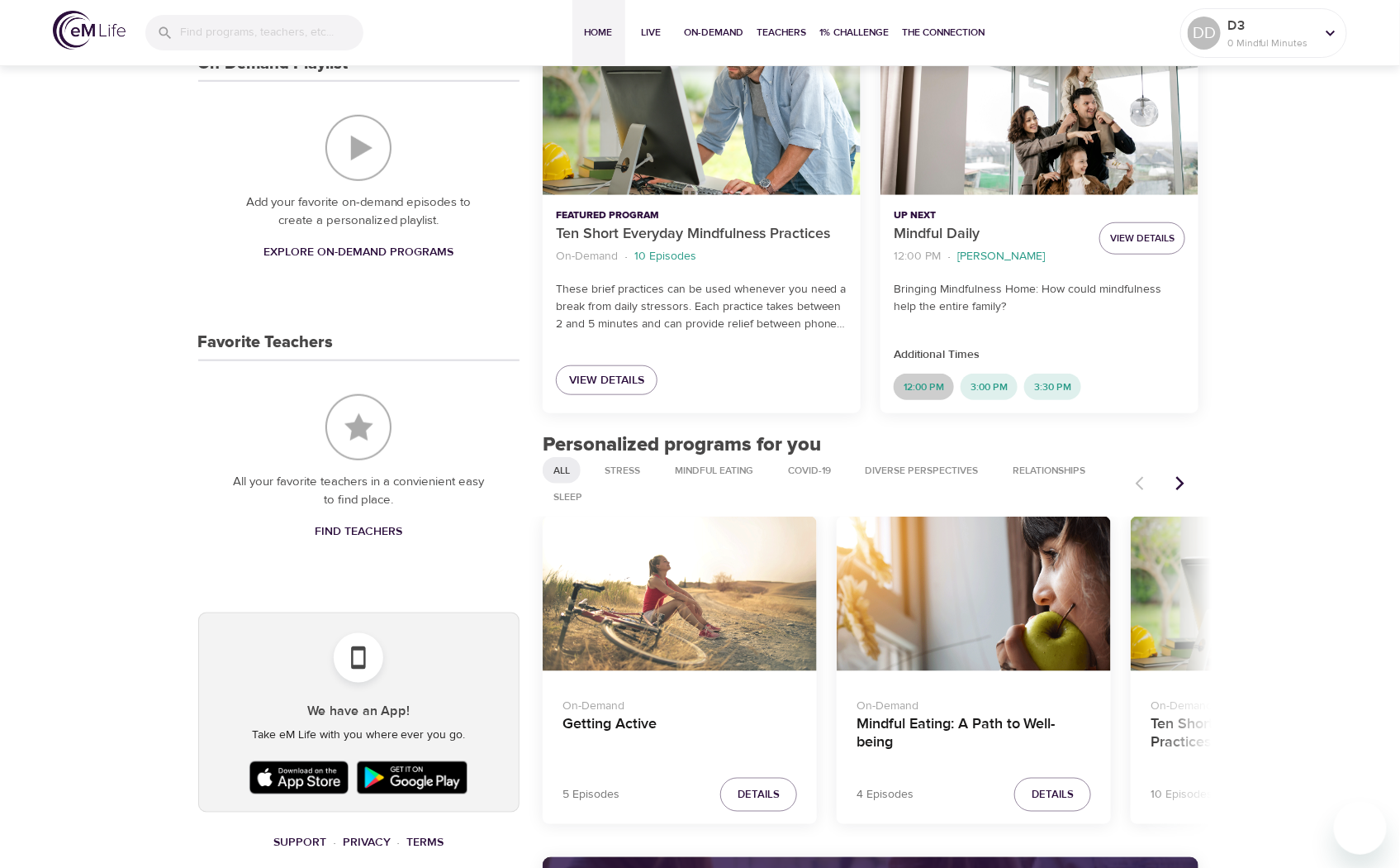
drag, startPoint x: 939, startPoint y: 386, endPoint x: 1134, endPoint y: 238, distance: 244.8
click at [1120, 259] on div "Up Next Mindful Daily 12:00 PM · Elaine Smookler View Details Bringing Mindfuln…" at bounding box center [1039, 215] width 318 height 398
click at [1138, 226] on button "View Details" at bounding box center [1143, 238] width 86 height 32
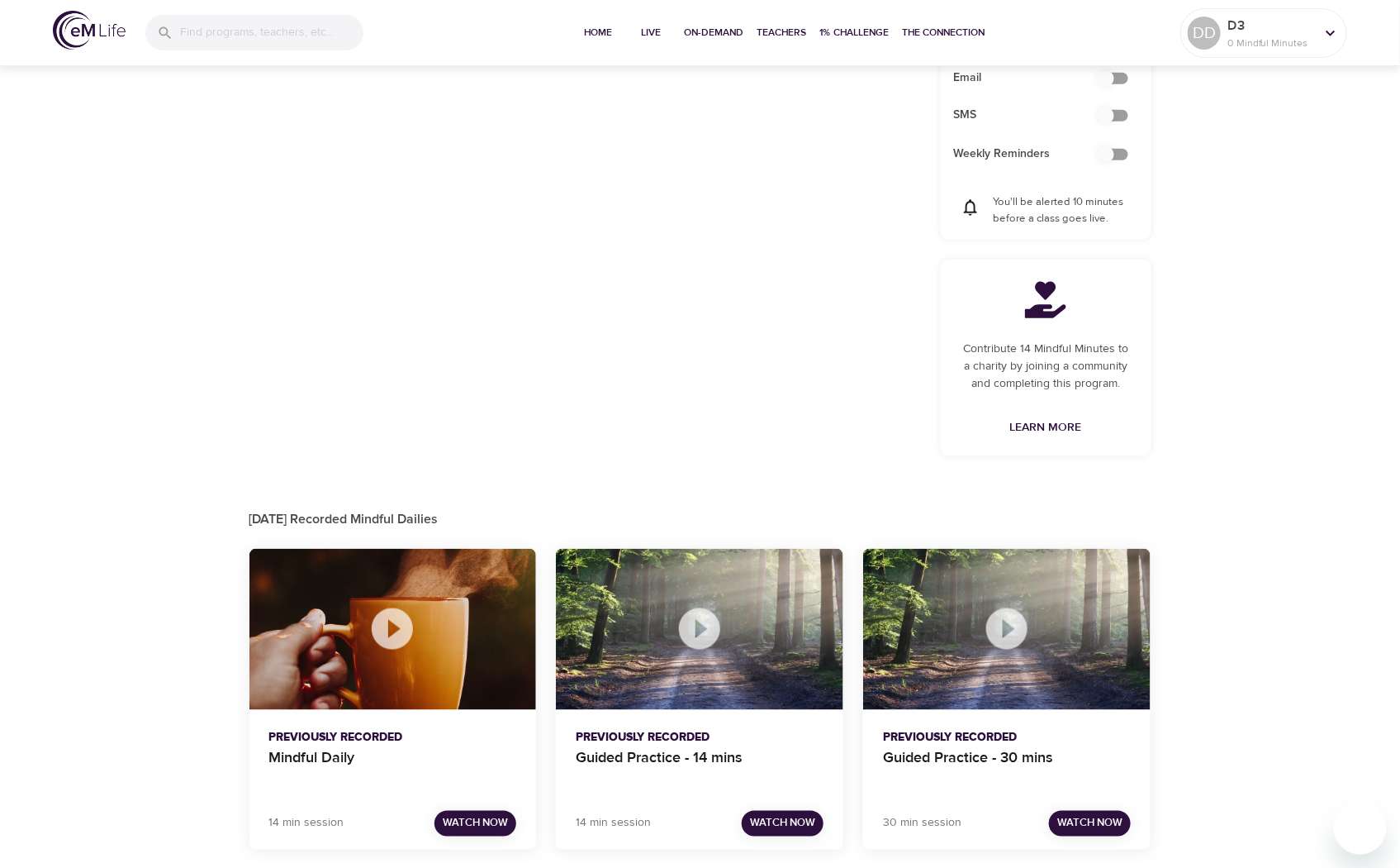
scroll to position [617, 0]
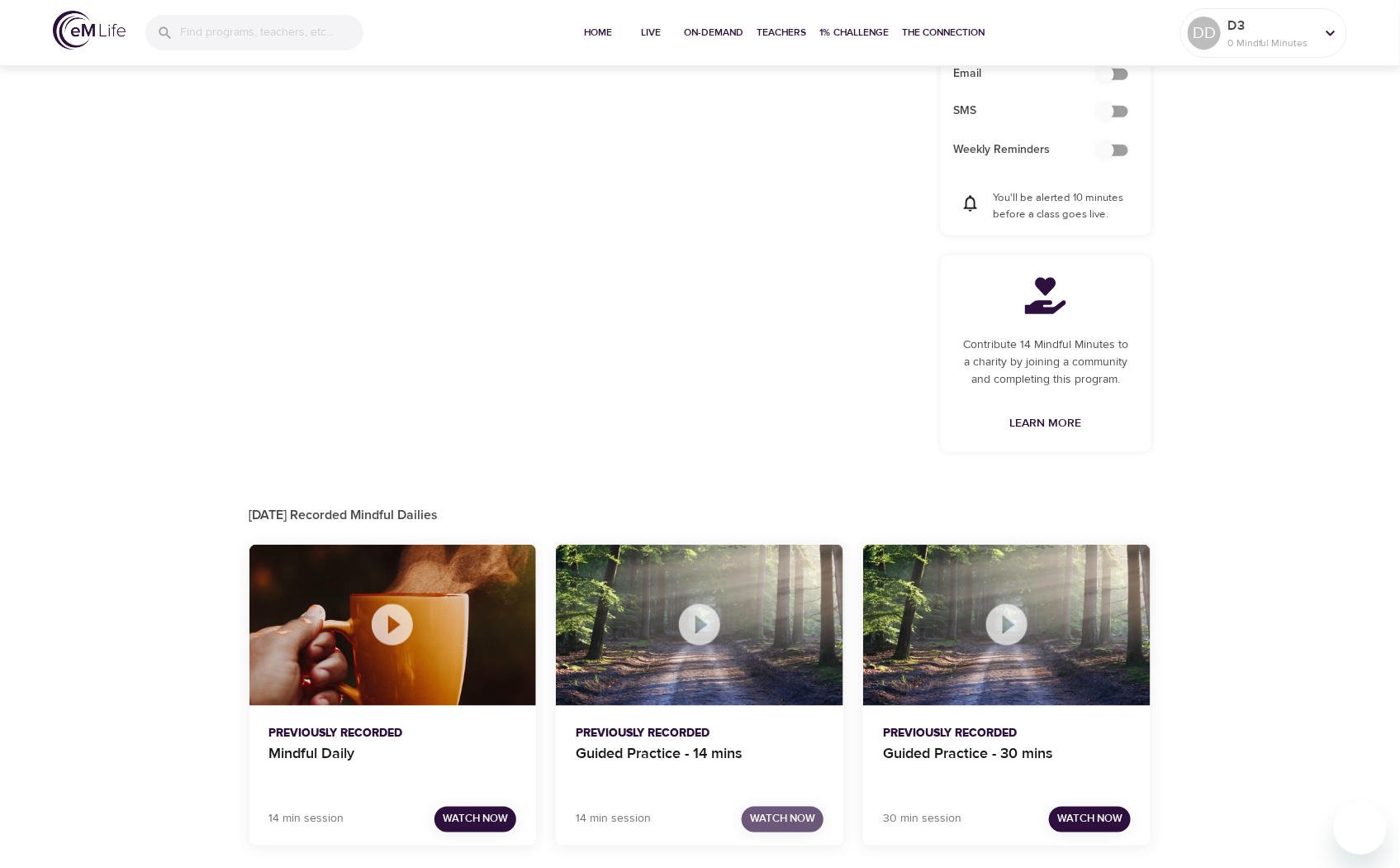
click at [765, 808] on button "Watch Now" at bounding box center [782, 819] width 81 height 25
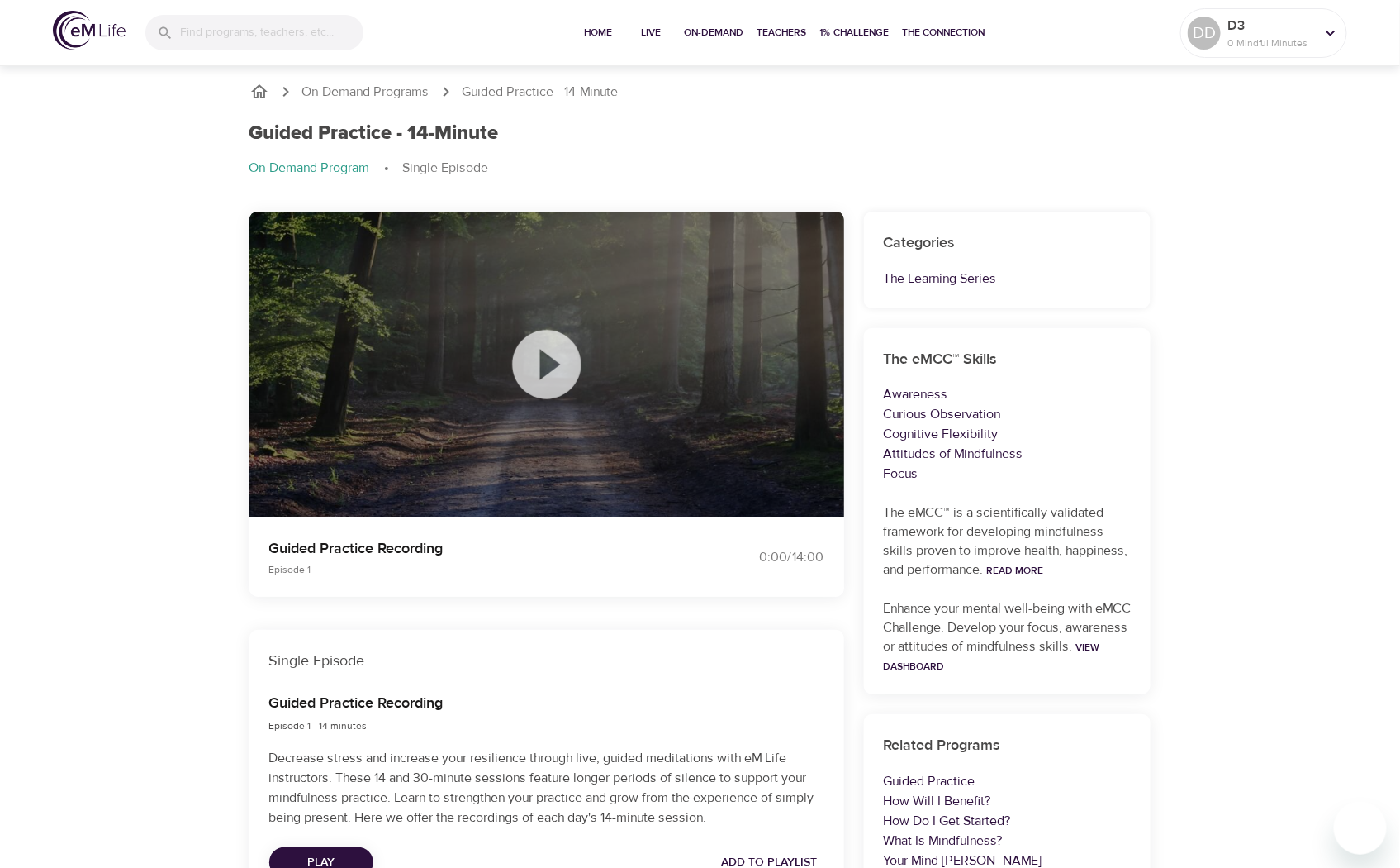
click at [545, 357] on icon at bounding box center [546, 364] width 82 height 82
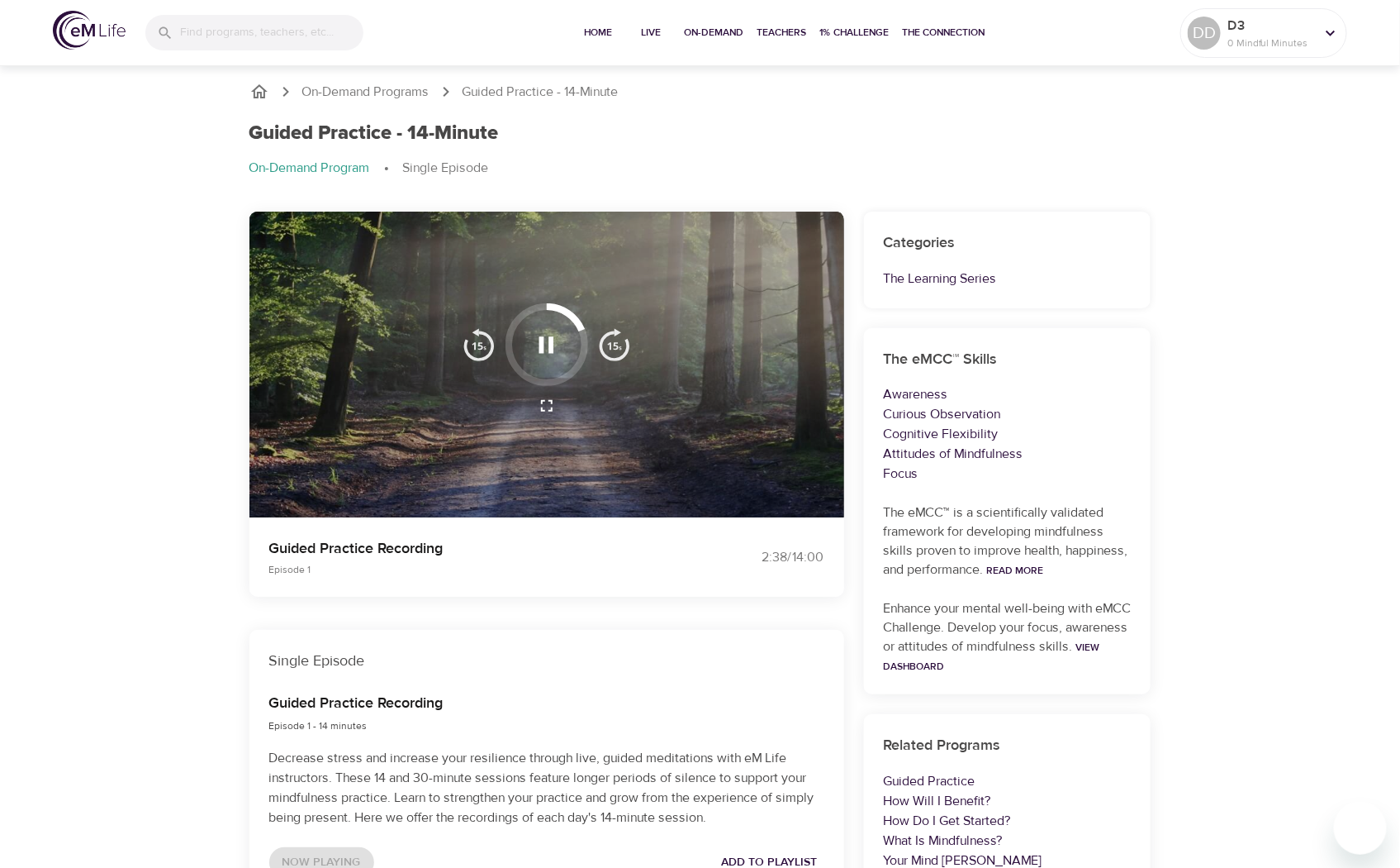
click at [544, 405] on icon "button" at bounding box center [546, 406] width 20 height 20
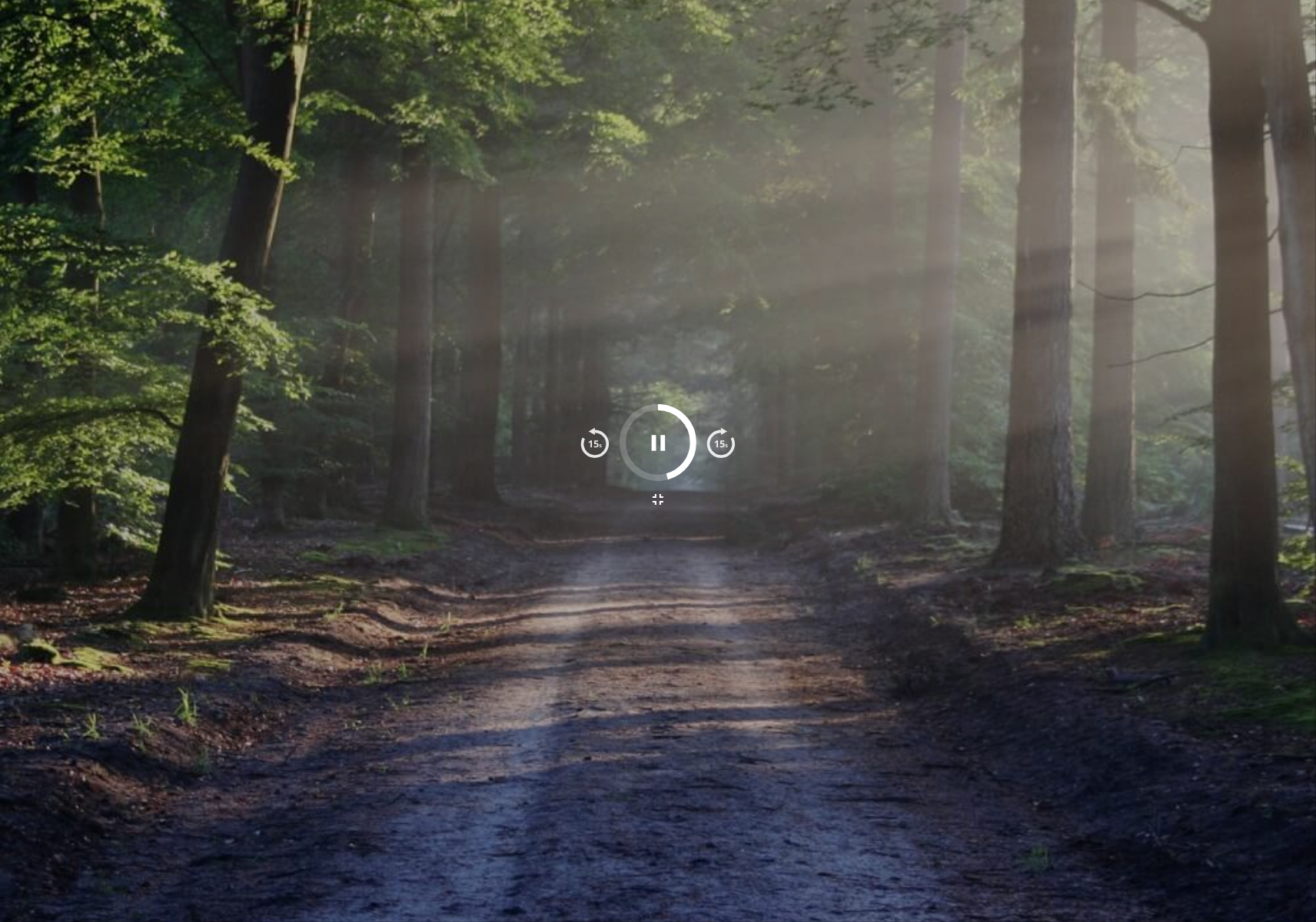
click at [848, 409] on div at bounding box center [658, 461] width 1316 height 922
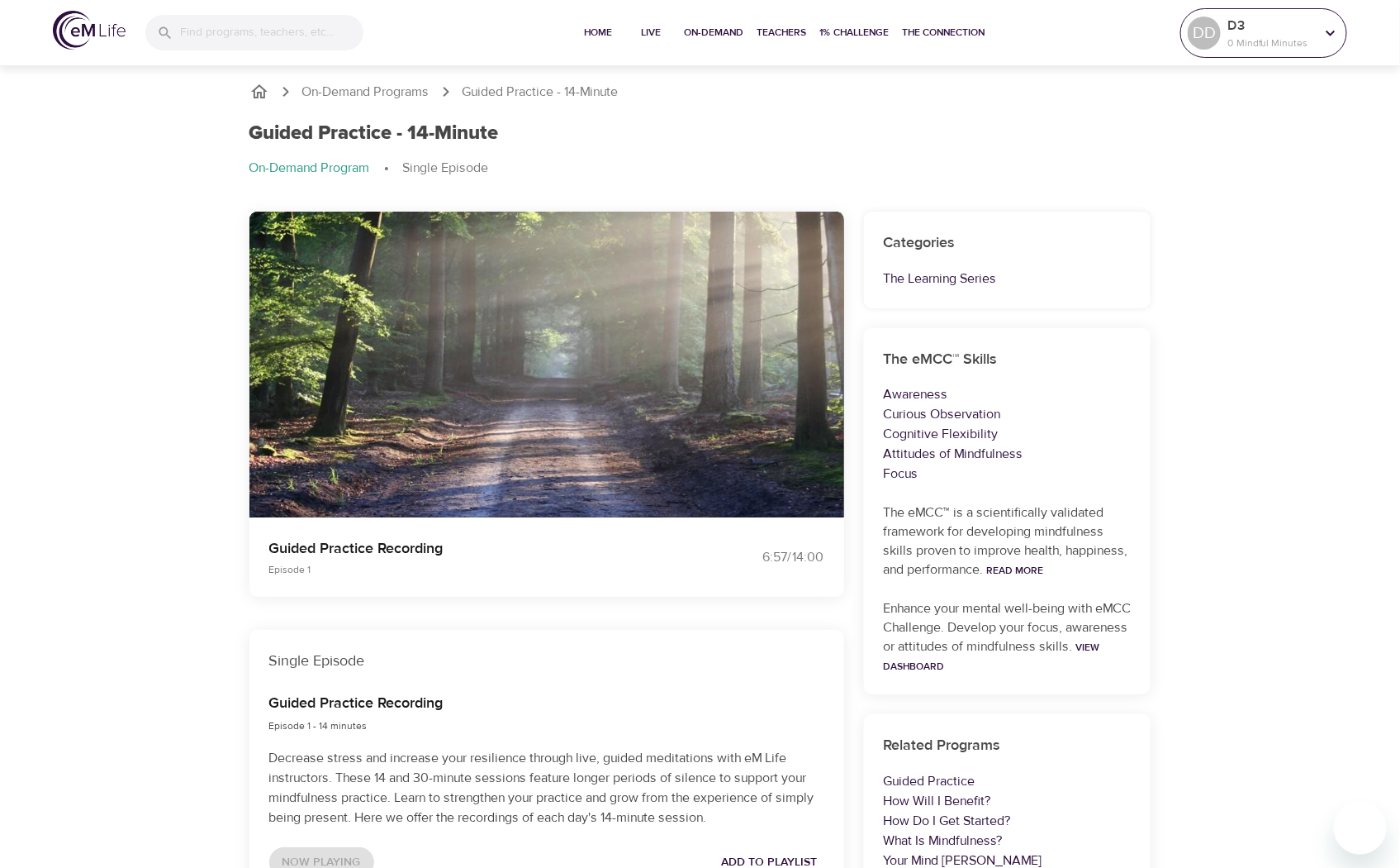
click at [1321, 42] on icon at bounding box center [1330, 32] width 18 height 18
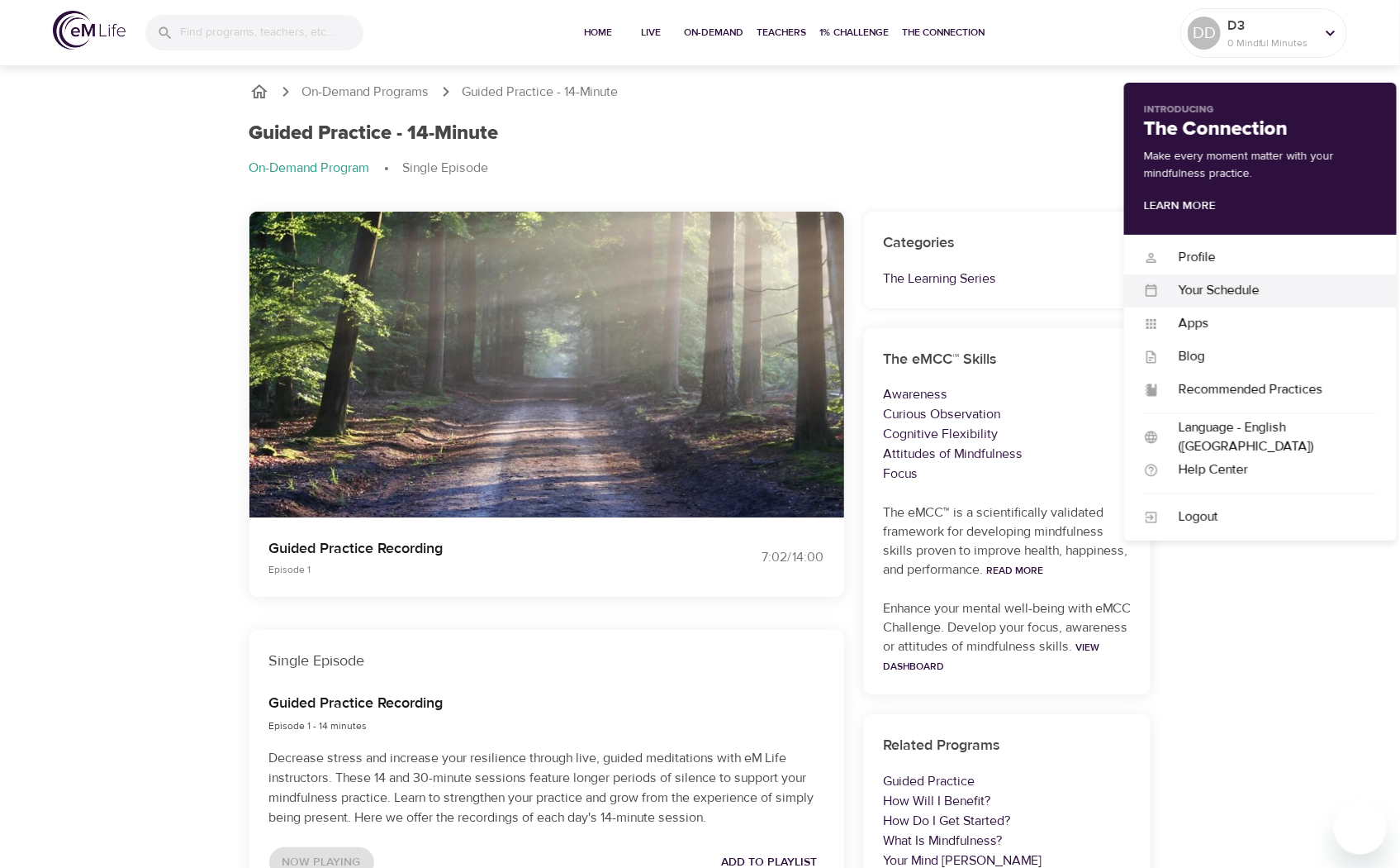
click at [1192, 285] on div "Your Schedule" at bounding box center [1268, 291] width 218 height 19
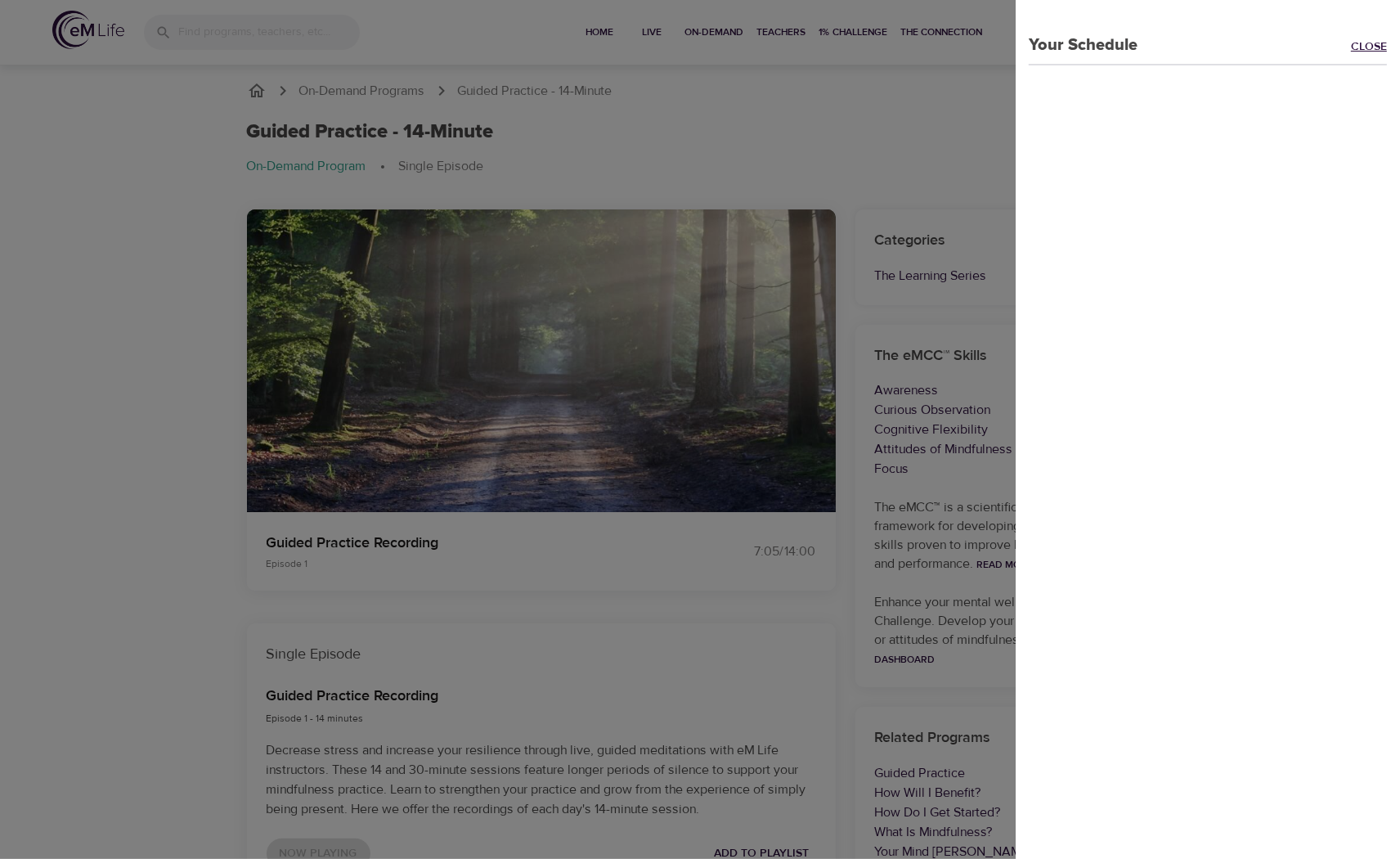
click at [1351, 47] on link "Close" at bounding box center [1375, 48] width 49 height 19
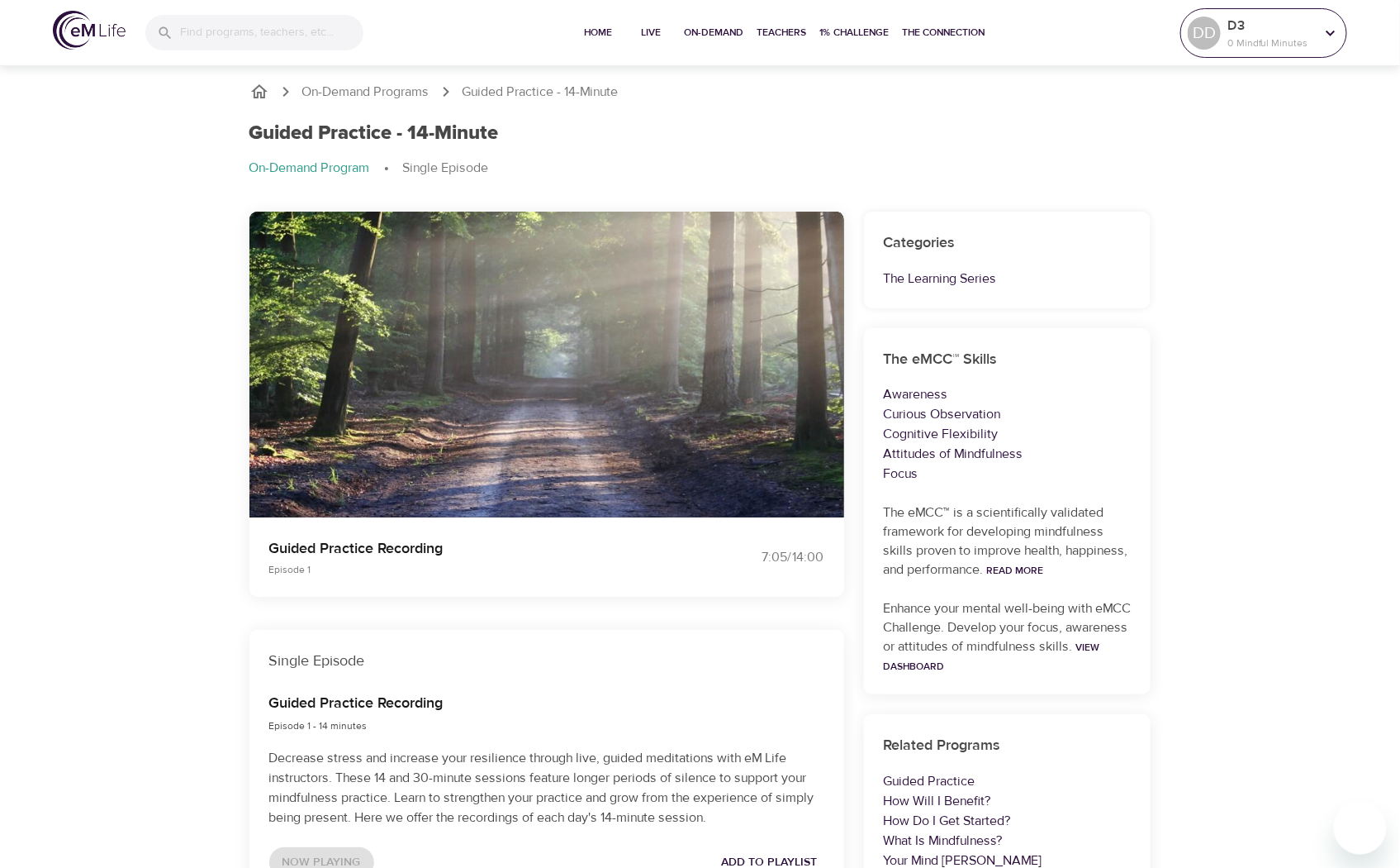
click at [1218, 41] on div "DD D3 0 Mindful Minutes" at bounding box center [1263, 32] width 158 height 41
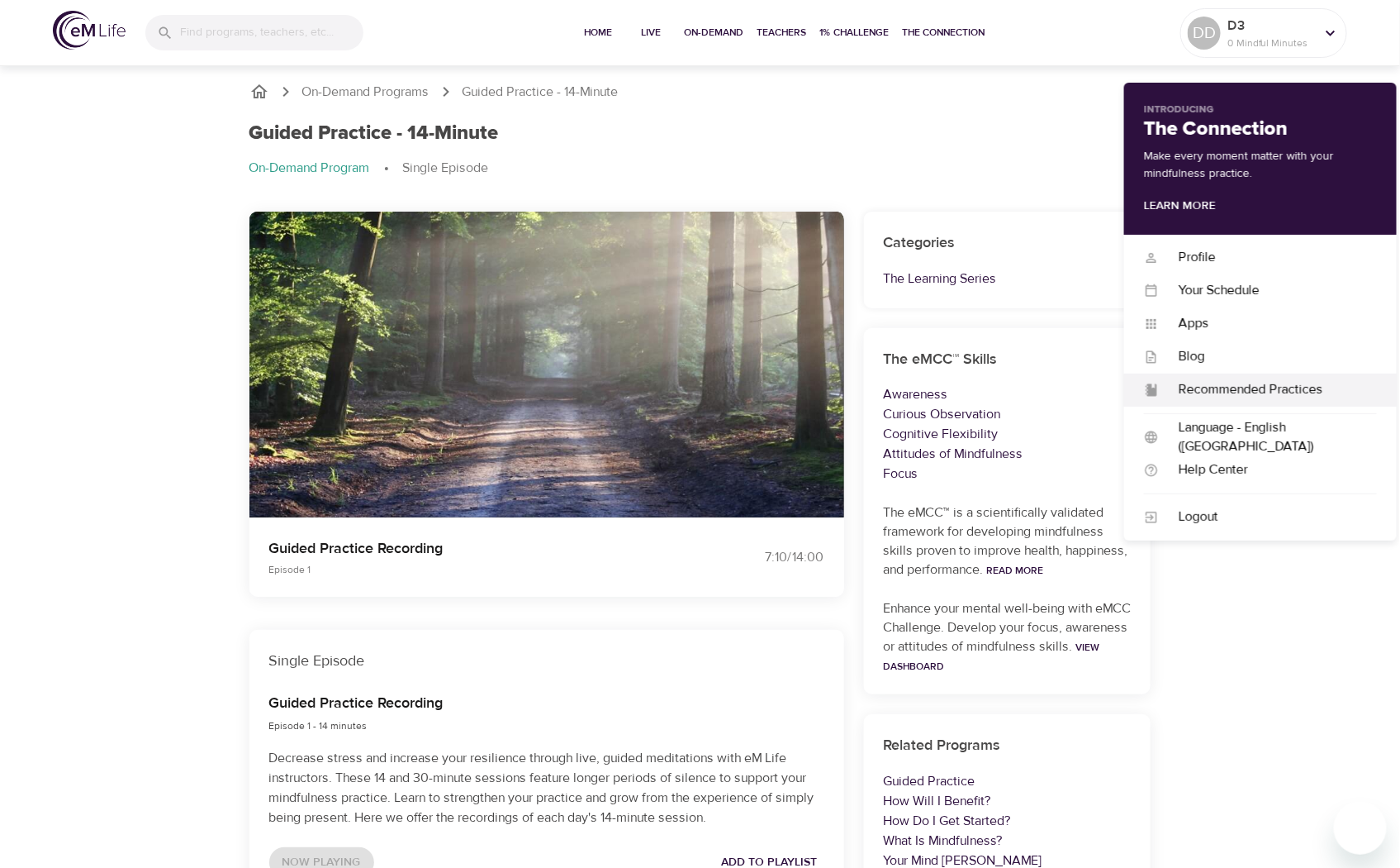
click at [1193, 389] on div "Recommended Practices" at bounding box center [1268, 390] width 218 height 19
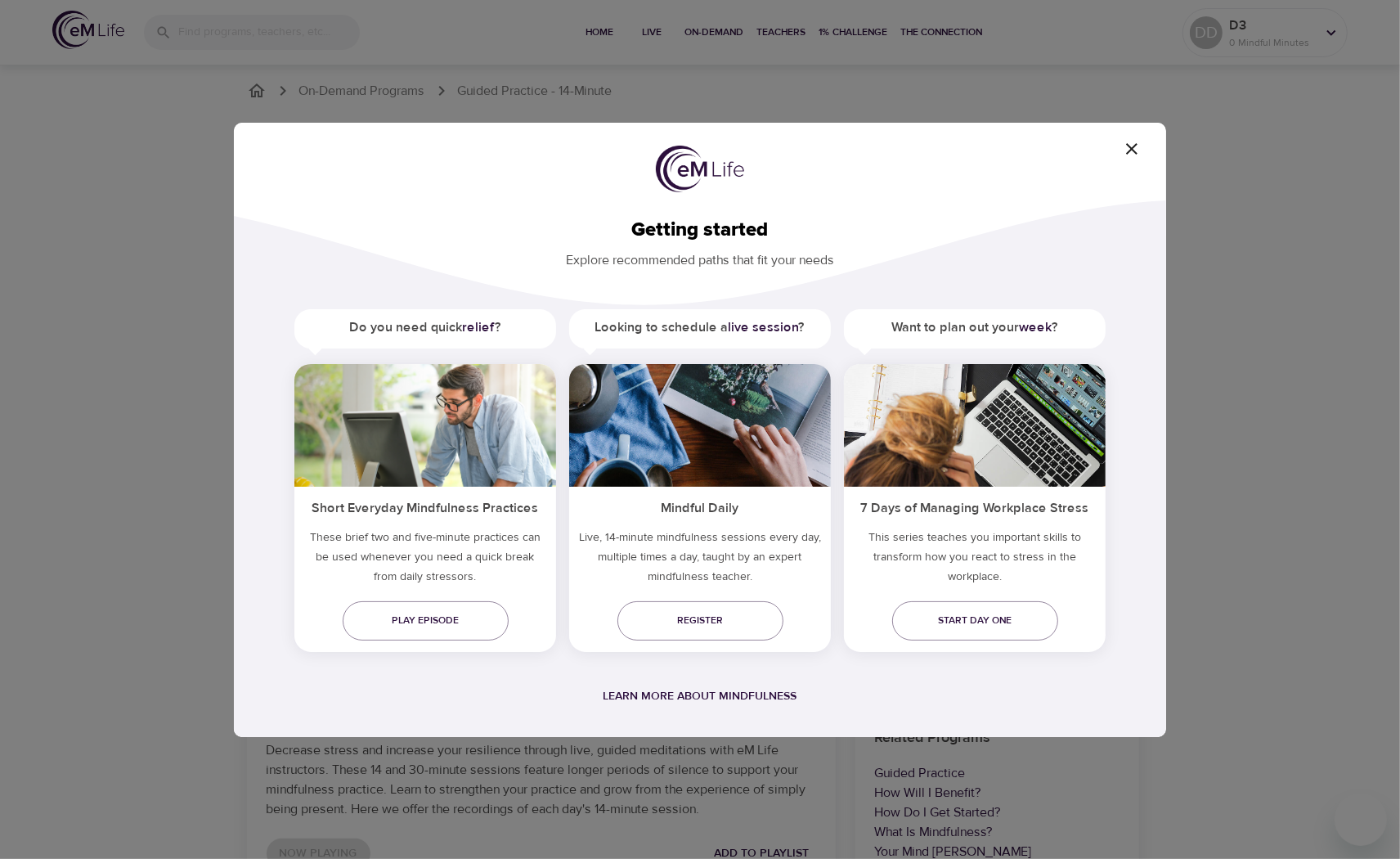
click at [1130, 146] on icon "button" at bounding box center [1131, 148] width 11 height 11
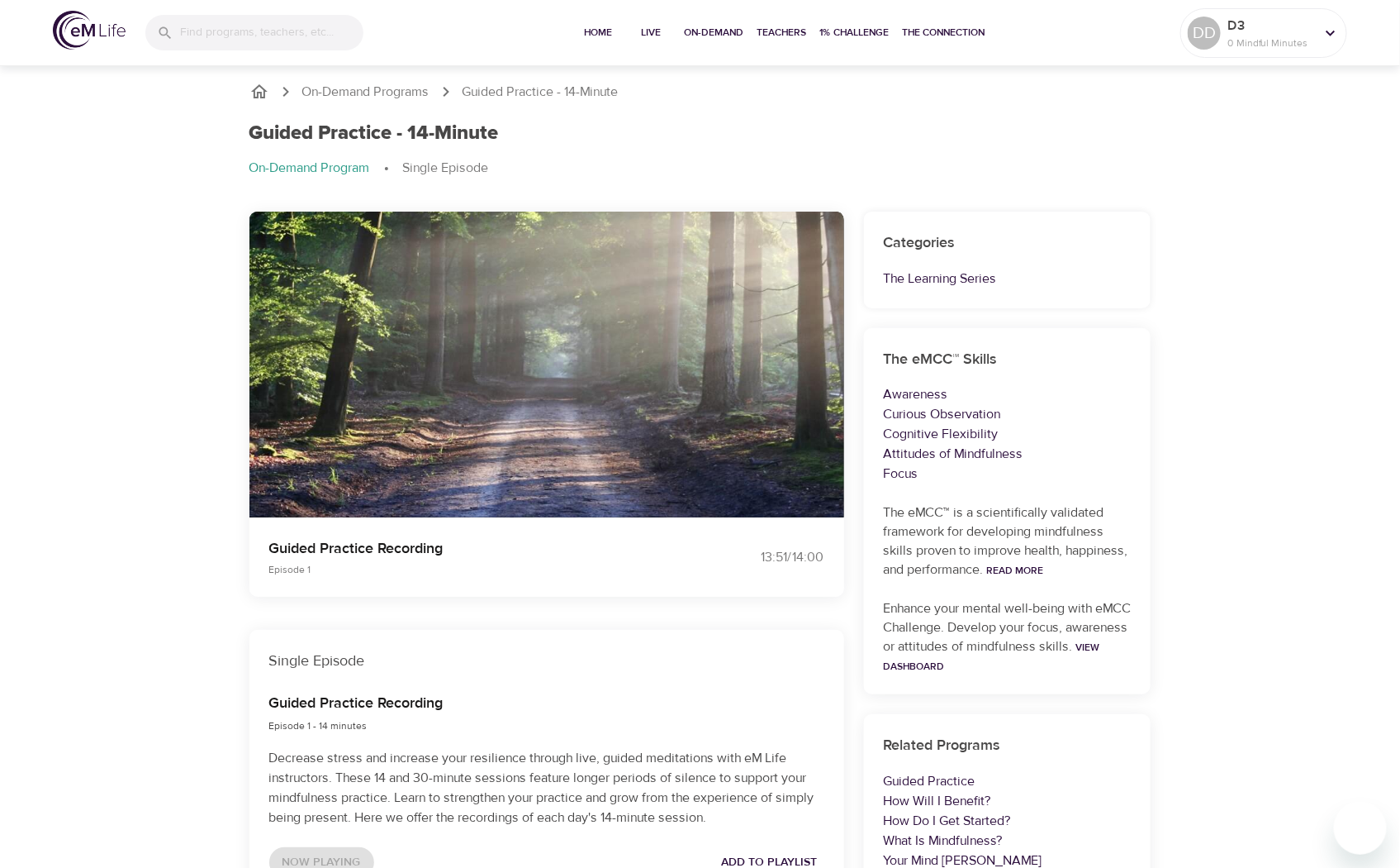
click at [573, 341] on div at bounding box center [546, 344] width 82 height 82
click at [552, 345] on icon "button" at bounding box center [546, 344] width 15 height 17
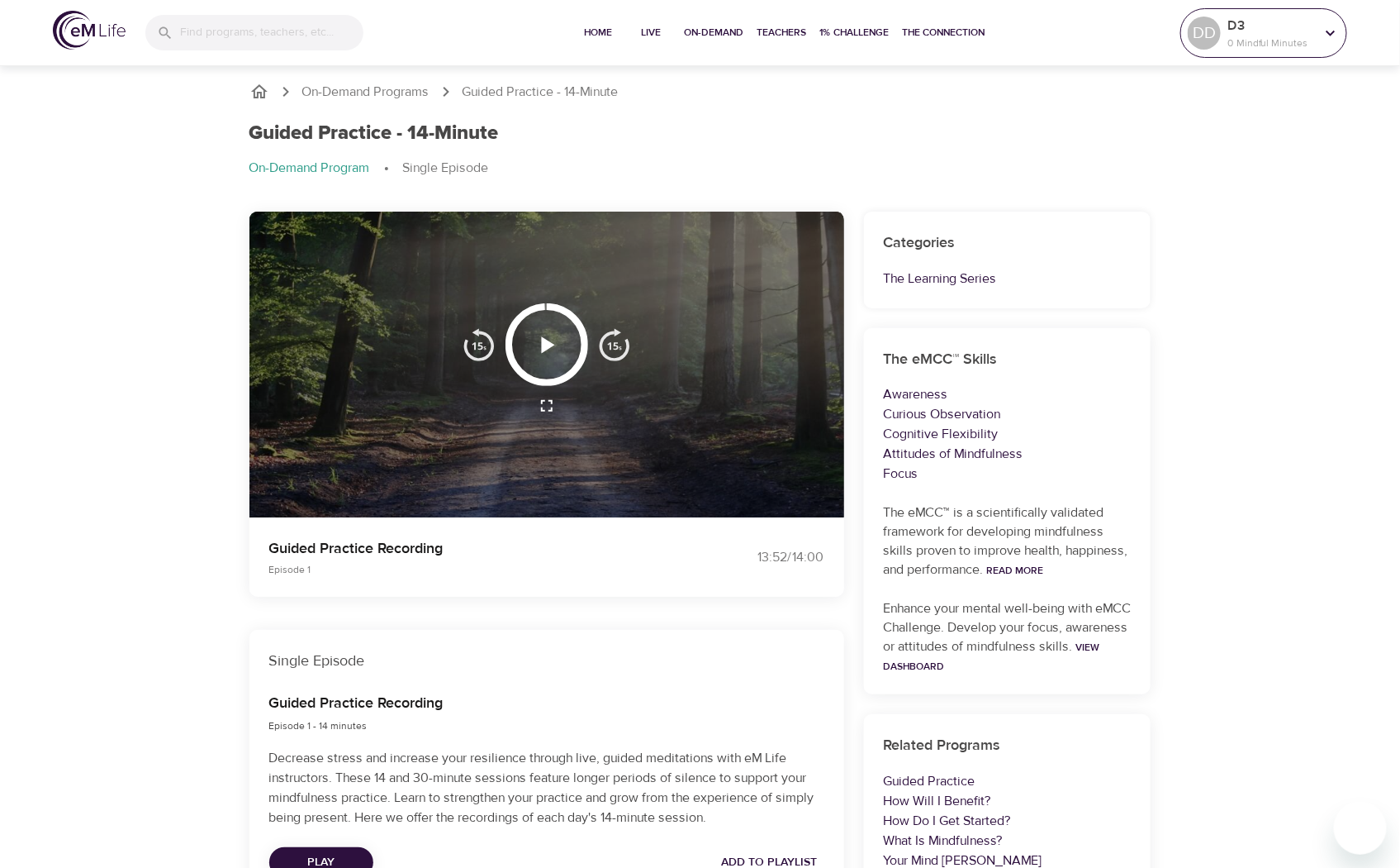
click at [1228, 58] on div "DD D3 0 Mindful Minutes" at bounding box center [1263, 32] width 167 height 50
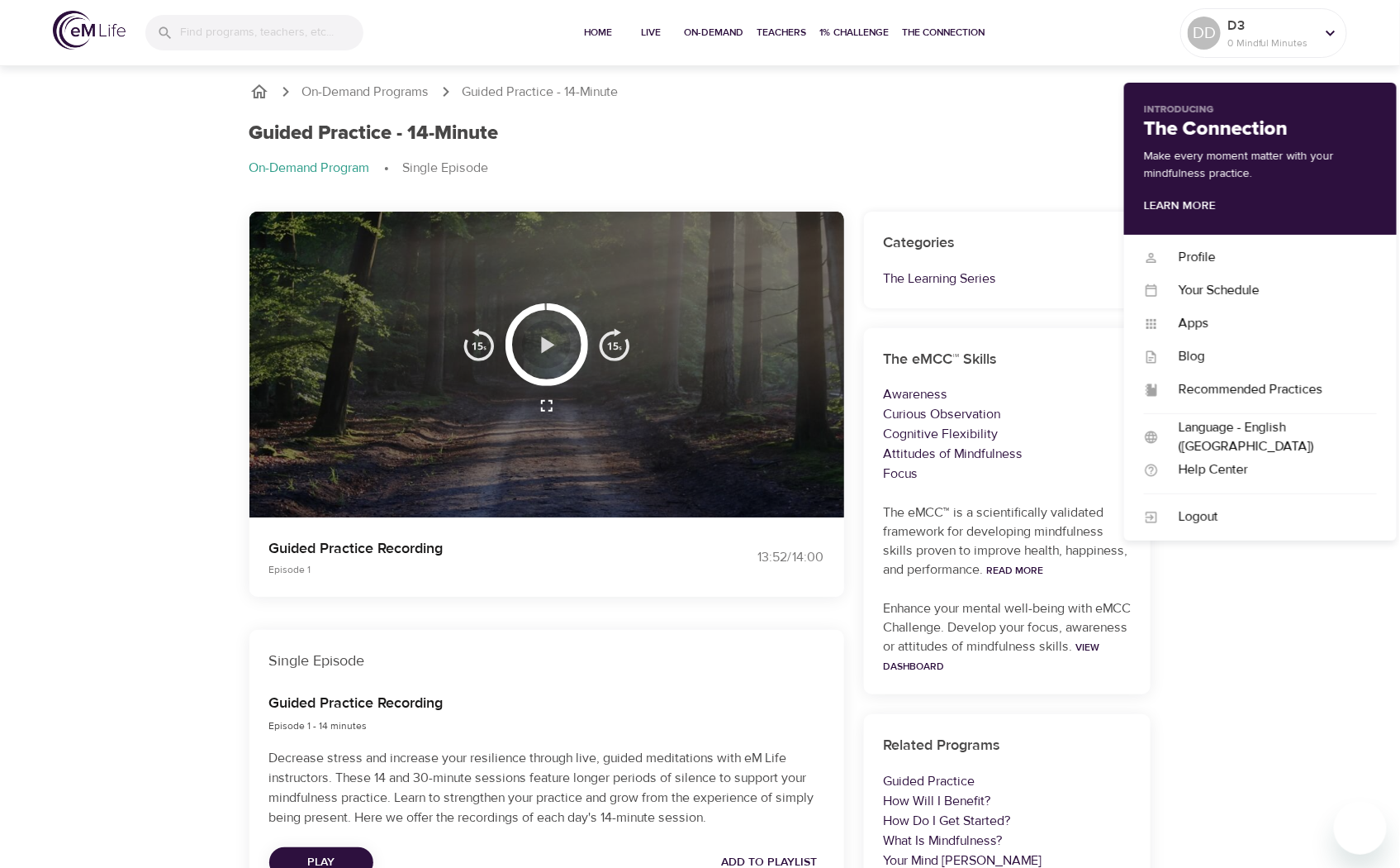
click at [545, 353] on icon "button" at bounding box center [546, 344] width 29 height 29
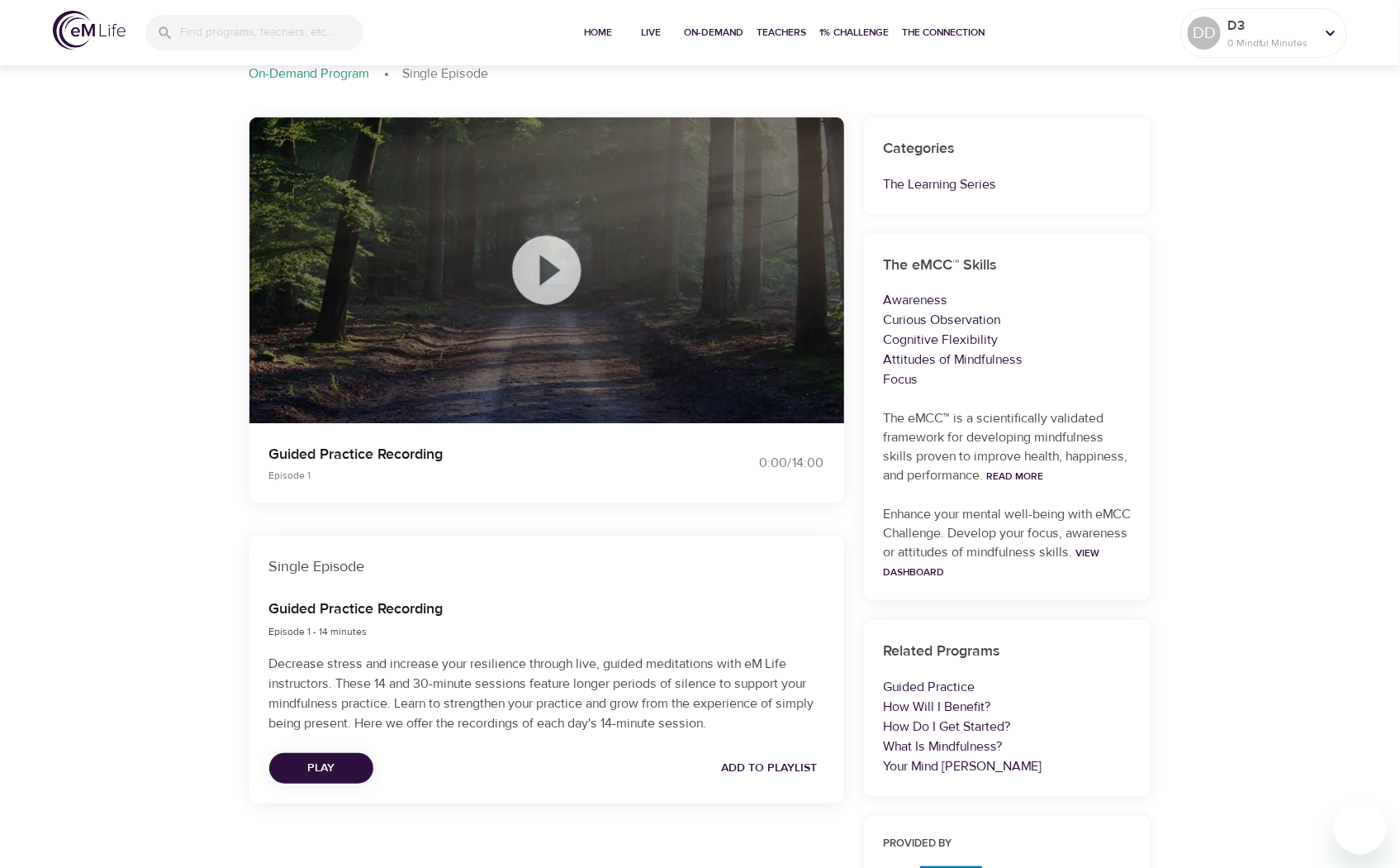
scroll to position [183, 0]
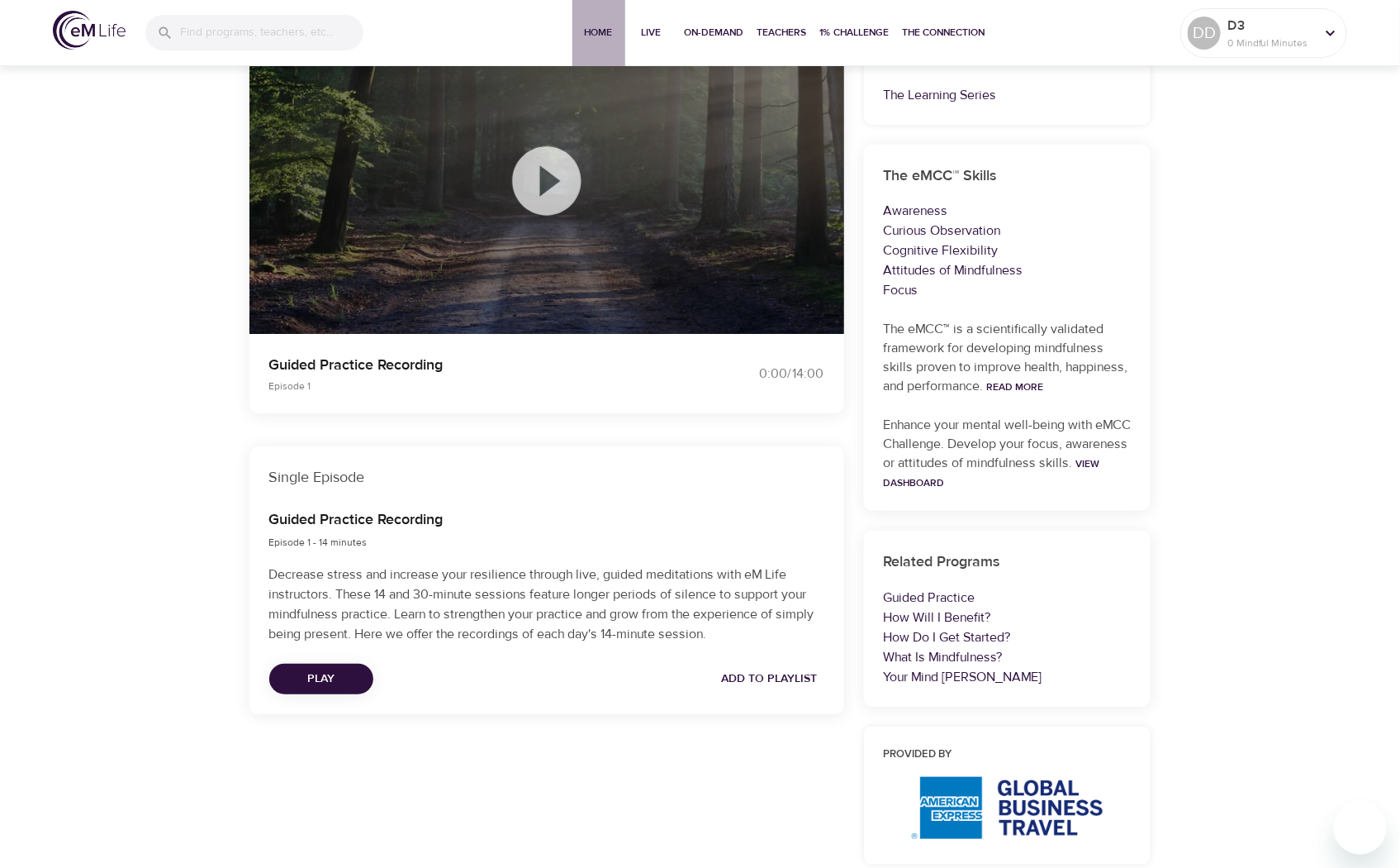
click at [600, 32] on span "Home" at bounding box center [598, 32] width 39 height 18
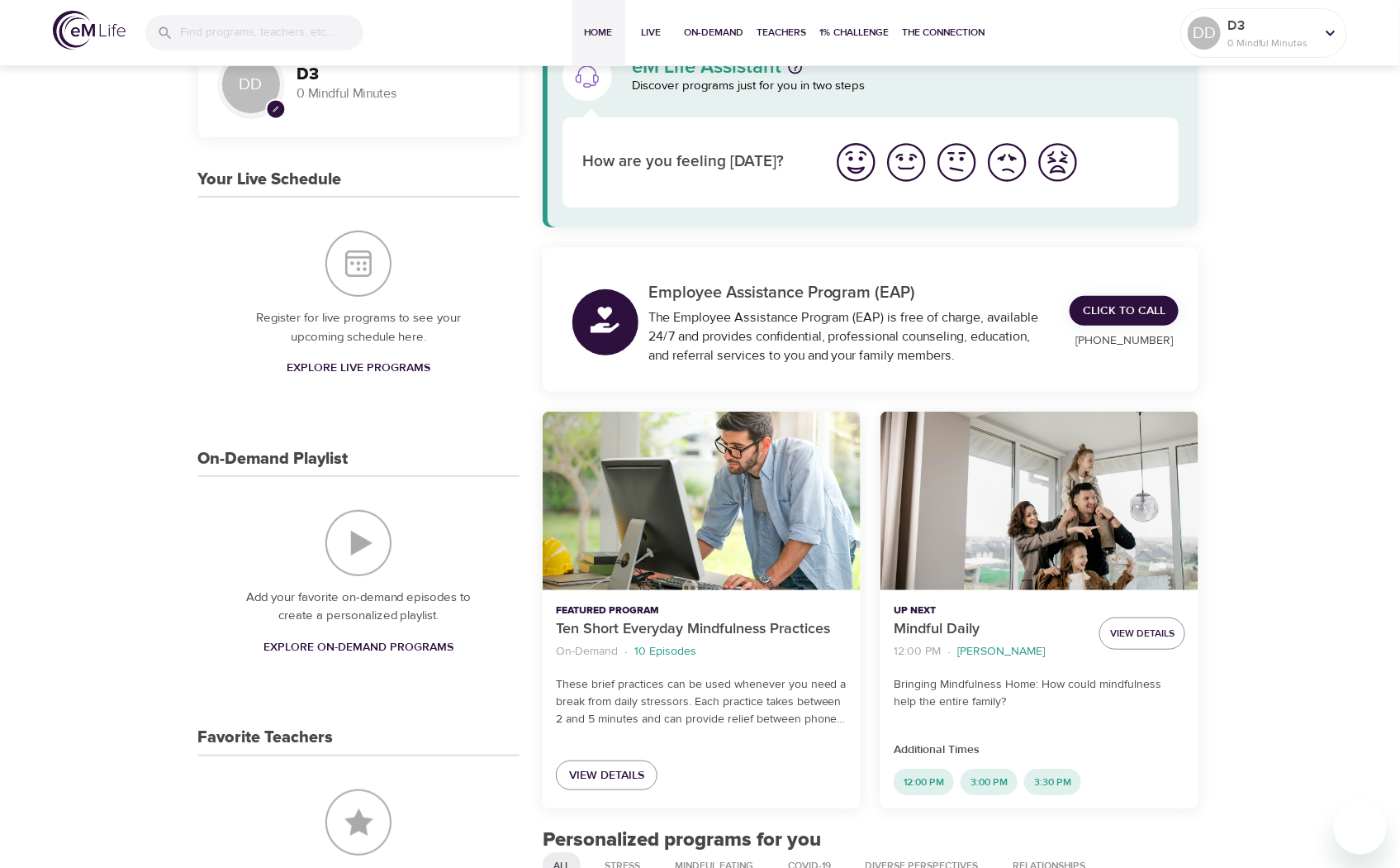
scroll to position [183, 0]
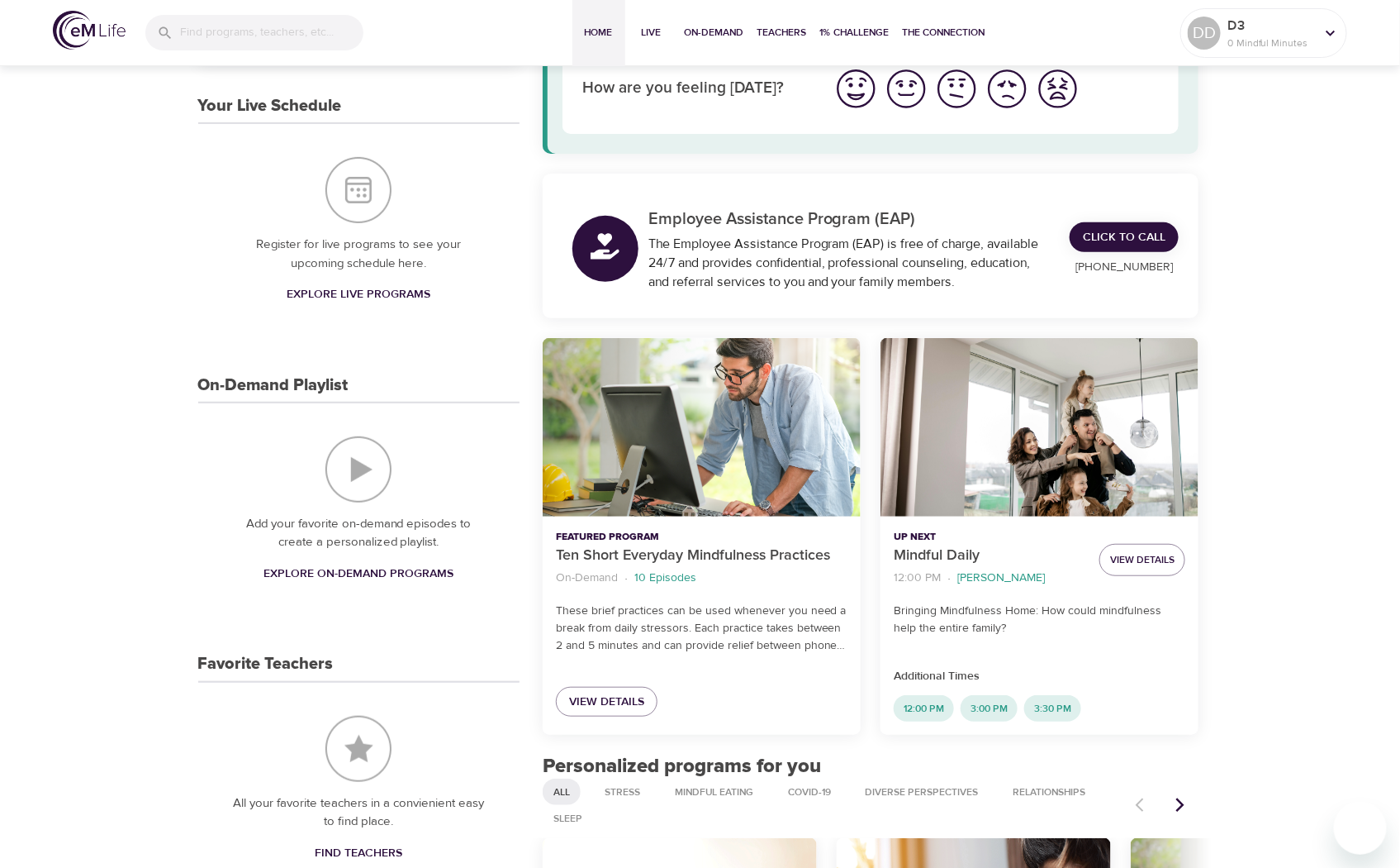
scroll to position [0, 0]
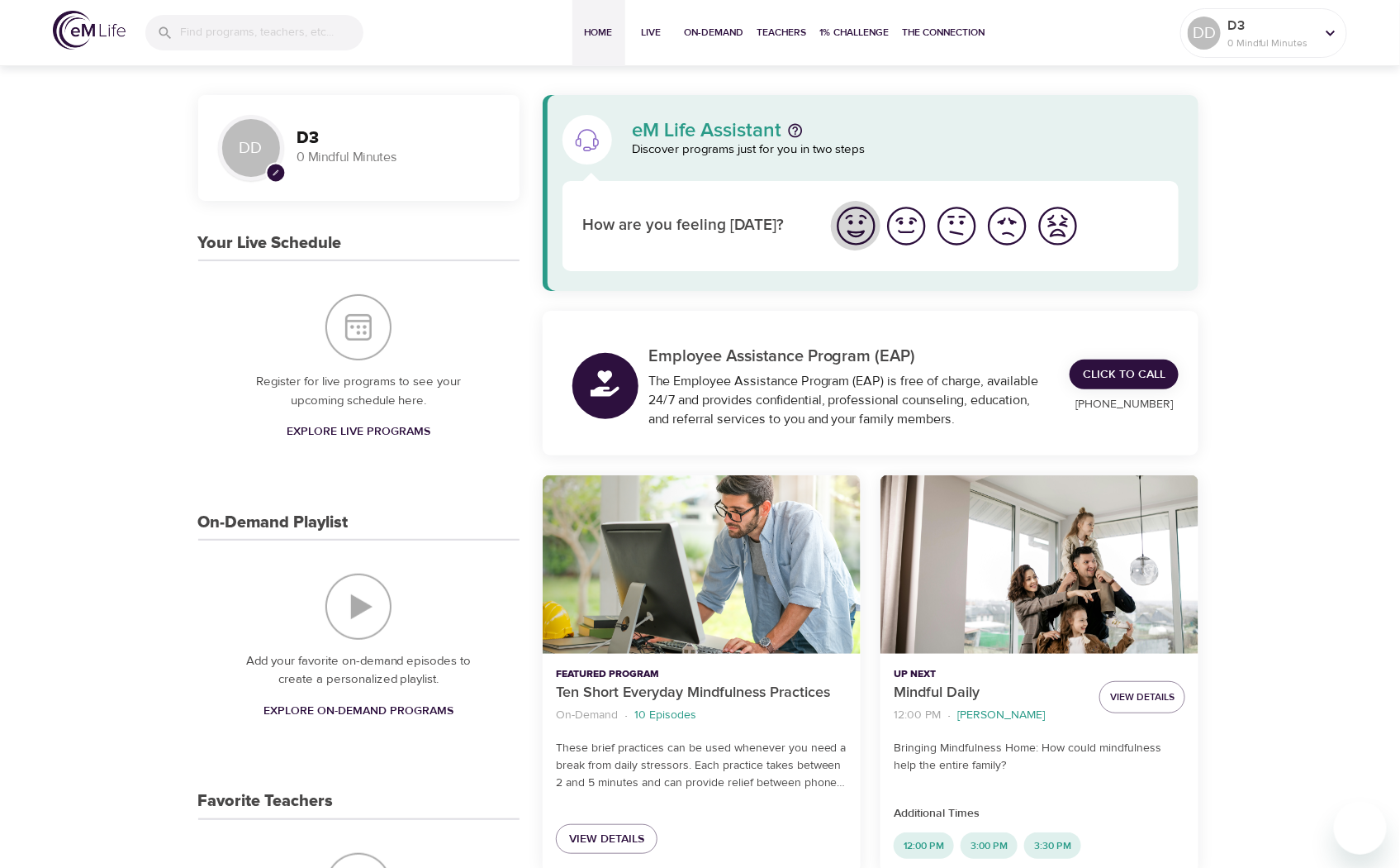
click at [854, 227] on img "I'm feeling great" at bounding box center [856, 226] width 46 height 46
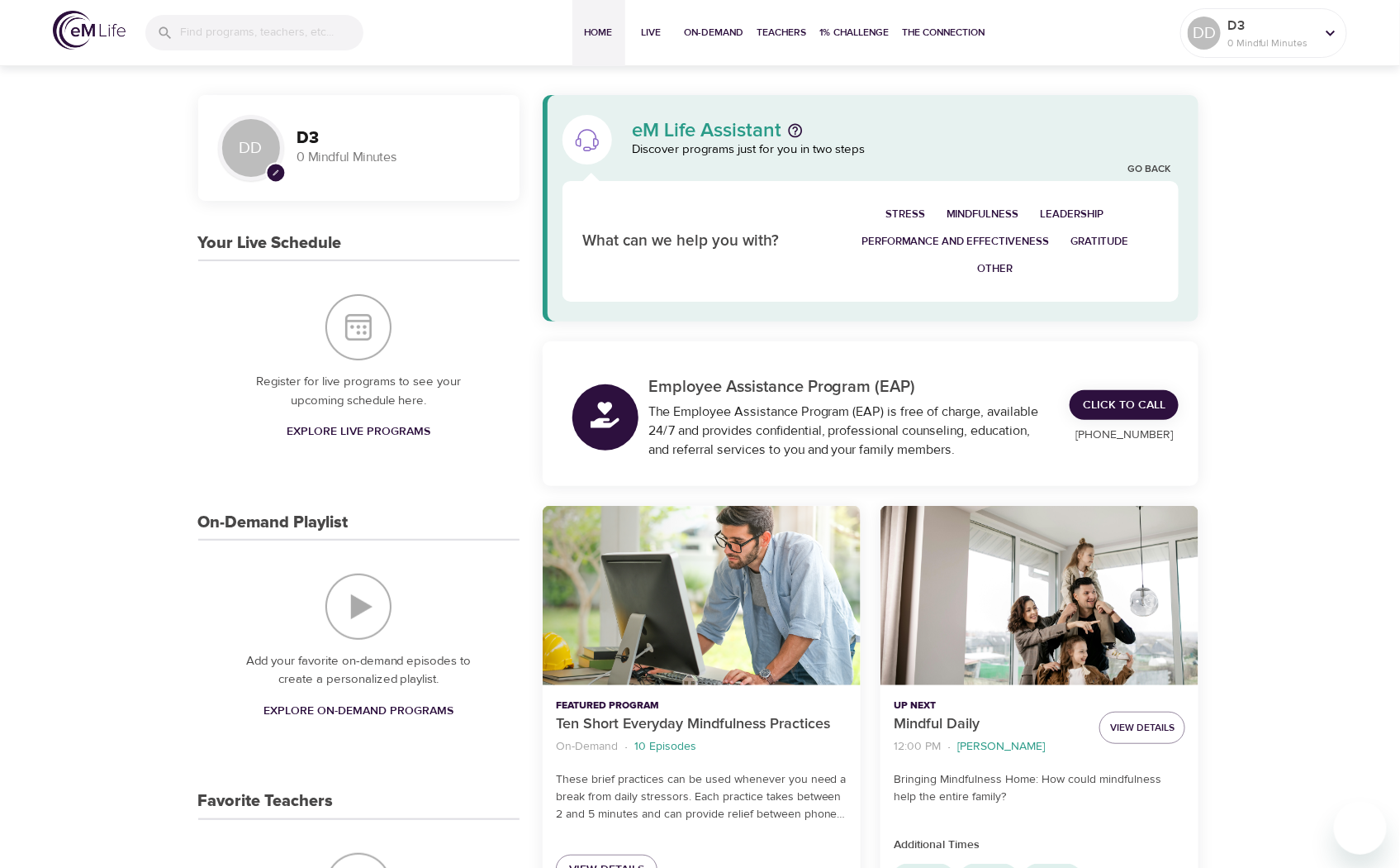
click at [1088, 243] on span "Gratitude" at bounding box center [1100, 242] width 58 height 19
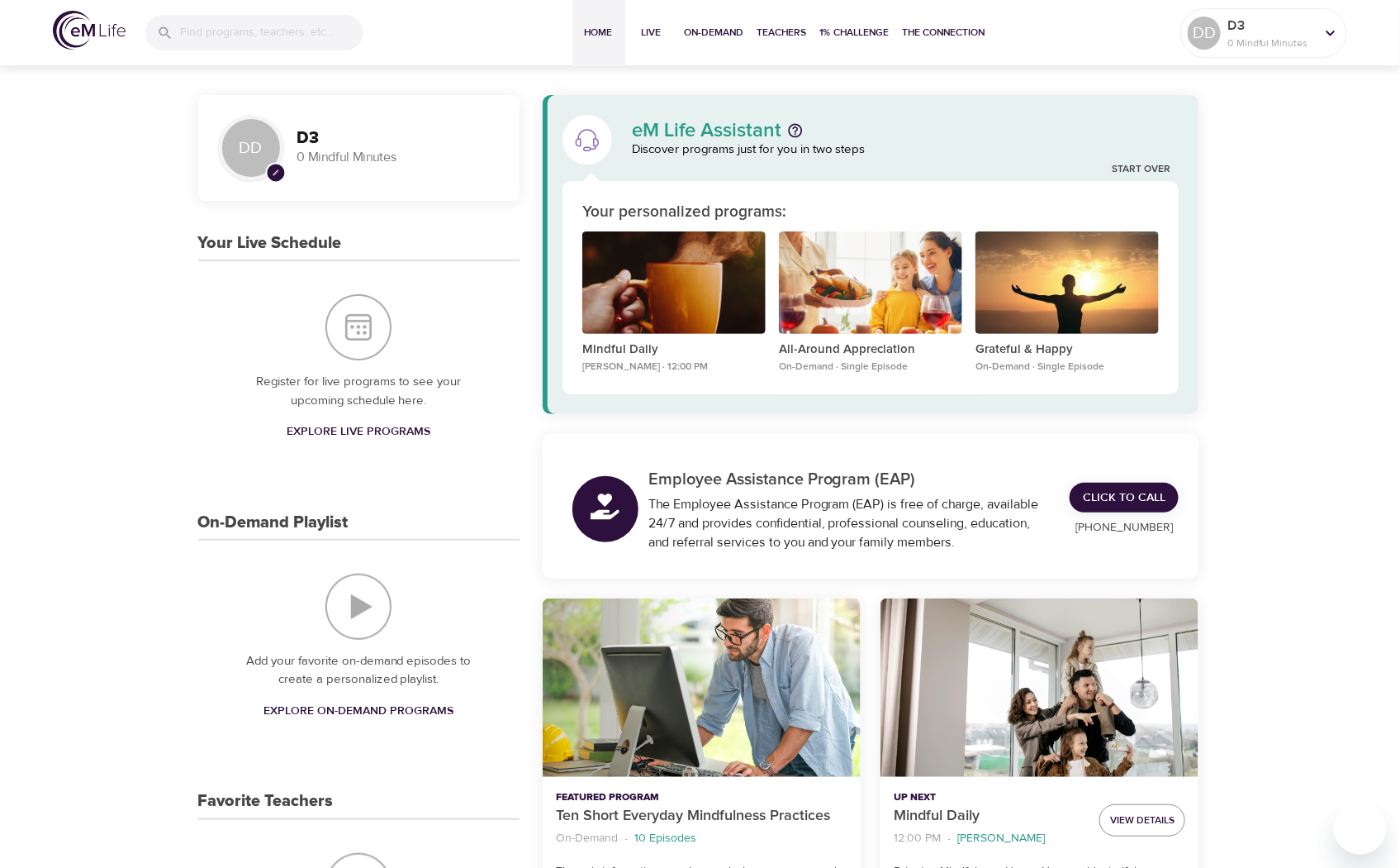
click at [1084, 218] on div "Your personalized programs:" at bounding box center [870, 212] width 577 height 24
click at [642, 353] on p "Mindful Daily" at bounding box center [673, 350] width 183 height 19
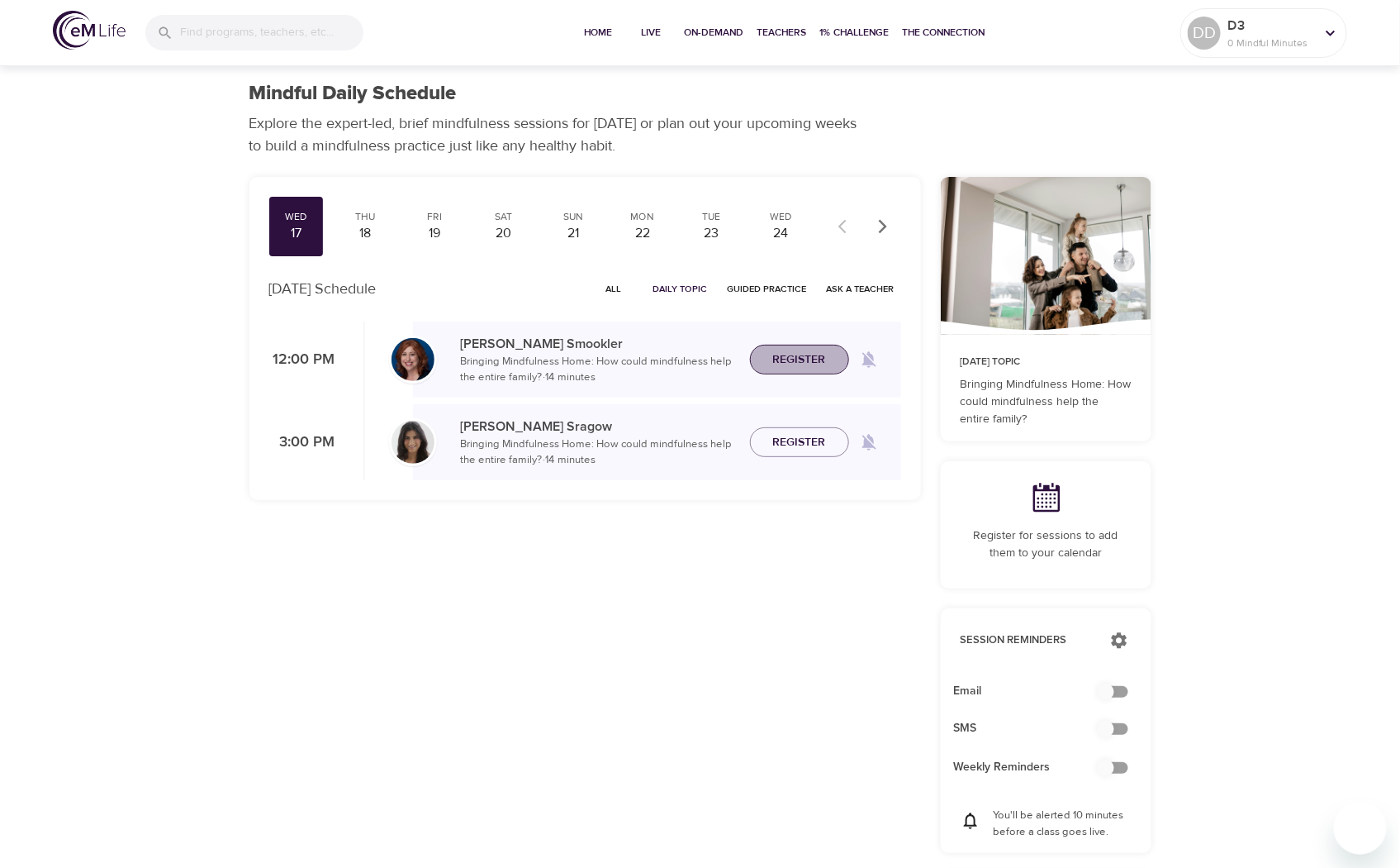
click at [814, 360] on span "Register" at bounding box center [799, 360] width 53 height 21
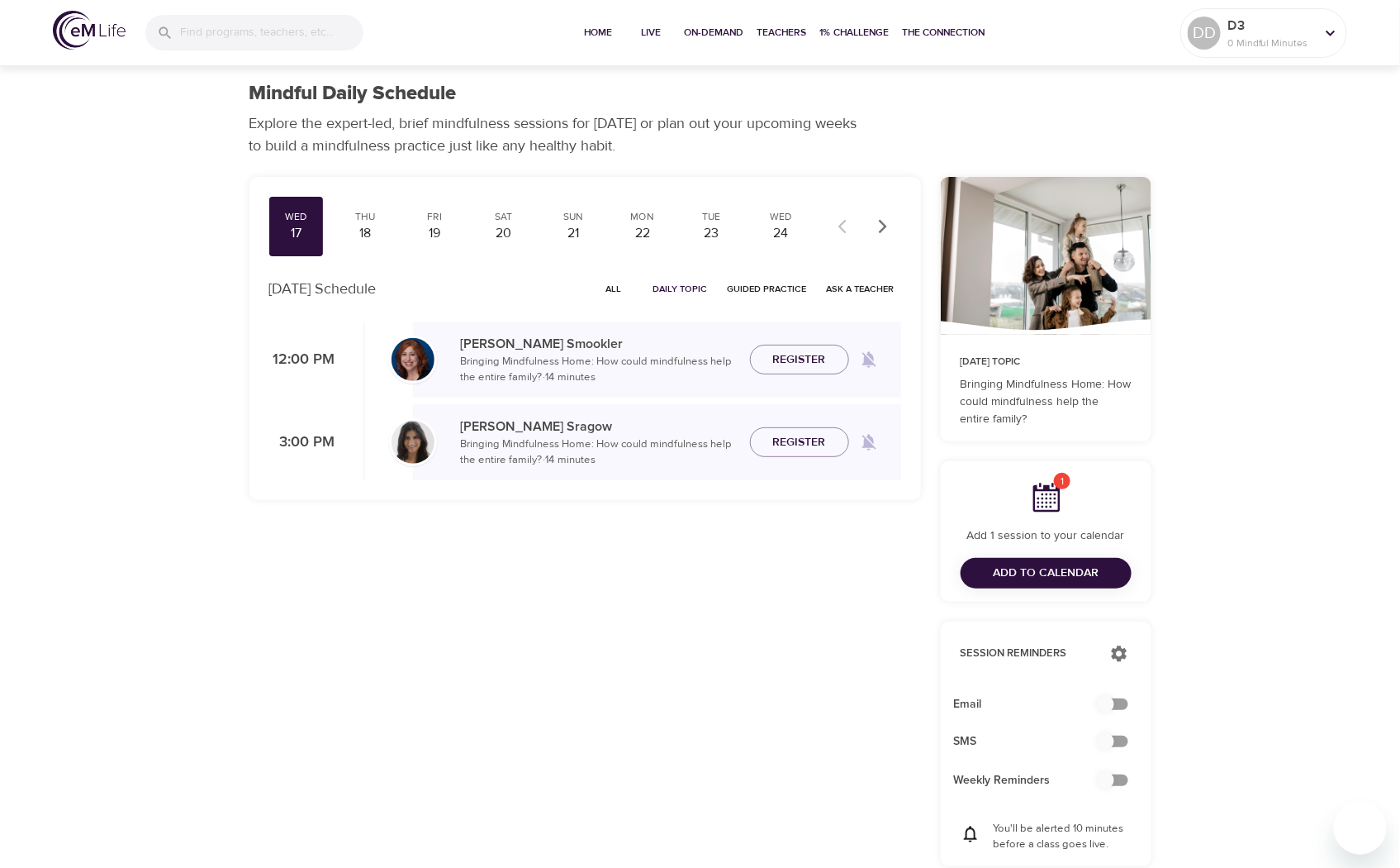
click at [309, 227] on div "17" at bounding box center [296, 234] width 41 height 19
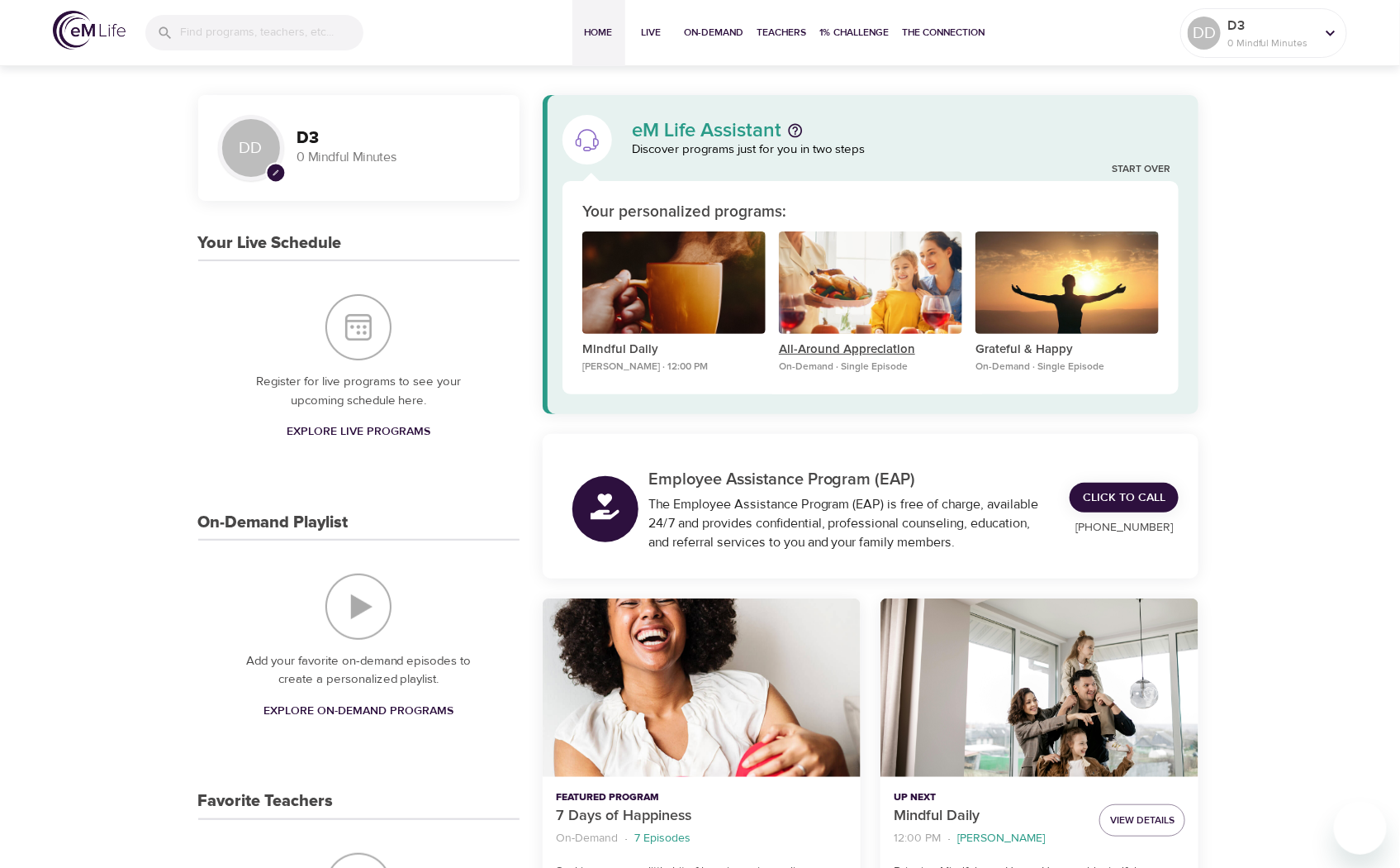
click at [848, 347] on p "All-Around Appreciation" at bounding box center [870, 350] width 183 height 19
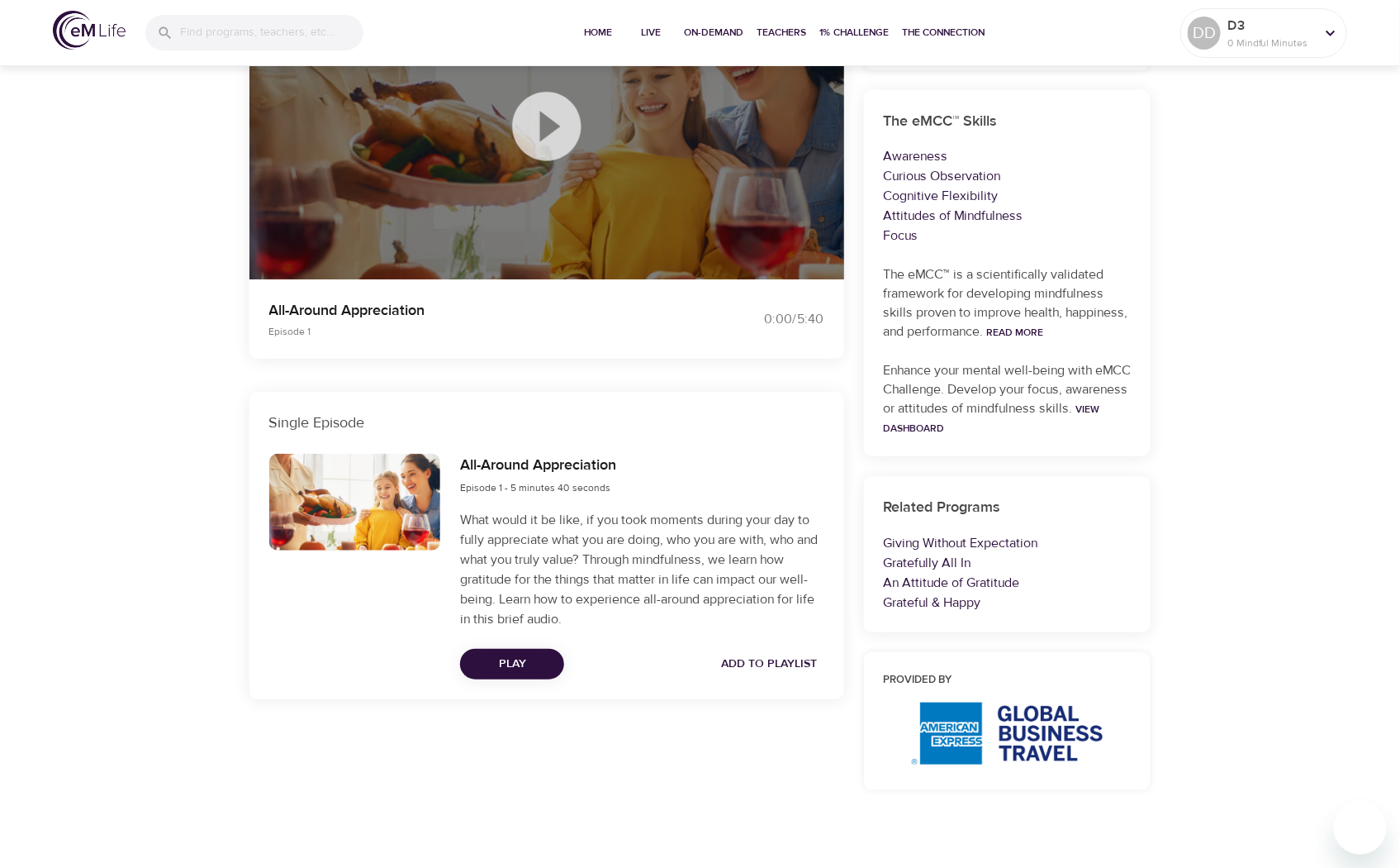
scroll to position [262, 0]
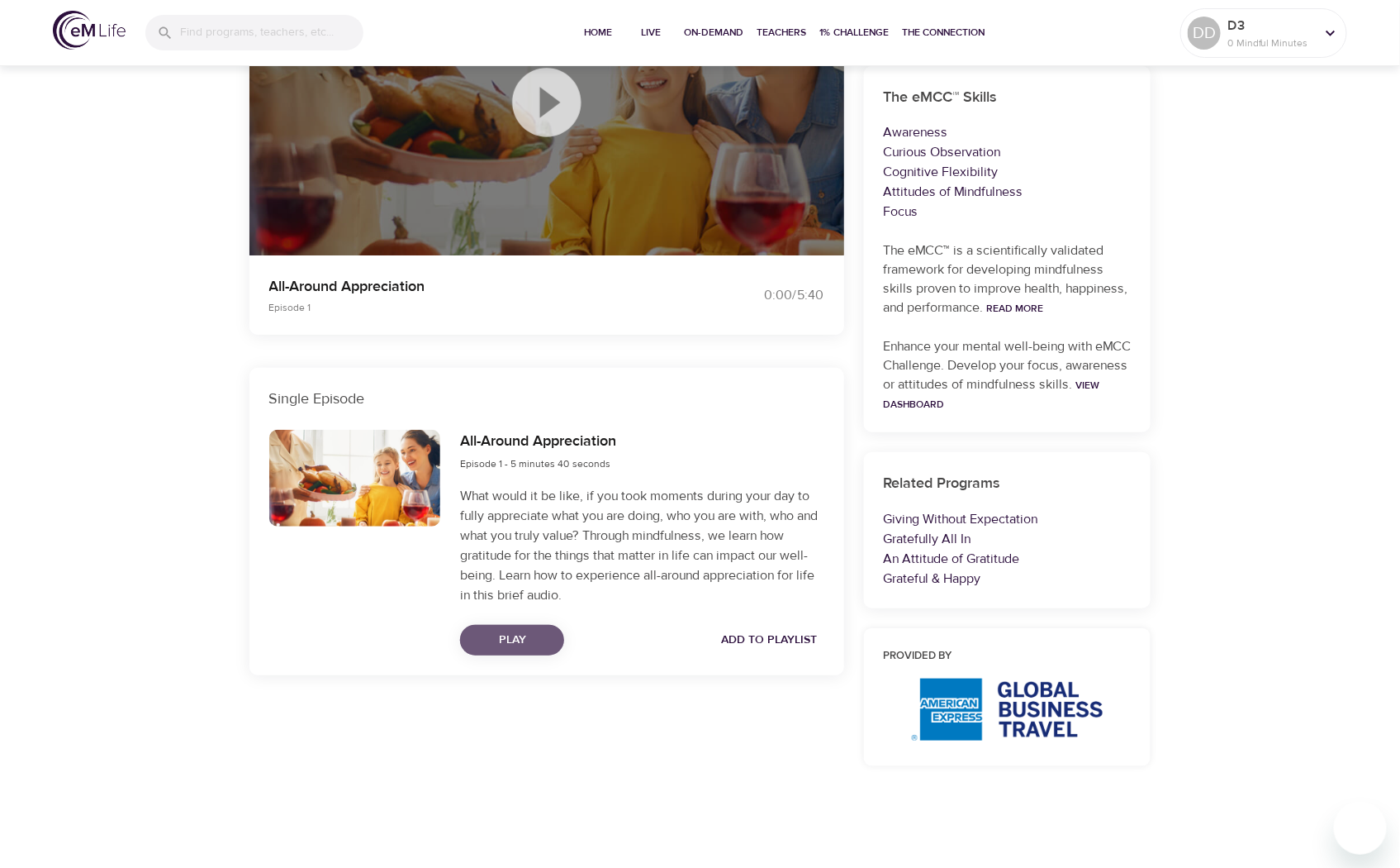
click at [529, 643] on span "Play" at bounding box center [512, 640] width 78 height 21
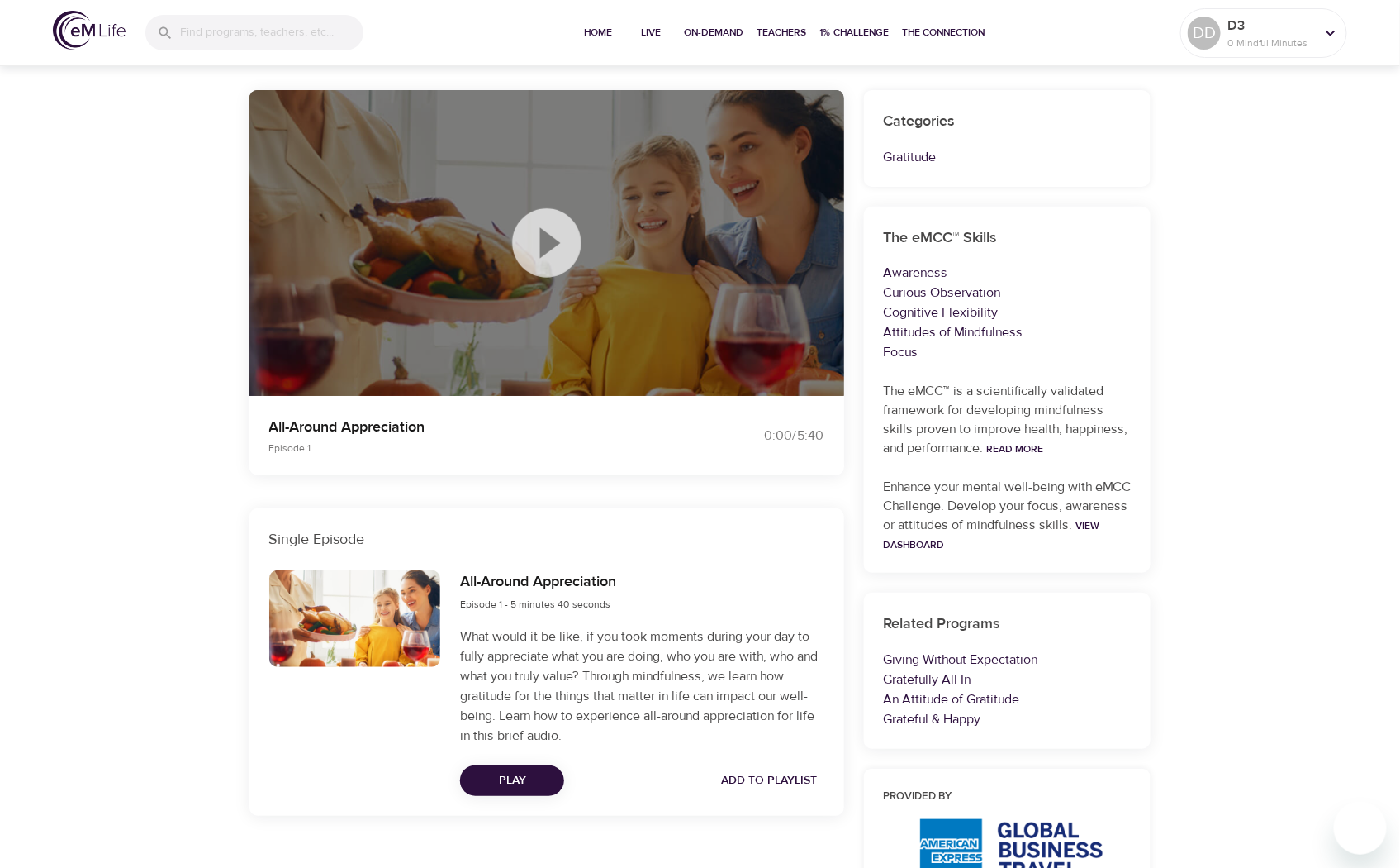
scroll to position [0, 0]
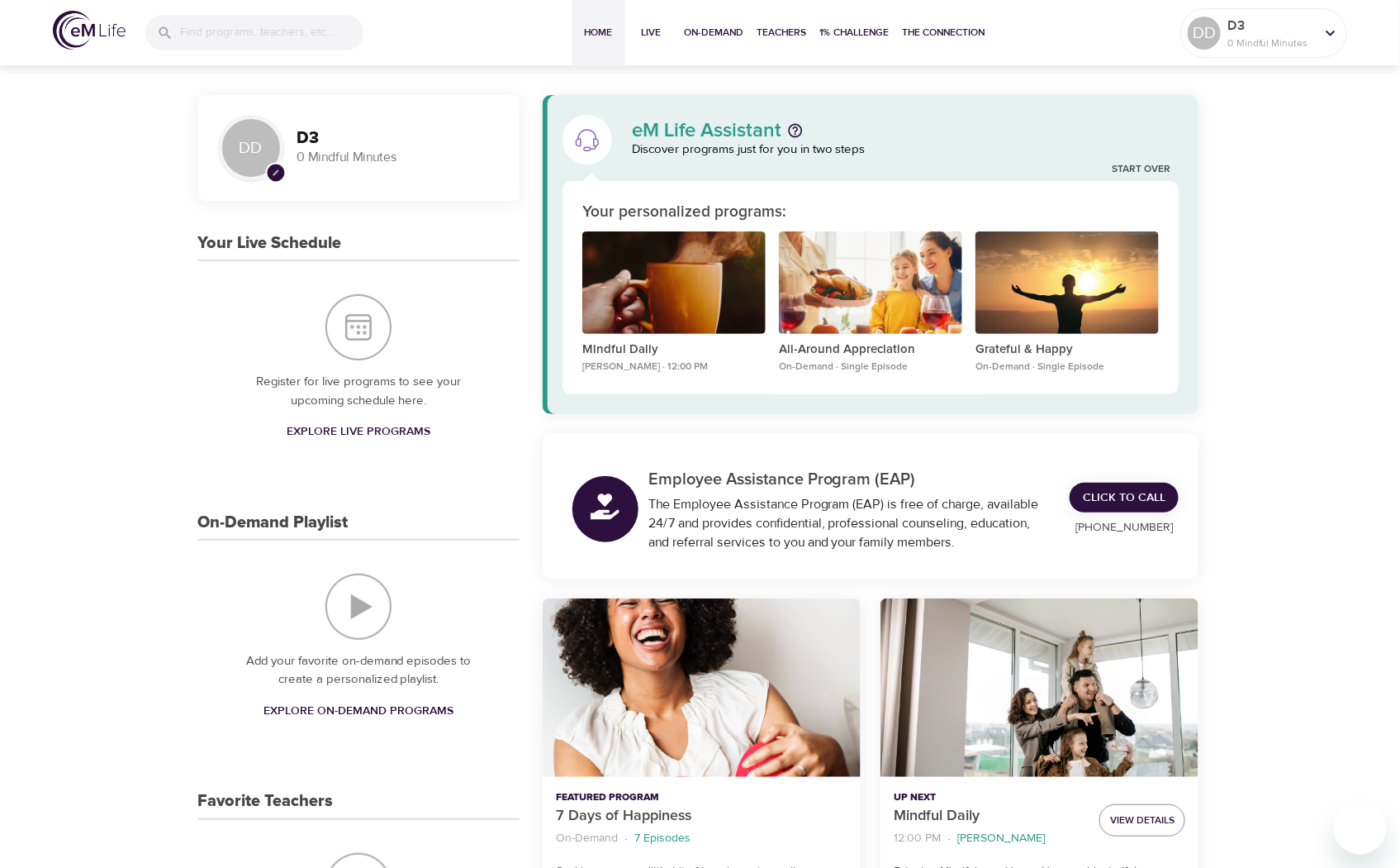
click at [303, 148] on p "0 Mindful Minutes" at bounding box center [398, 158] width 202 height 19
click at [326, 138] on h3 "D3" at bounding box center [398, 138] width 202 height 19
click at [1016, 357] on p "Grateful & Happy" at bounding box center [1066, 350] width 183 height 19
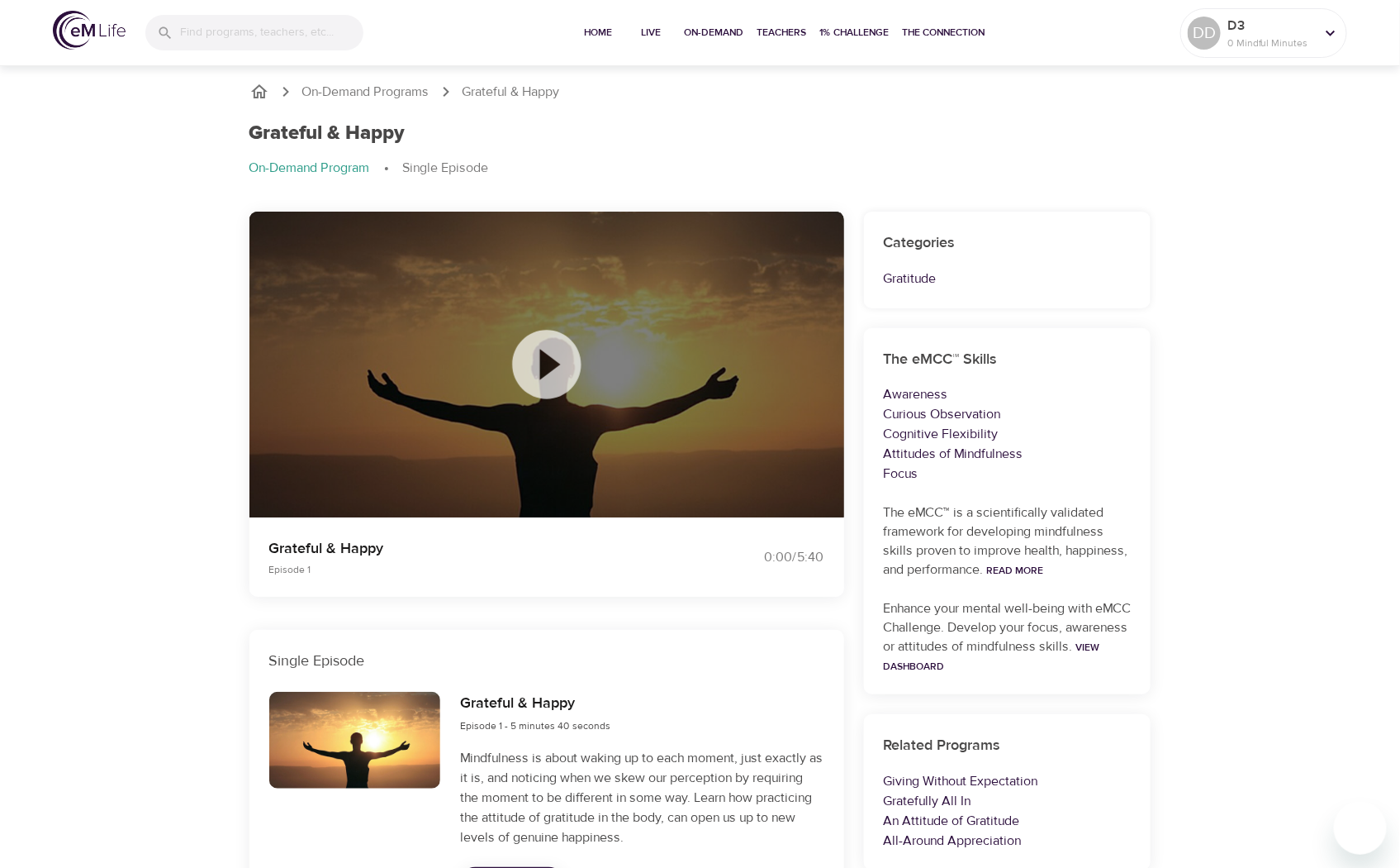
scroll to position [262, 0]
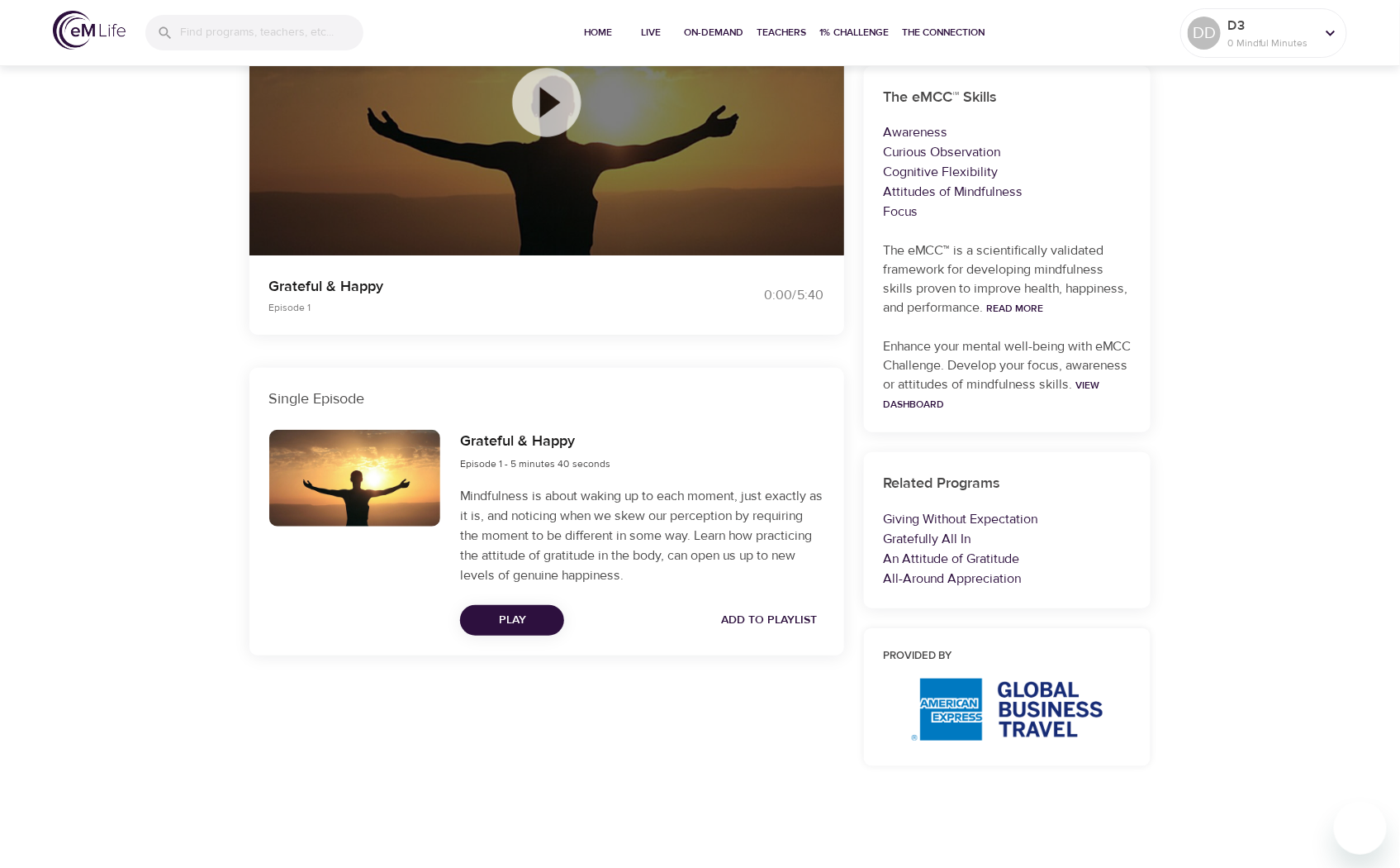
click at [524, 634] on div "Grateful & Happy Episode 1 - 5 minutes 40 seconds Mindfulness is about waking u…" at bounding box center [642, 532] width 383 height 225
click at [534, 616] on span "Play" at bounding box center [512, 620] width 78 height 21
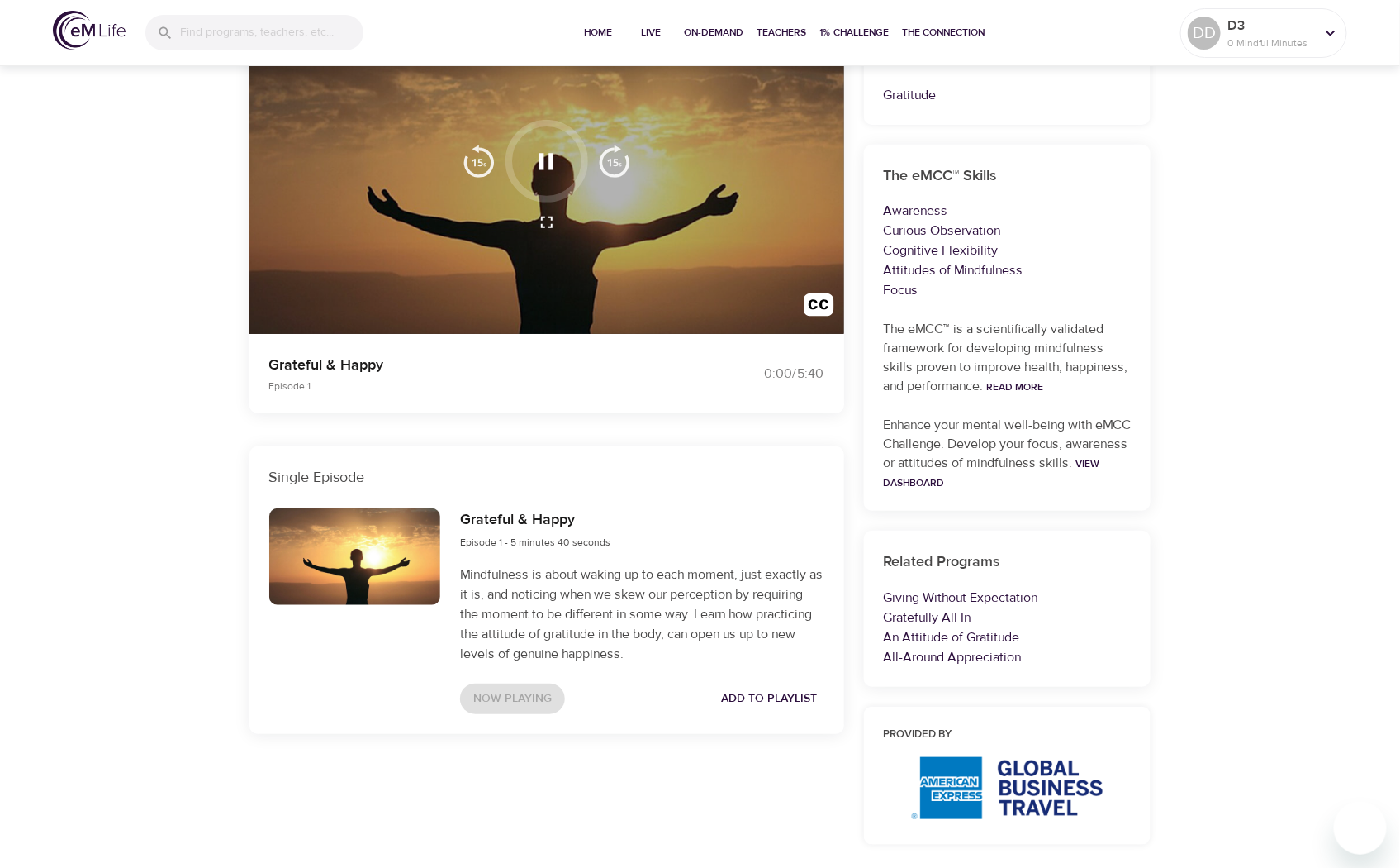
scroll to position [92, 0]
